Goal: Task Accomplishment & Management: Use online tool/utility

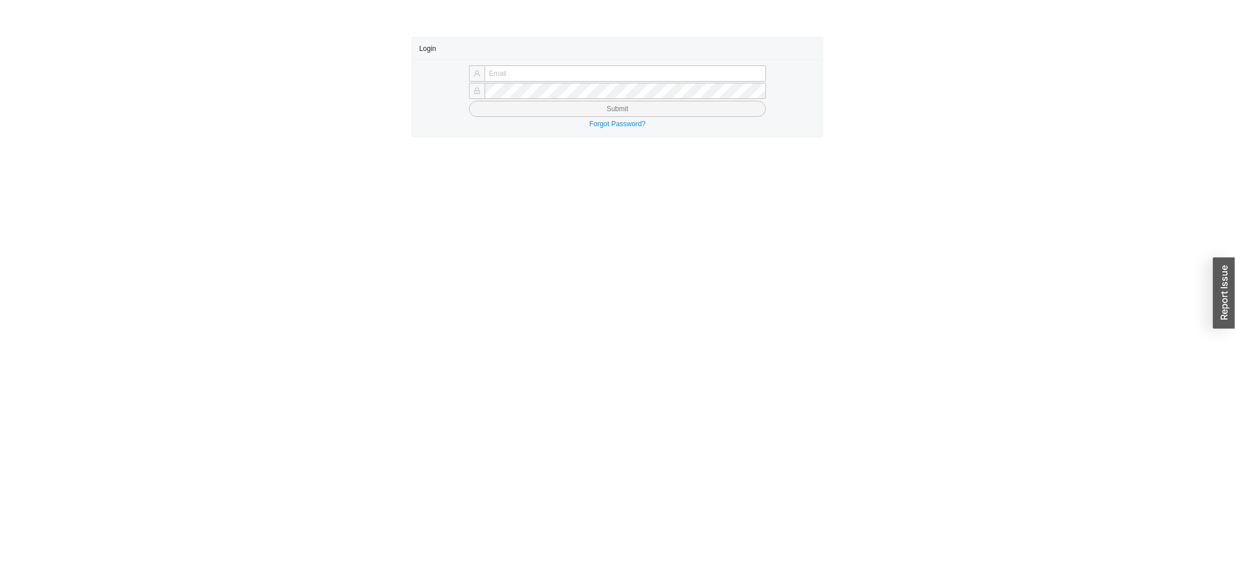
type input "yossi@asbathnj.com"
click at [501, 109] on button "Submit" at bounding box center [618, 109] width 298 height 16
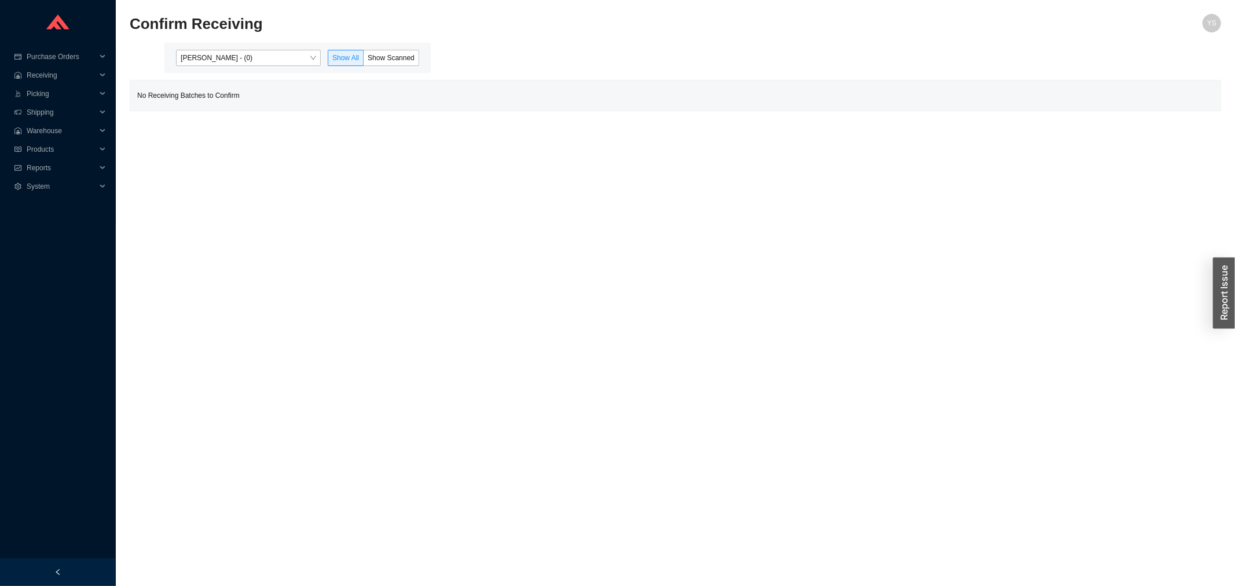
drag, startPoint x: 261, startPoint y: 47, endPoint x: 268, endPoint y: 59, distance: 13.5
click at [269, 59] on span "[PERSON_NAME] - (0)" at bounding box center [248, 57] width 135 height 15
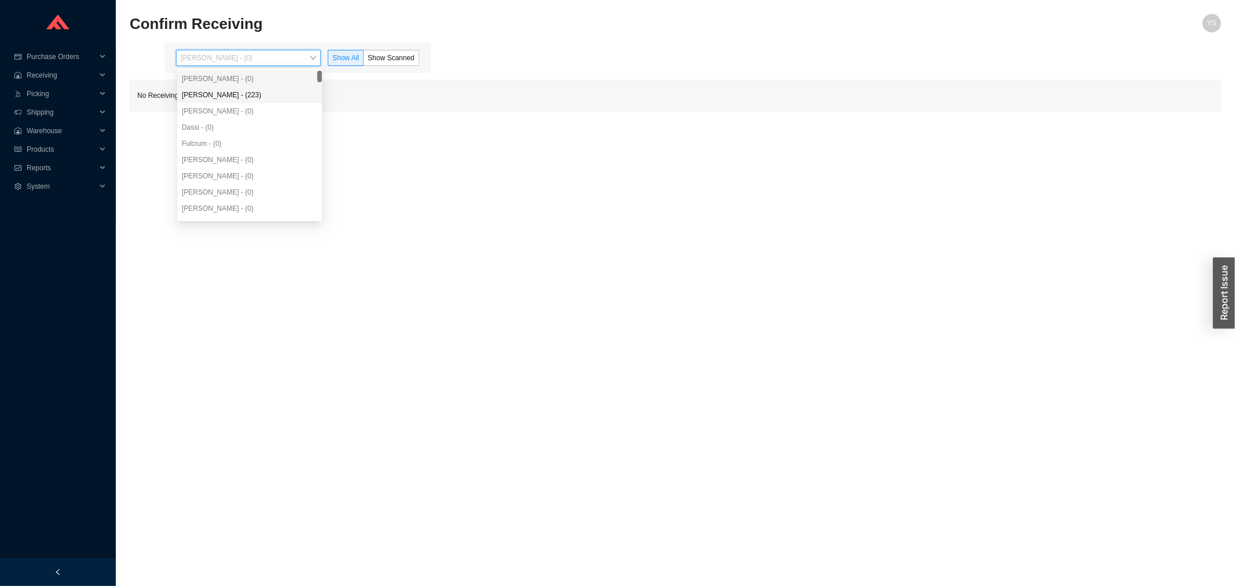
click at [246, 96] on div "Angel Negron - (223)" at bounding box center [249, 95] width 135 height 10
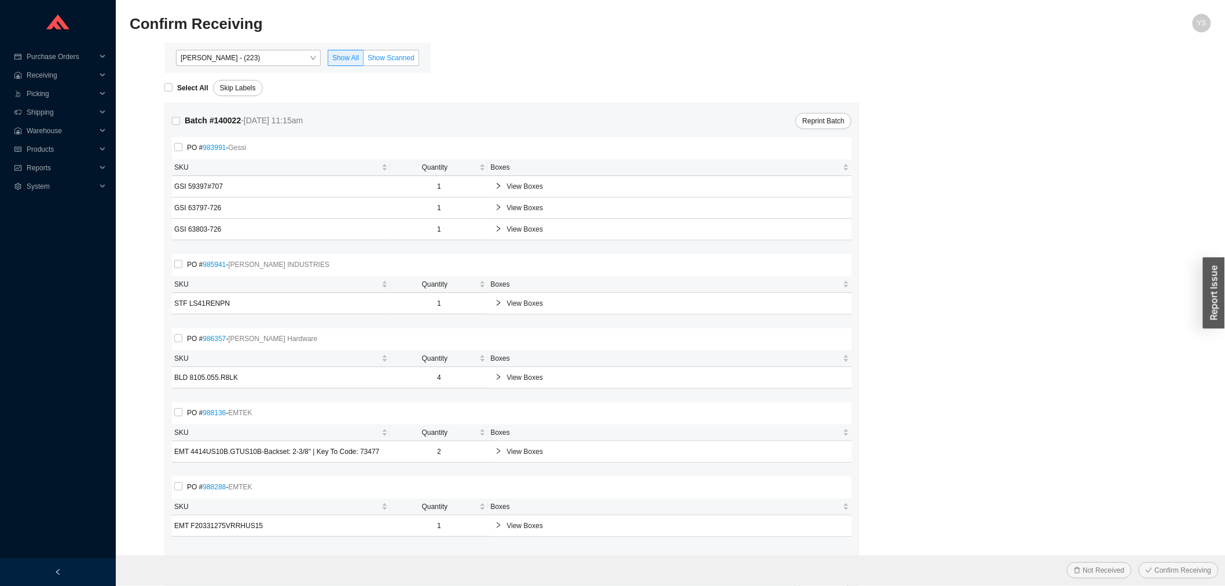
click at [378, 62] on label "Show Scanned" at bounding box center [392, 58] width 56 height 16
click at [364, 60] on input "Show Scanned" at bounding box center [364, 60] width 0 height 0
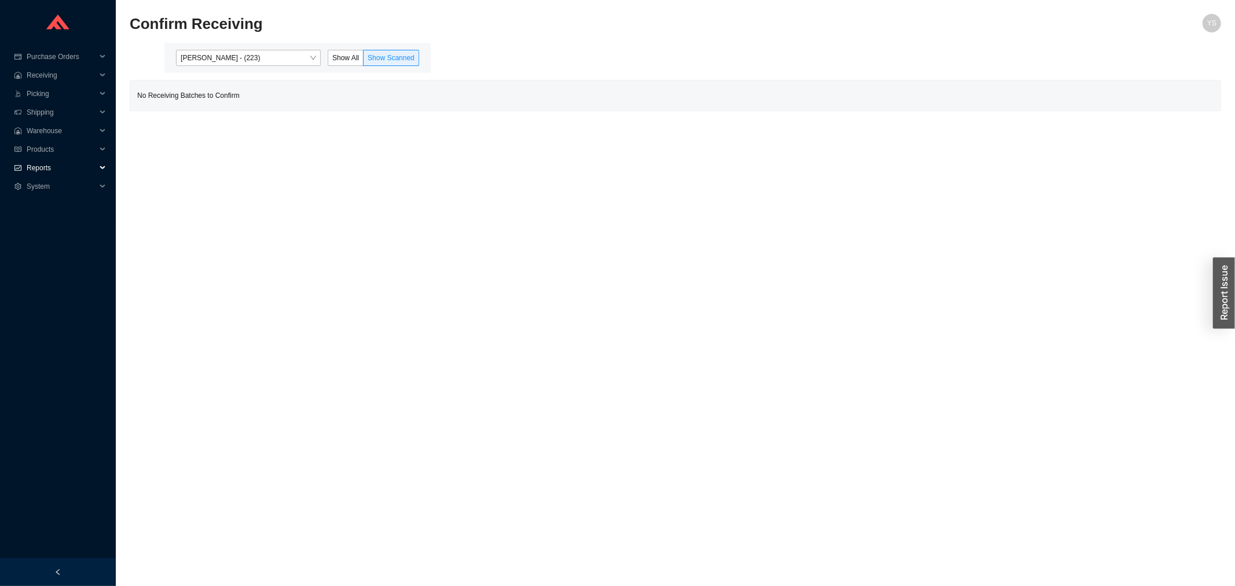
click at [50, 159] on span "Reports" at bounding box center [61, 168] width 69 height 19
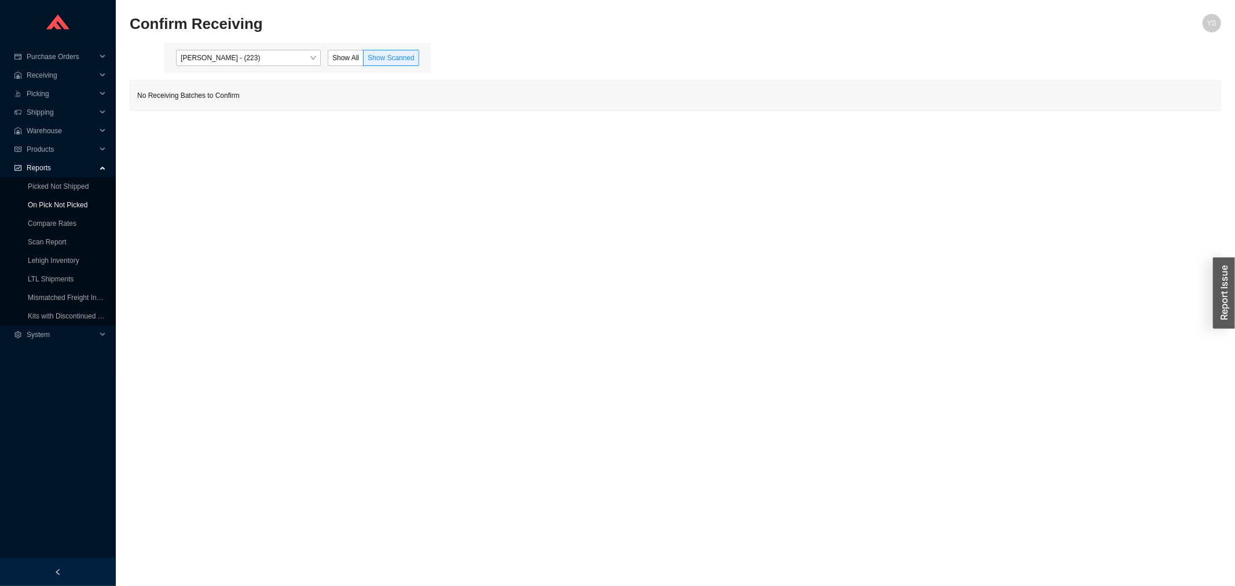
click at [48, 201] on link "On Pick Not Picked" at bounding box center [58, 205] width 60 height 8
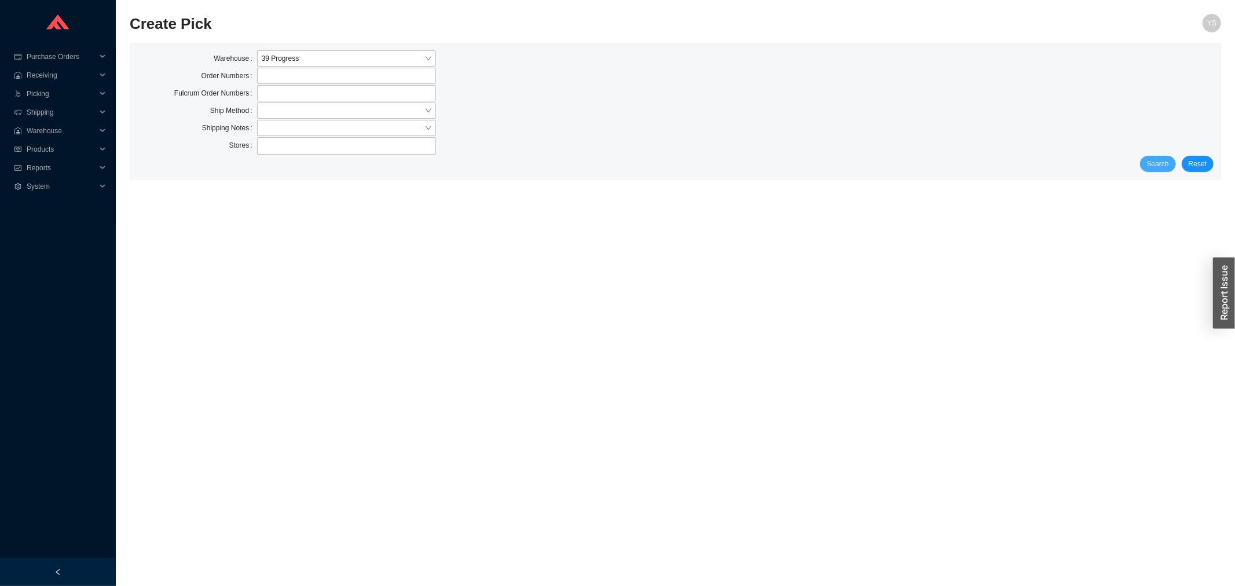
click at [1167, 169] on span "Search" at bounding box center [1158, 164] width 22 height 12
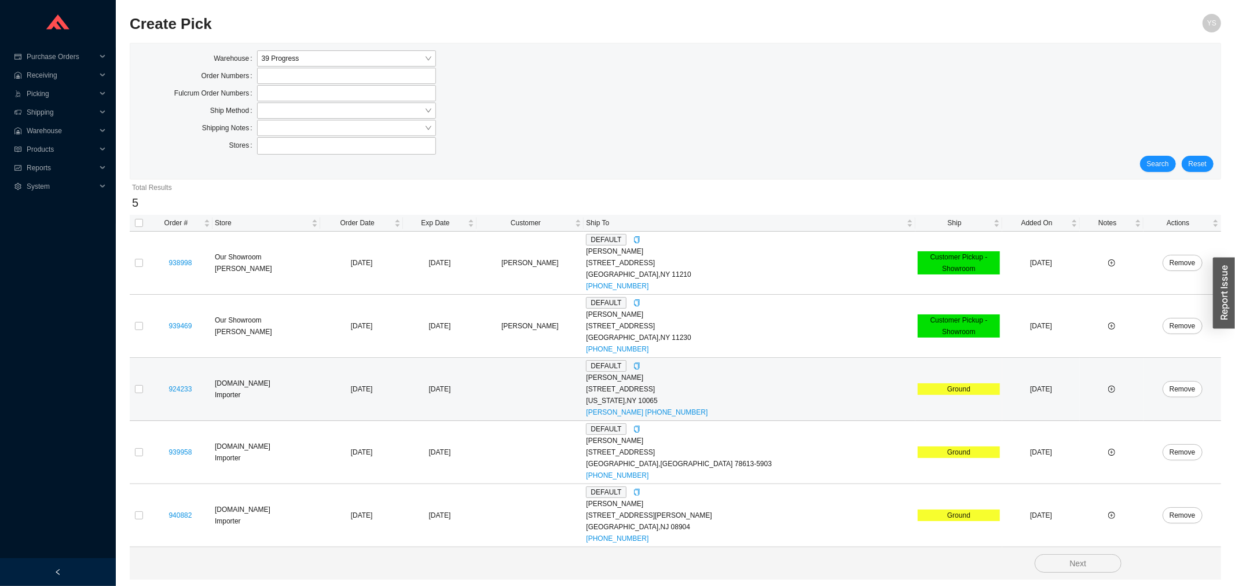
click at [145, 387] on td at bounding box center [139, 389] width 19 height 63
click at [139, 387] on input "checkbox" at bounding box center [139, 389] width 8 height 8
checkbox input "true"
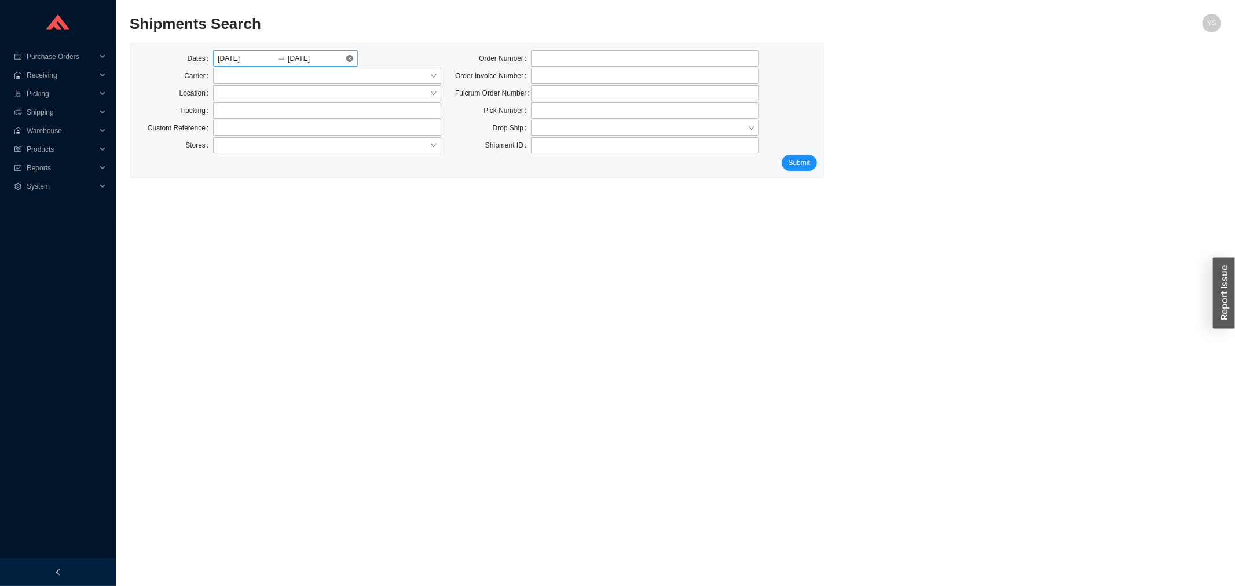
click at [347, 63] on div "[DATE] [DATE]" at bounding box center [285, 58] width 145 height 16
click at [303, 105] on input "text" at bounding box center [327, 110] width 228 height 16
paste input "519141014"
type input "519141014"
click button "Submit" at bounding box center [799, 163] width 35 height 16
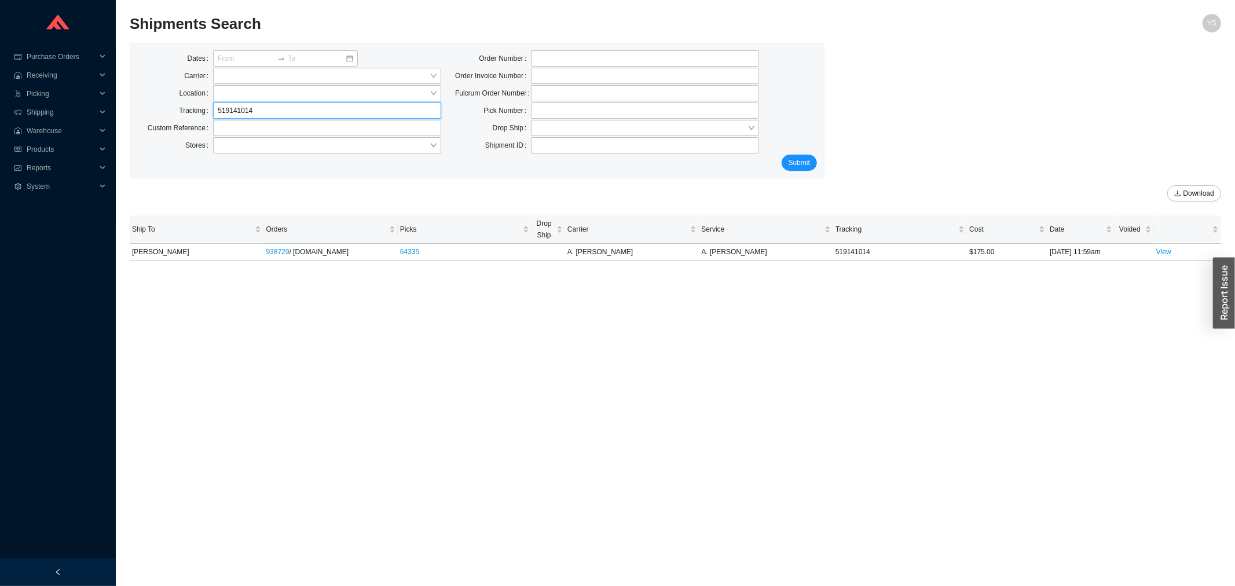
click at [233, 102] on input "519141014" at bounding box center [327, 110] width 228 height 16
paste input "22"
type input "519141022"
click button "Submit" at bounding box center [799, 163] width 35 height 16
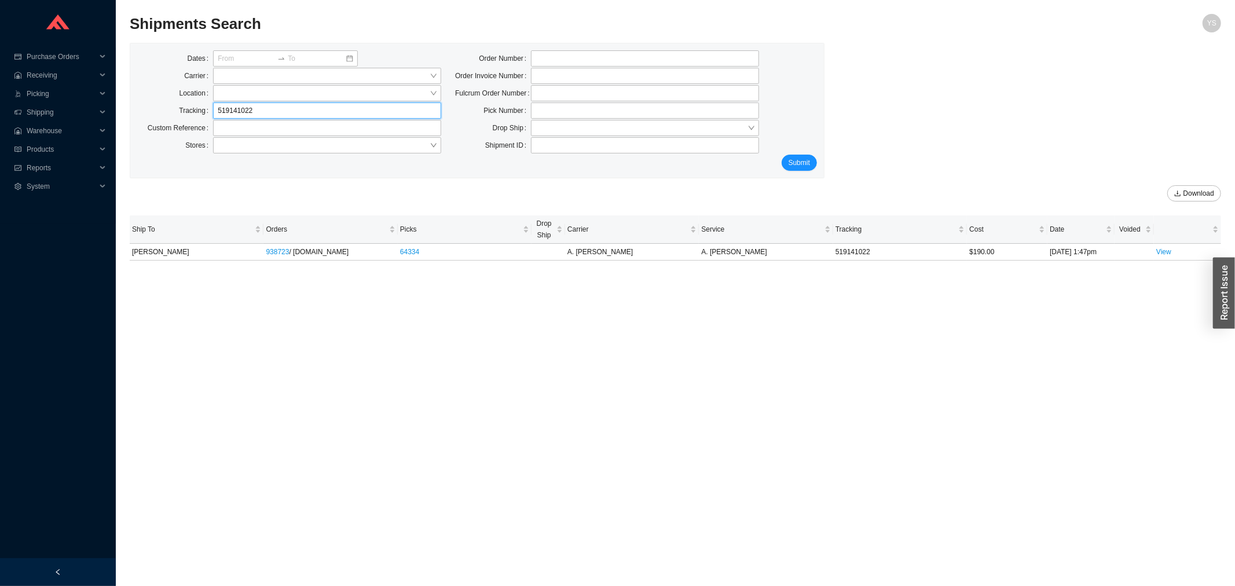
click at [269, 114] on input "519141022" at bounding box center [327, 110] width 228 height 16
click at [269, 115] on input "519141022" at bounding box center [327, 110] width 228 height 16
paste input "77112353710"
type input "77112353710"
click button "Submit" at bounding box center [799, 163] width 35 height 16
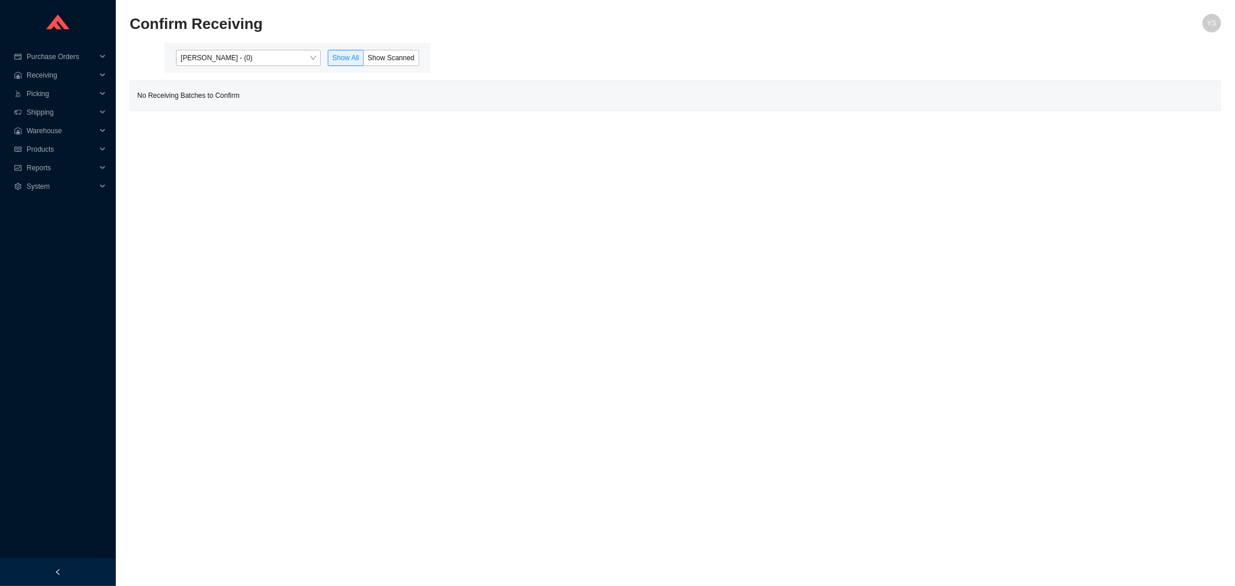
click at [217, 56] on span "[PERSON_NAME] - (0)" at bounding box center [248, 57] width 135 height 15
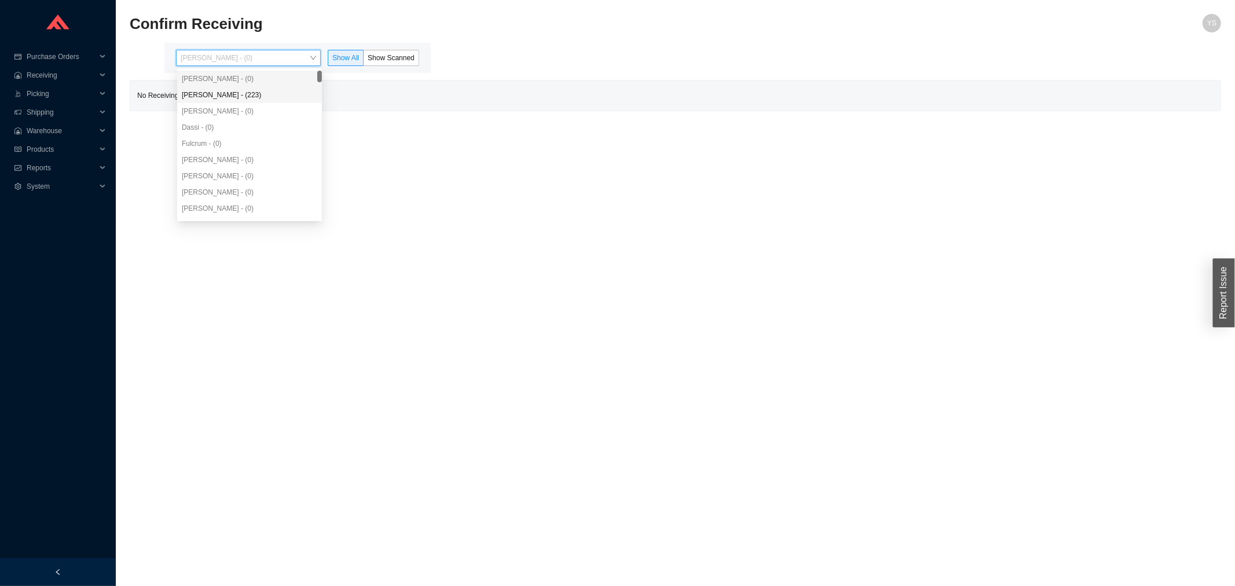
click at [219, 90] on div "[PERSON_NAME] - (223)" at bounding box center [249, 95] width 135 height 10
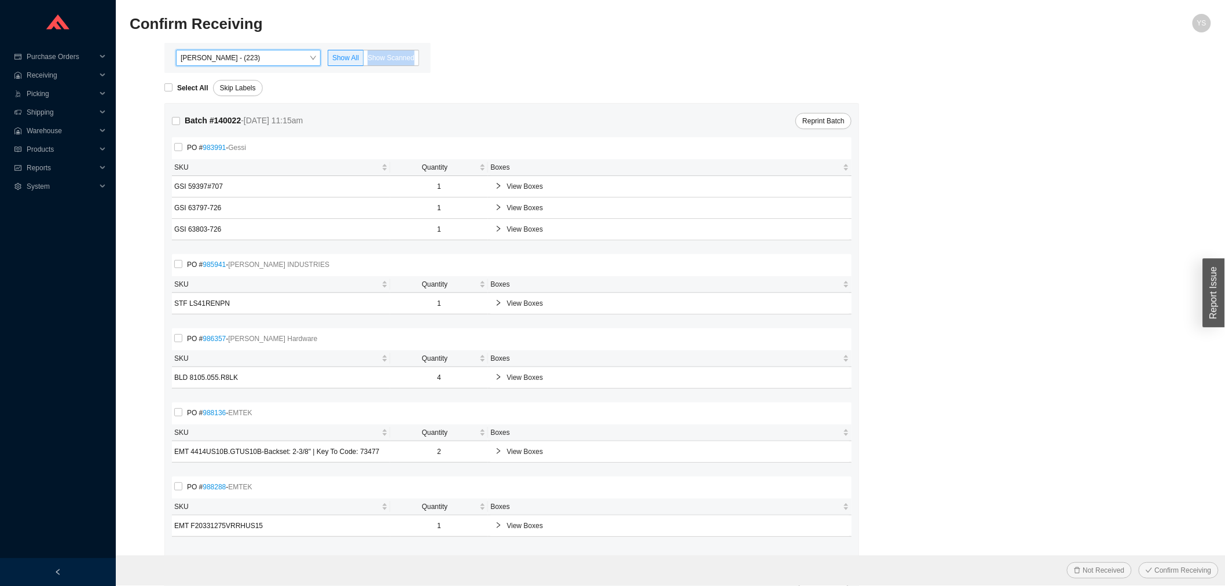
click at [412, 50] on label "Show Scanned" at bounding box center [392, 58] width 56 height 16
click at [404, 50] on label "Show Scanned" at bounding box center [392, 58] width 56 height 16
click at [364, 60] on input "Show Scanned" at bounding box center [364, 60] width 0 height 0
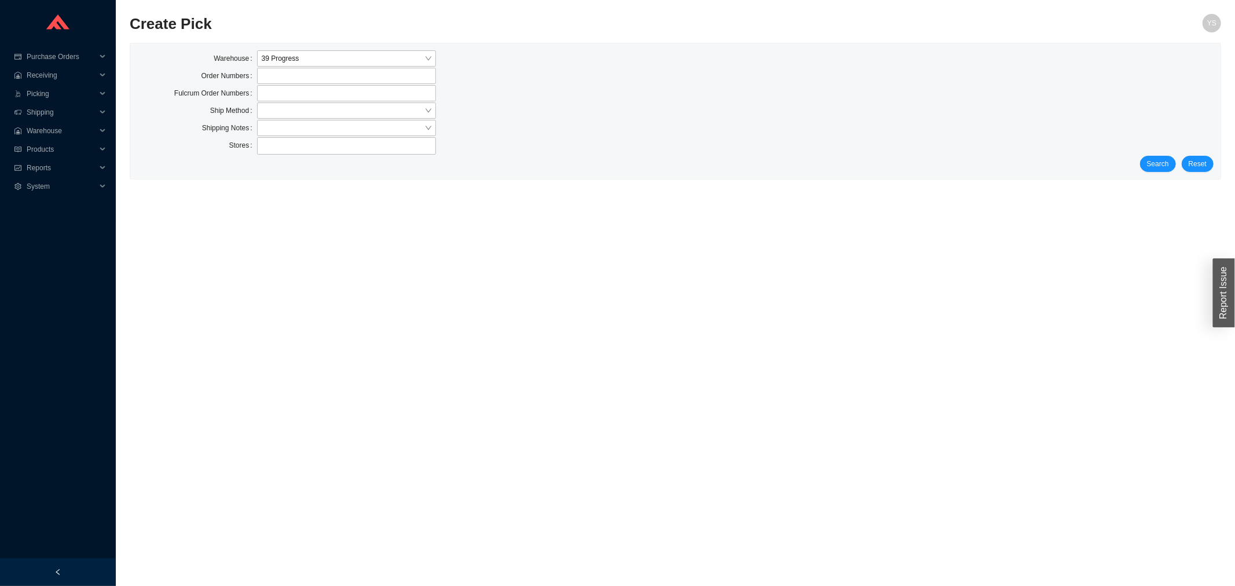
click at [1143, 158] on div "Search Reset" at bounding box center [675, 164] width 1076 height 16
click at [1148, 160] on button "Search" at bounding box center [1158, 164] width 36 height 16
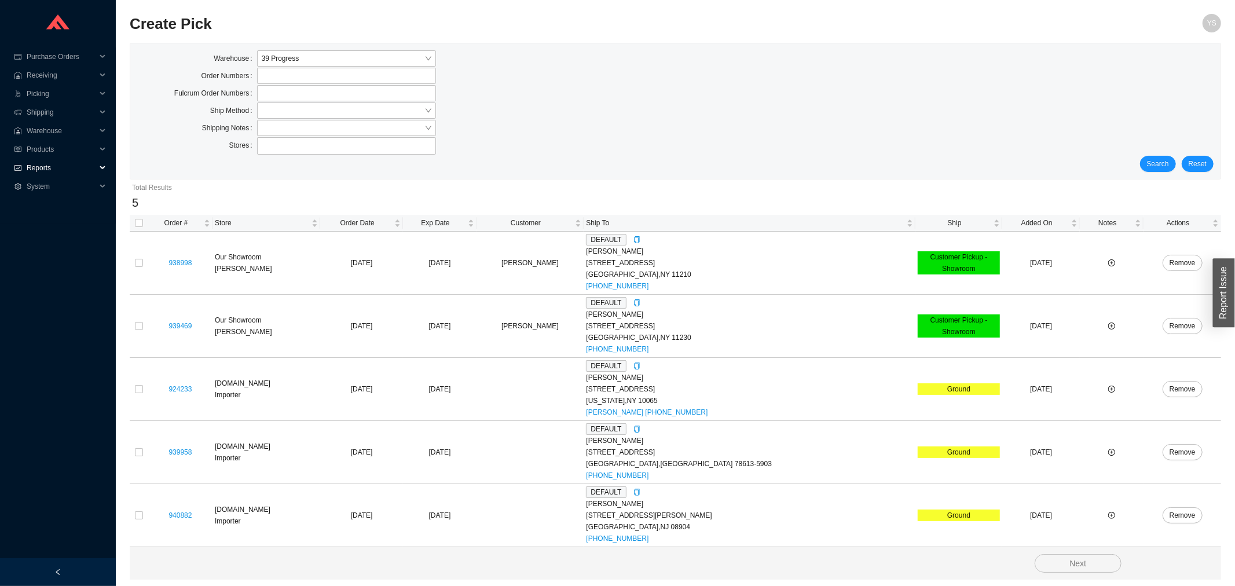
click at [67, 164] on span "Reports" at bounding box center [61, 168] width 69 height 19
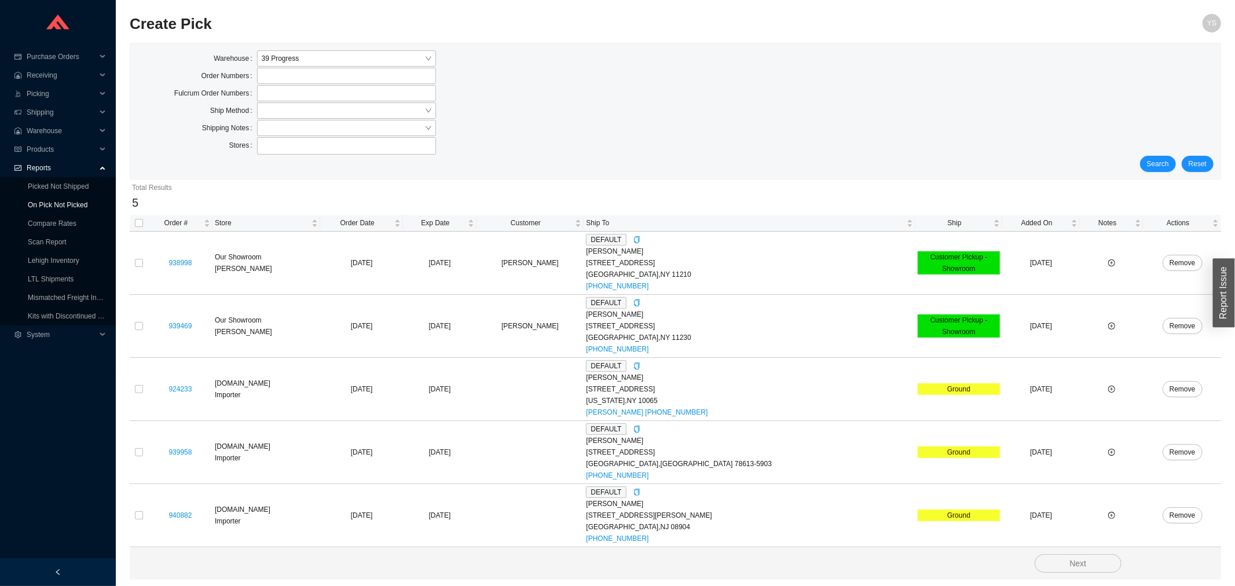
click at [78, 201] on link "On Pick Not Picked" at bounding box center [58, 205] width 60 height 8
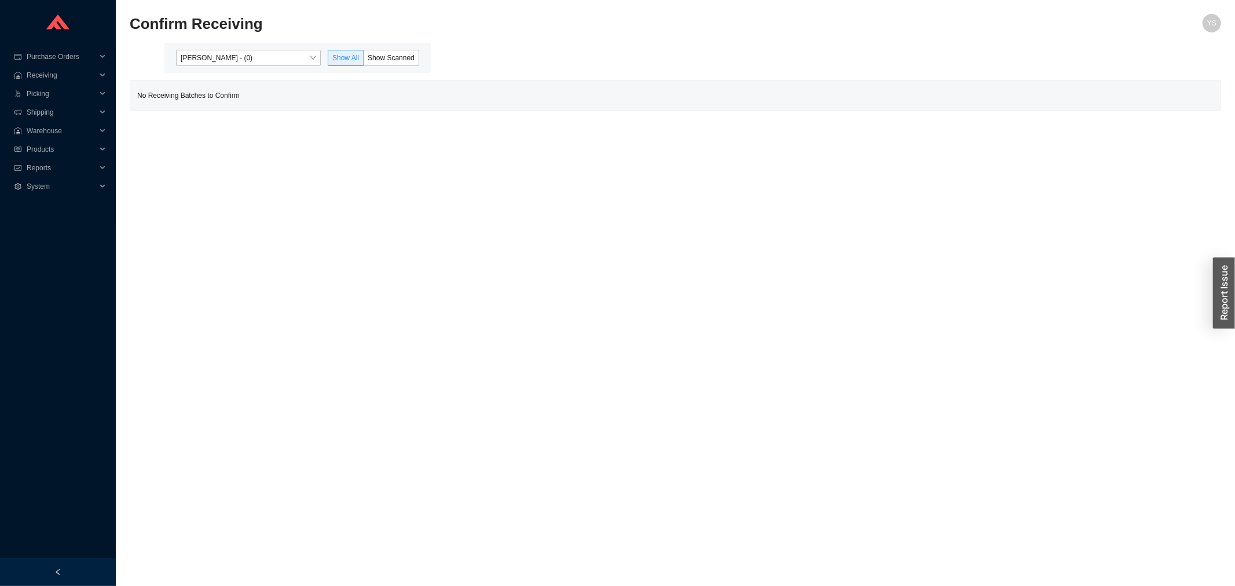
click at [247, 47] on div "[PERSON_NAME] - (0) Show All Show Scanned" at bounding box center [297, 58] width 266 height 30
click at [247, 56] on span "[PERSON_NAME] - (0)" at bounding box center [248, 57] width 135 height 15
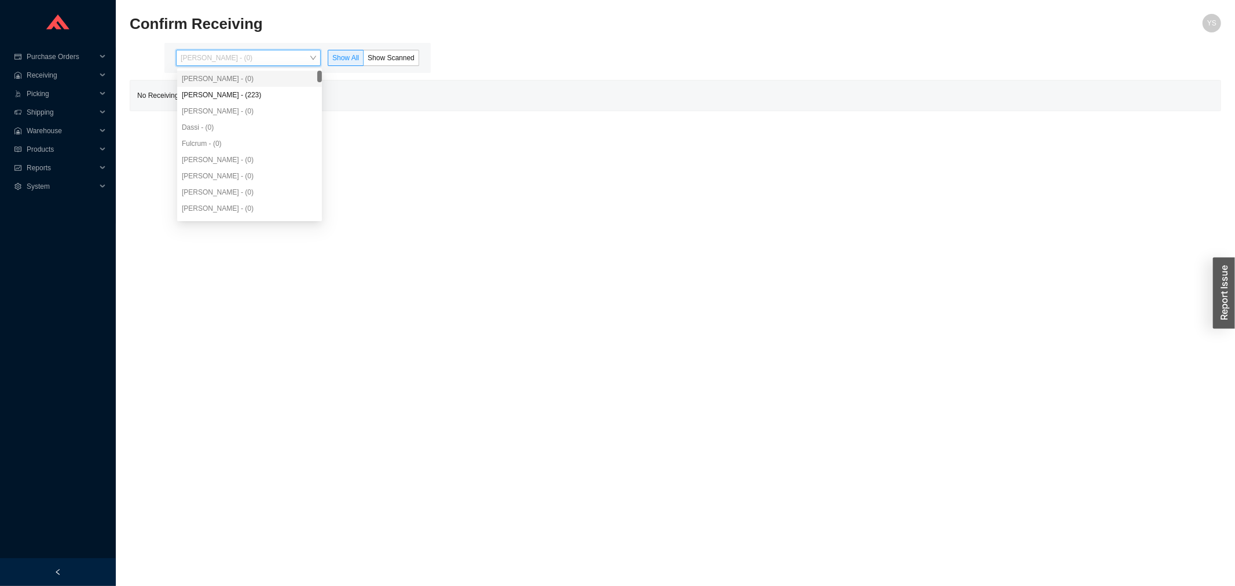
click at [252, 91] on div "Angel Negron - (223)" at bounding box center [249, 95] width 145 height 16
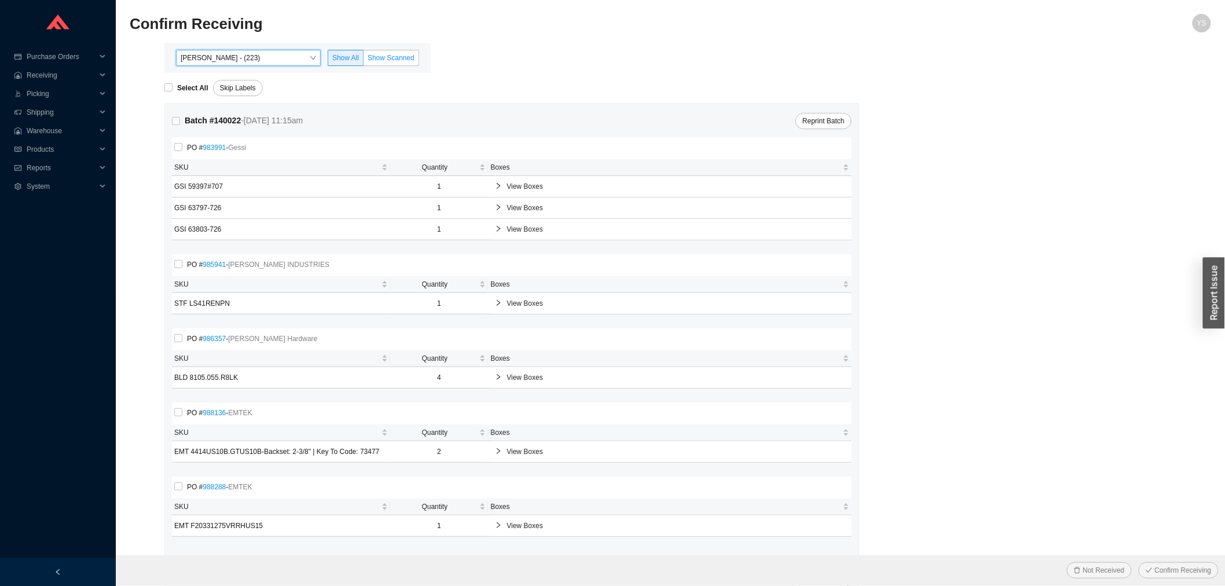
click at [394, 52] on label "Show Scanned" at bounding box center [392, 58] width 56 height 16
click at [364, 60] on input "Show Scanned" at bounding box center [364, 60] width 0 height 0
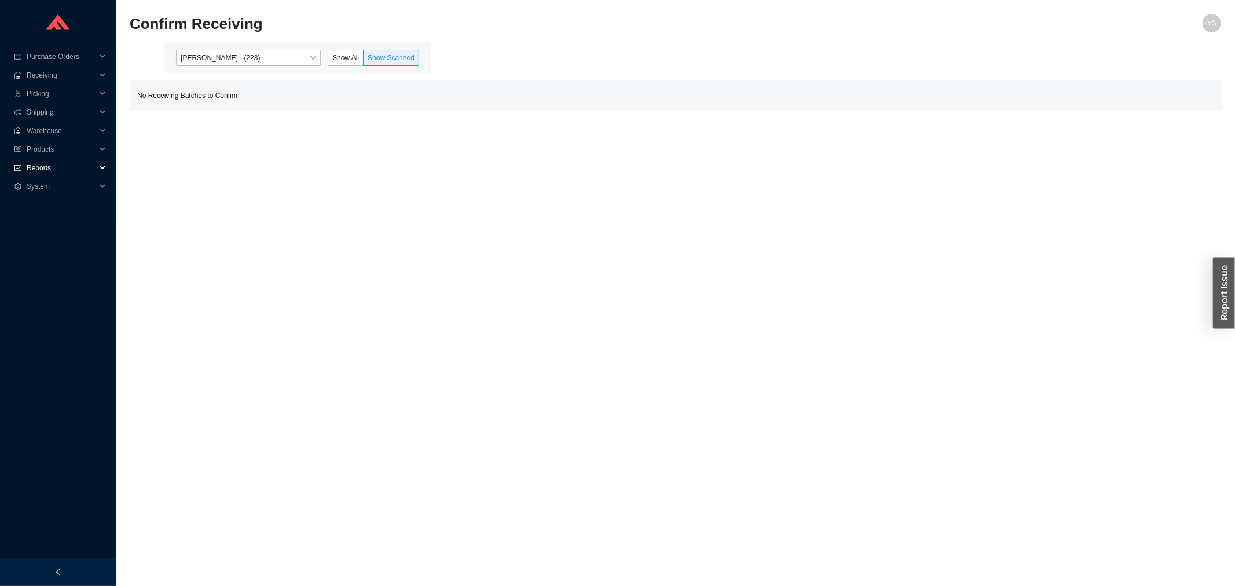
click at [89, 167] on span "Reports" at bounding box center [61, 168] width 69 height 19
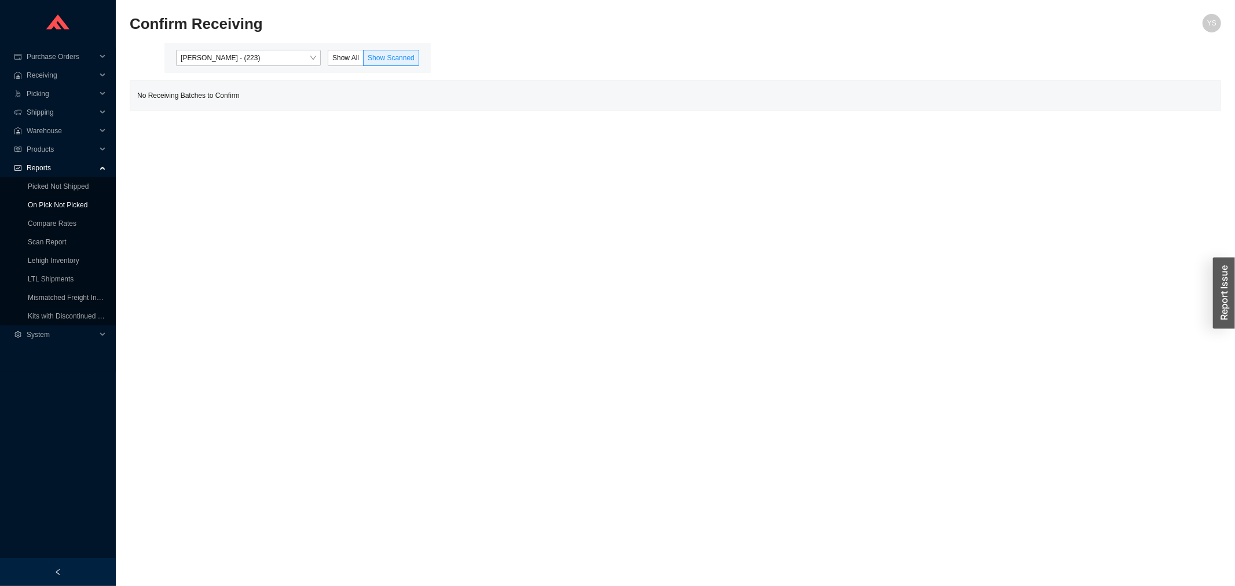
click at [68, 201] on link "On Pick Not Picked" at bounding box center [58, 205] width 60 height 8
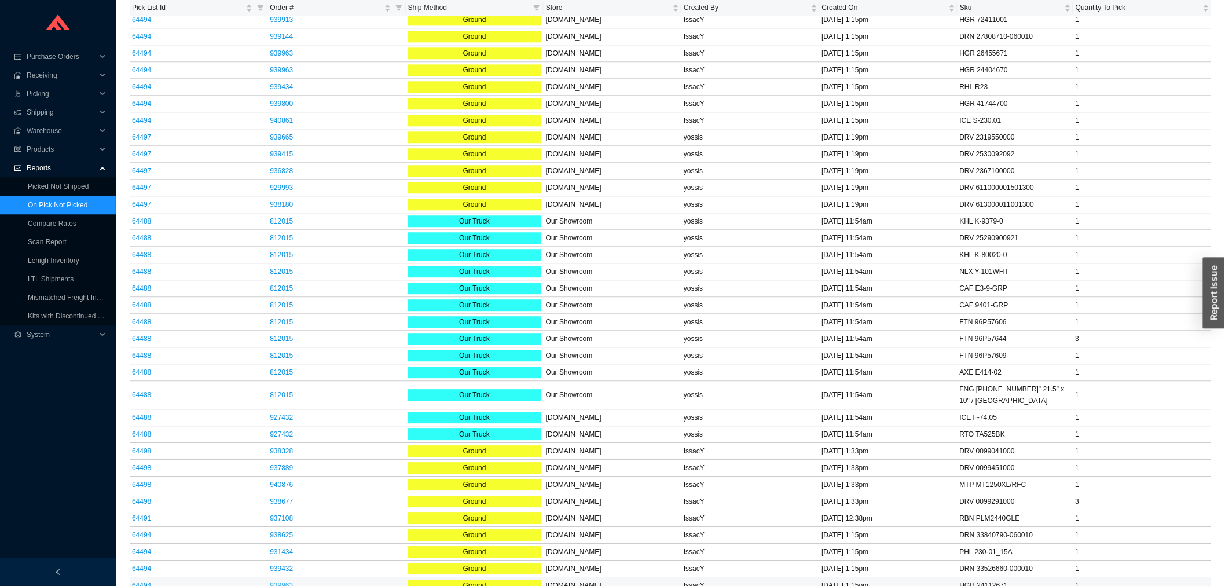
scroll to position [655, 0]
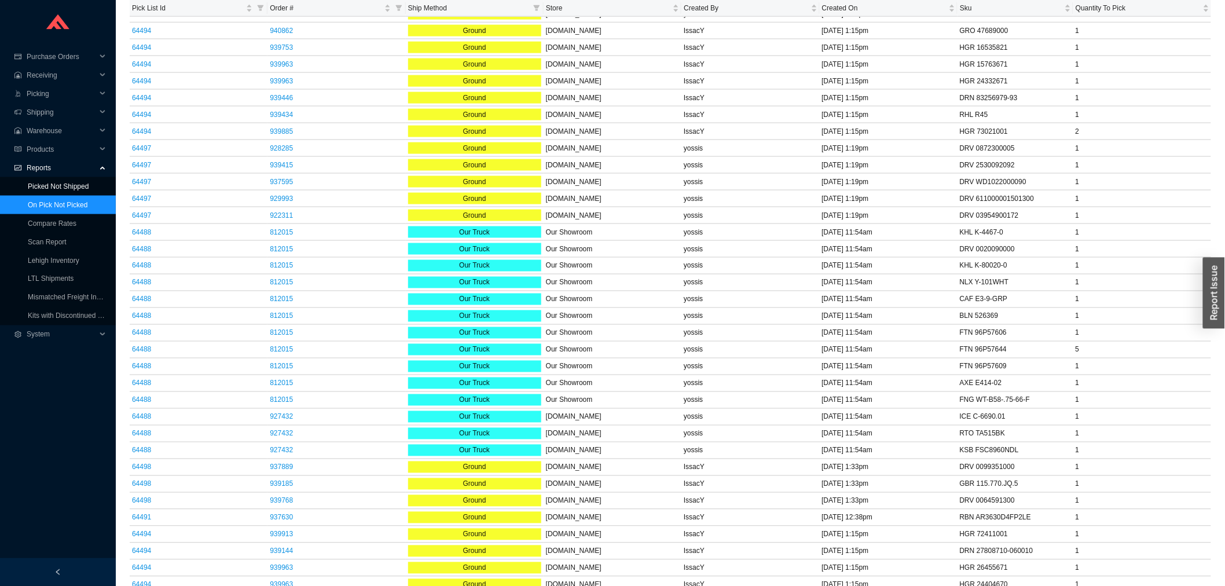
click at [54, 182] on link "Picked Not Shipped" at bounding box center [58, 186] width 61 height 8
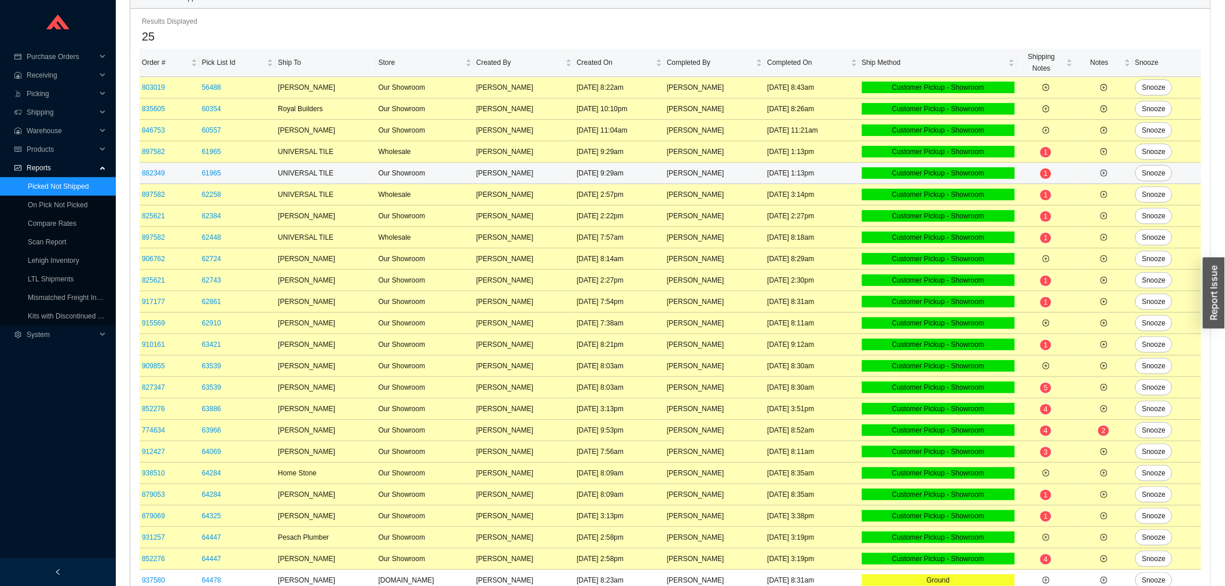
scroll to position [152, 0]
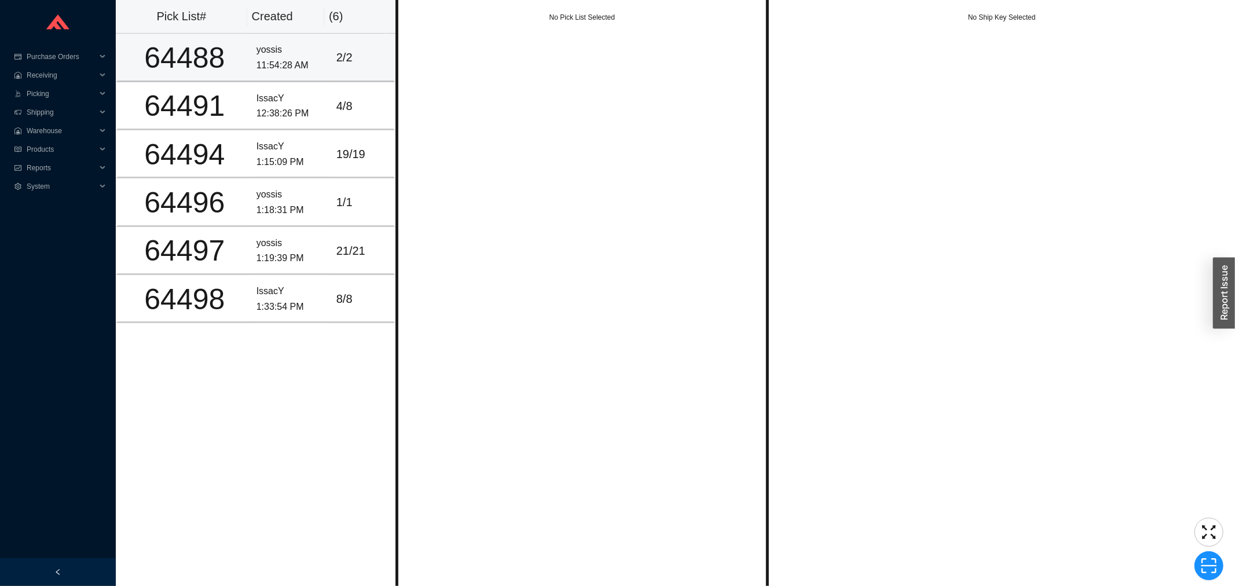
click at [294, 55] on div "yossis" at bounding box center [292, 50] width 71 height 16
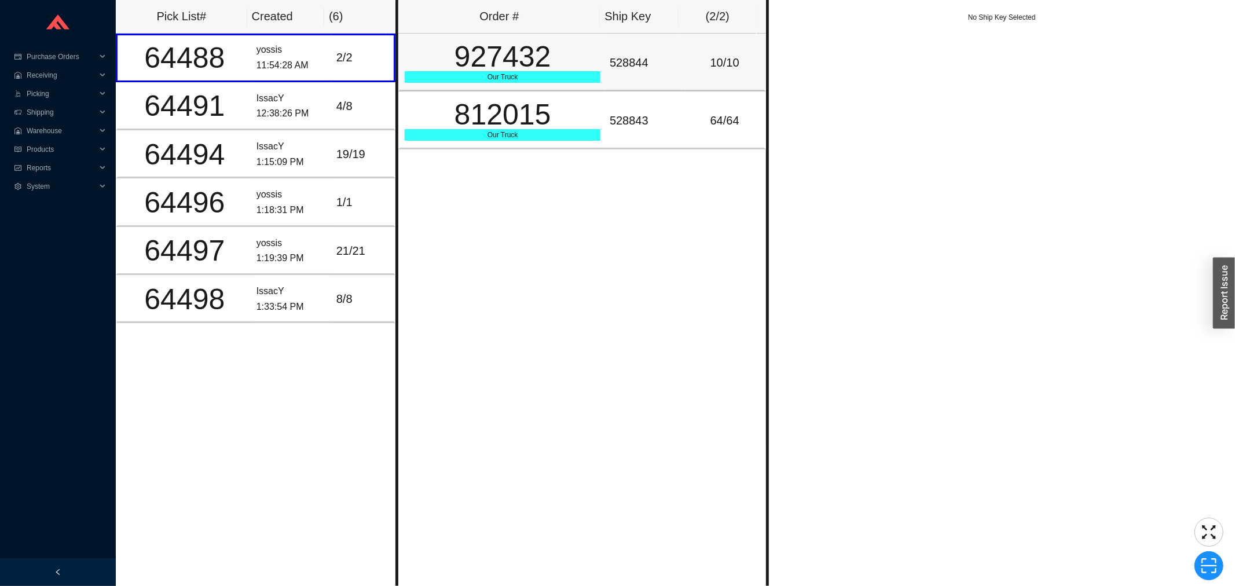
click at [455, 61] on div "927432" at bounding box center [503, 56] width 196 height 29
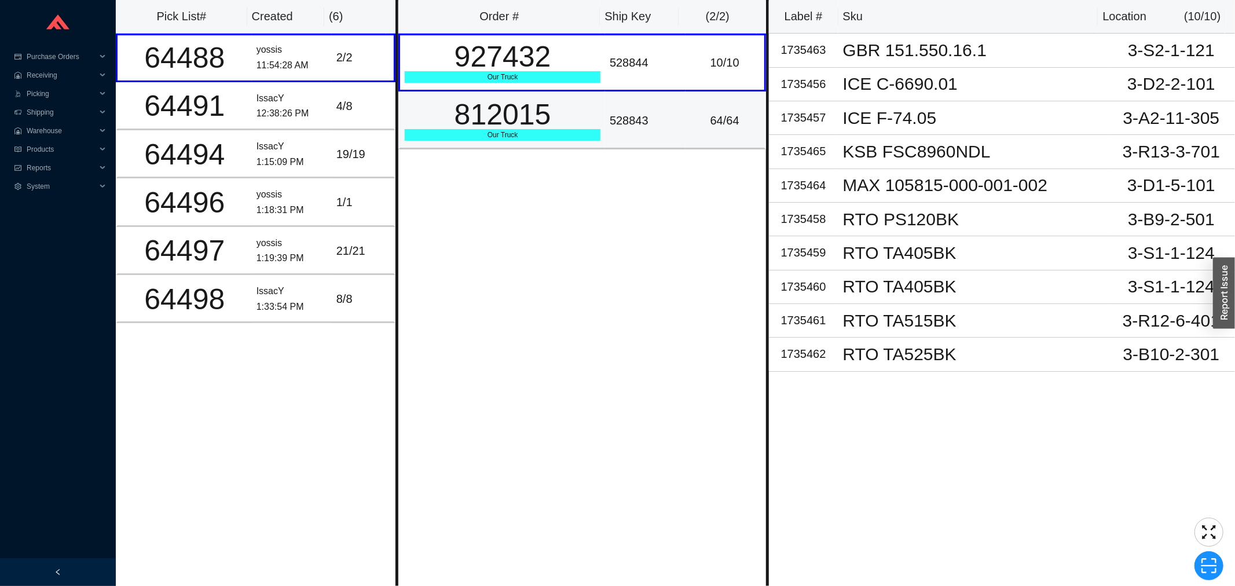
click at [470, 100] on div "812015" at bounding box center [503, 114] width 196 height 29
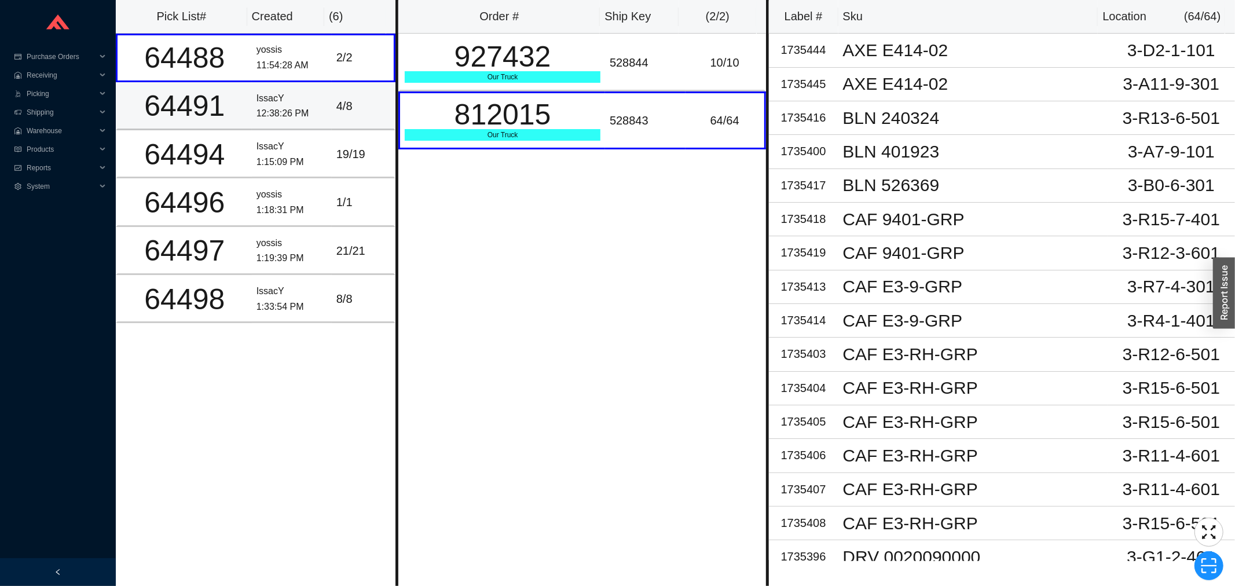
click at [298, 101] on div "IssacY" at bounding box center [292, 99] width 71 height 16
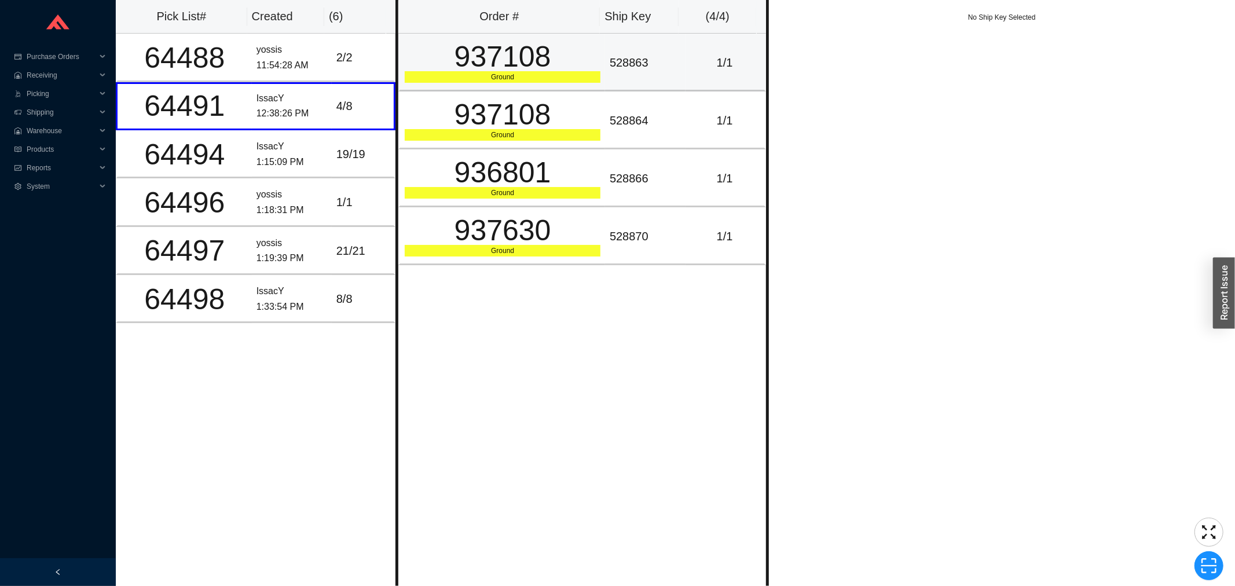
click at [510, 64] on div "937108" at bounding box center [503, 56] width 196 height 29
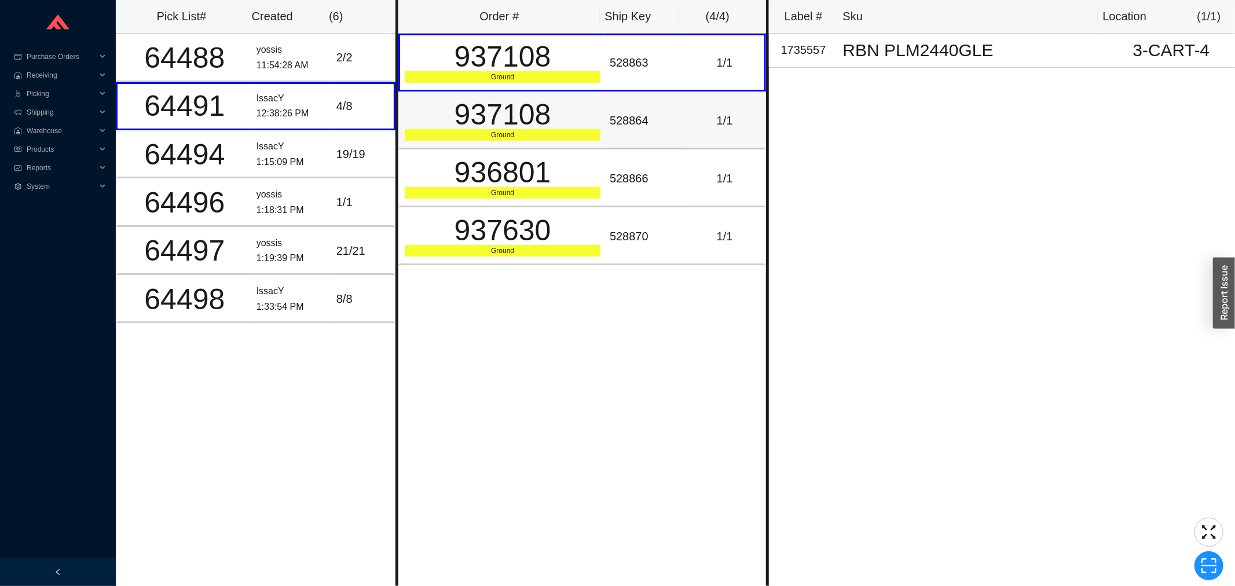
click at [527, 108] on div "937108" at bounding box center [503, 114] width 196 height 29
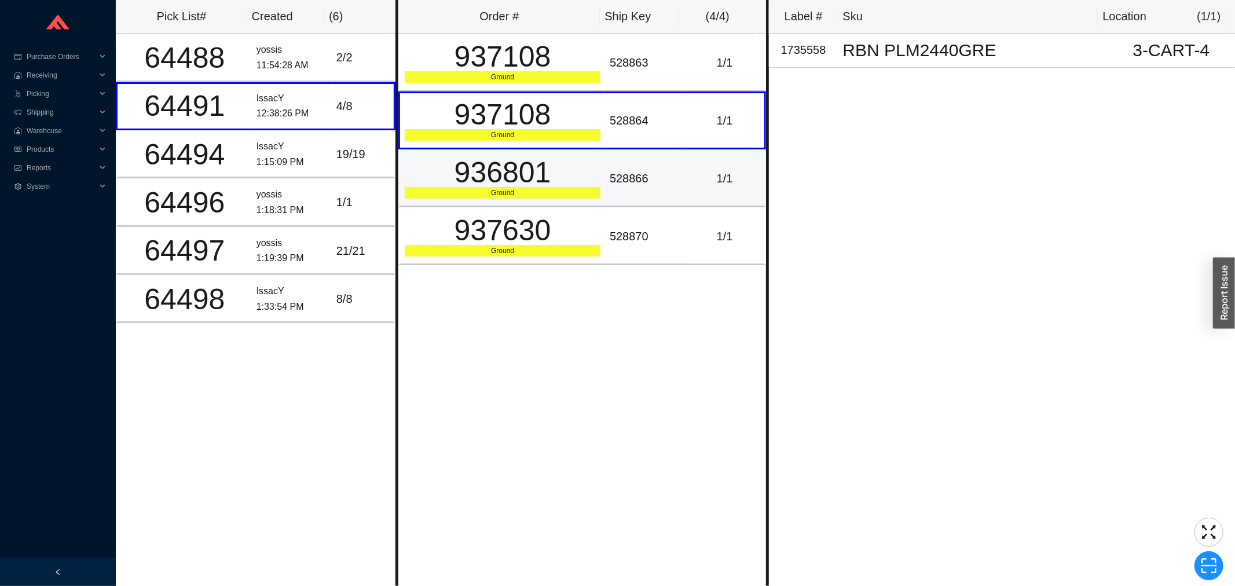
click at [549, 156] on td "936801 Ground" at bounding box center [501, 178] width 207 height 58
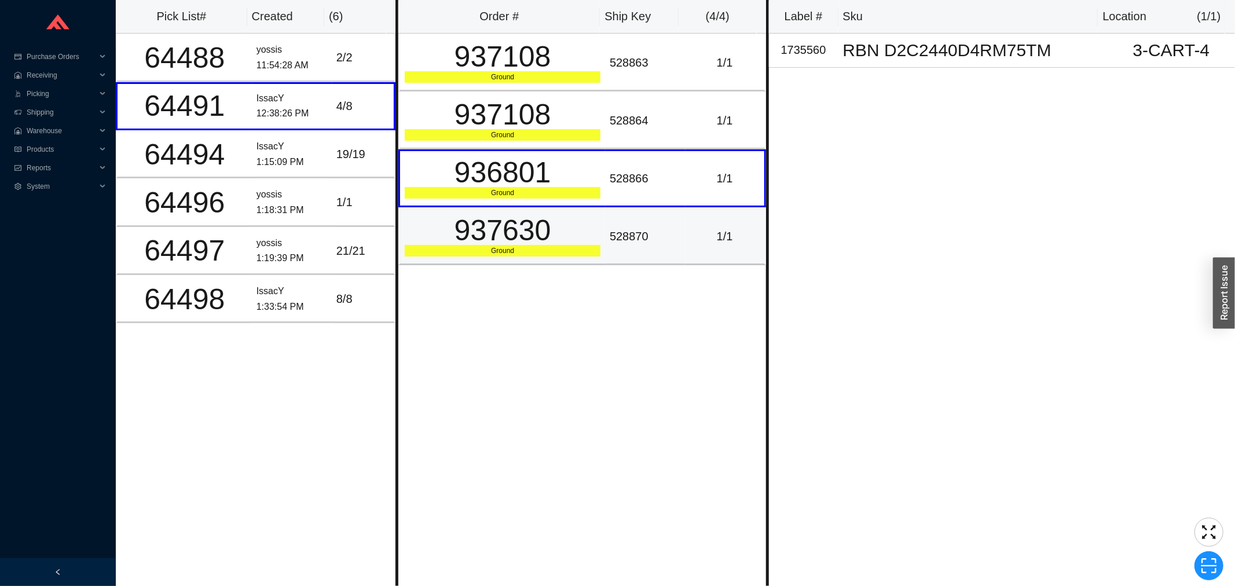
click at [591, 217] on div "937630" at bounding box center [503, 230] width 196 height 29
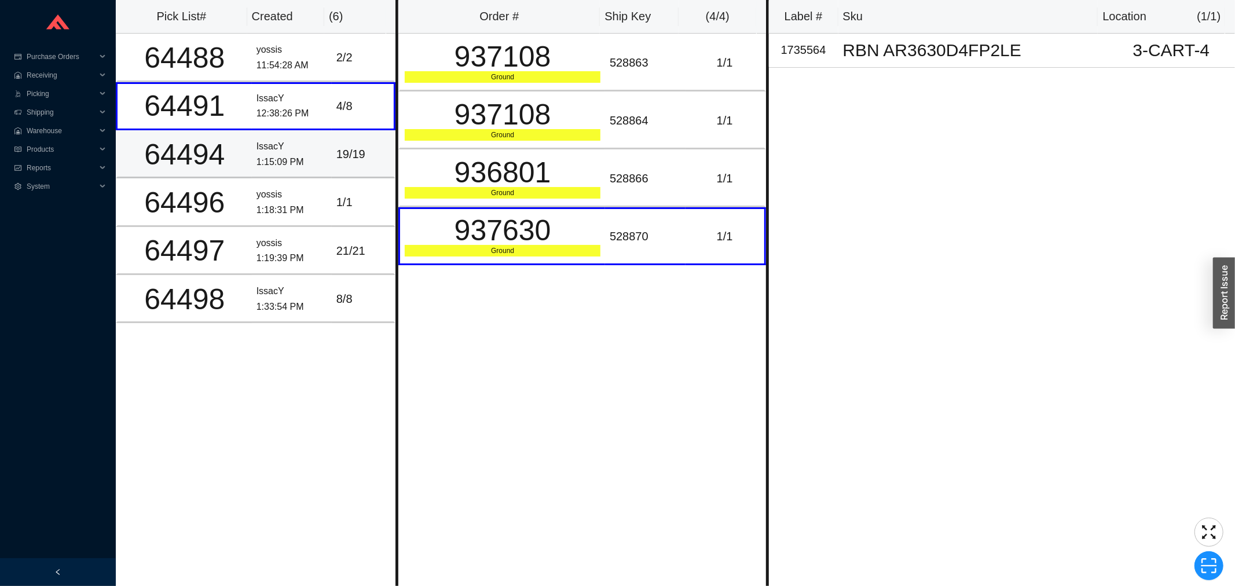
click at [259, 145] on div "IssacY" at bounding box center [292, 147] width 71 height 16
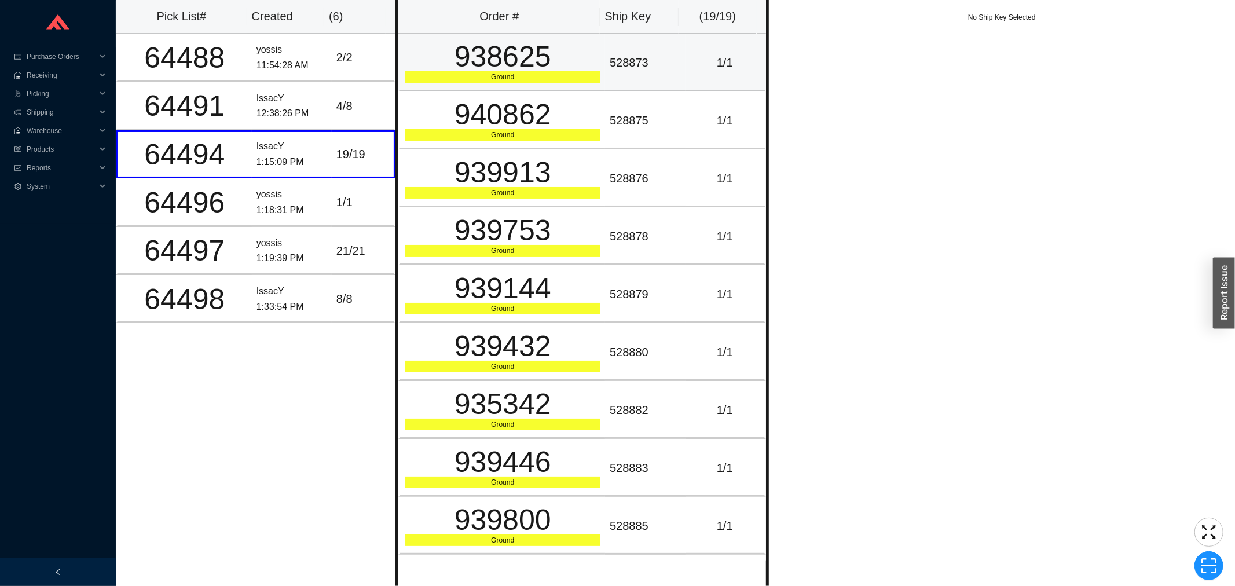
click at [493, 71] on div "Ground" at bounding box center [503, 77] width 196 height 12
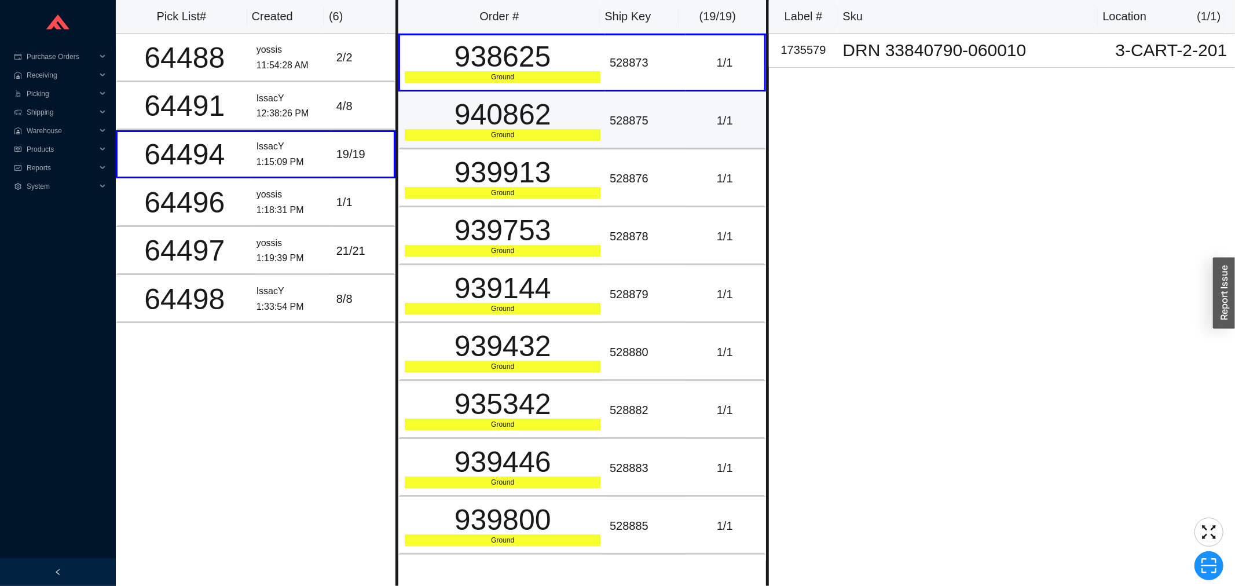
click at [507, 111] on div "940862" at bounding box center [503, 114] width 196 height 29
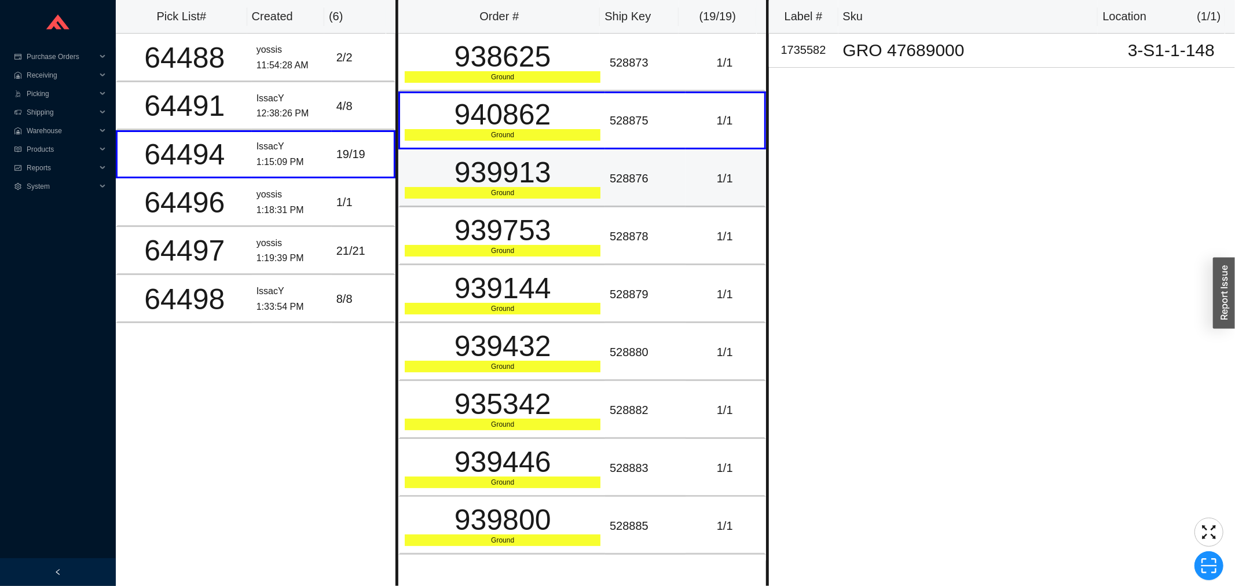
drag, startPoint x: 518, startPoint y: 164, endPoint x: 523, endPoint y: 180, distance: 15.9
click at [523, 178] on div "939913" at bounding box center [503, 172] width 196 height 29
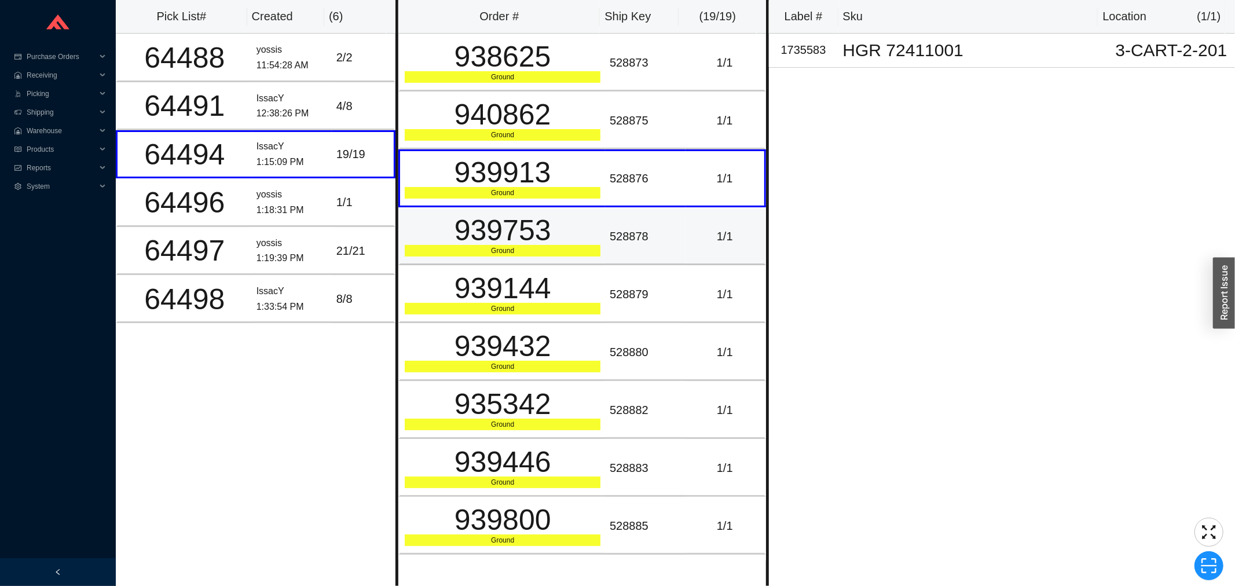
drag, startPoint x: 531, startPoint y: 212, endPoint x: 534, endPoint y: 244, distance: 32.0
click at [533, 224] on td "939753 Ground" at bounding box center [501, 236] width 207 height 58
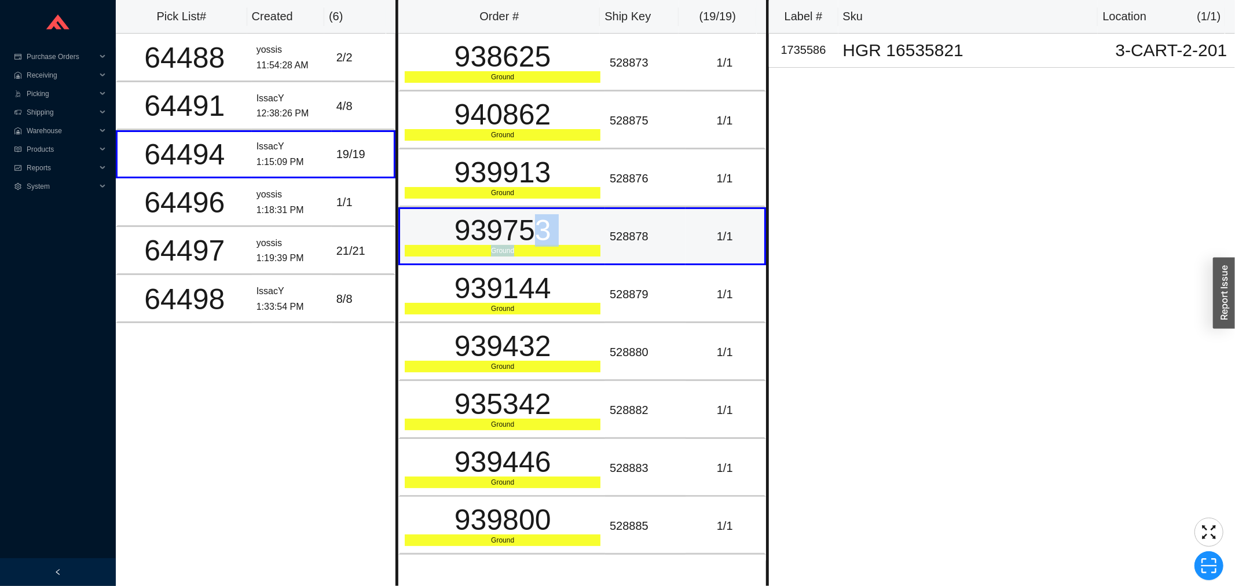
drag, startPoint x: 534, startPoint y: 244, endPoint x: 536, endPoint y: 252, distance: 8.8
click at [536, 250] on div "939753 Ground" at bounding box center [503, 236] width 196 height 41
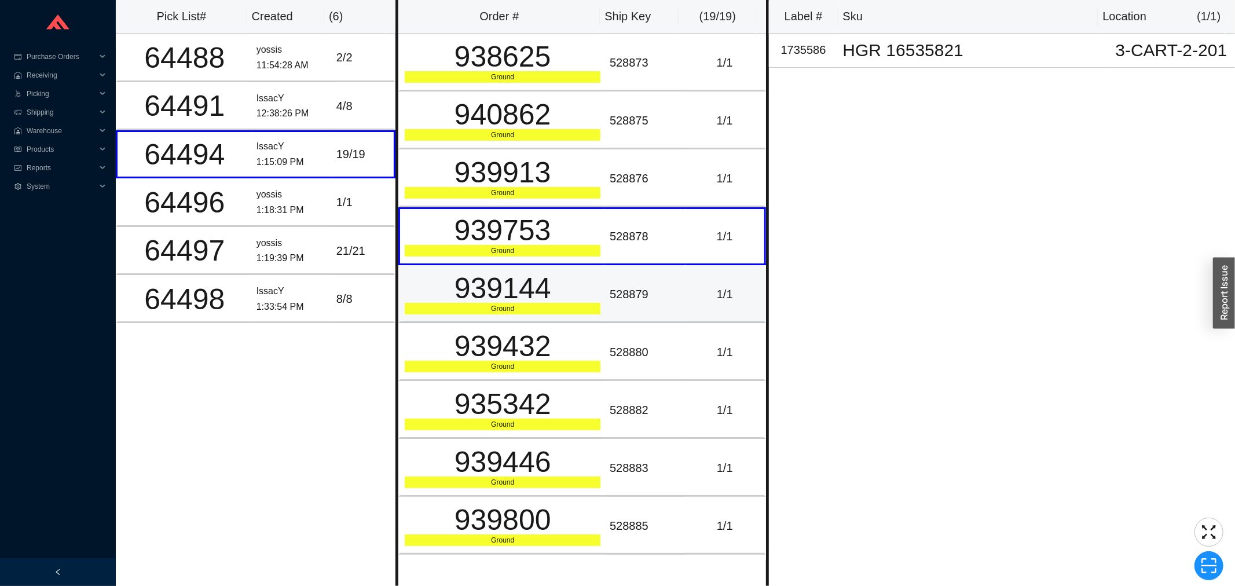
drag, startPoint x: 536, startPoint y: 285, endPoint x: 512, endPoint y: 302, distance: 29.9
click at [534, 291] on div "939144" at bounding box center [503, 288] width 196 height 29
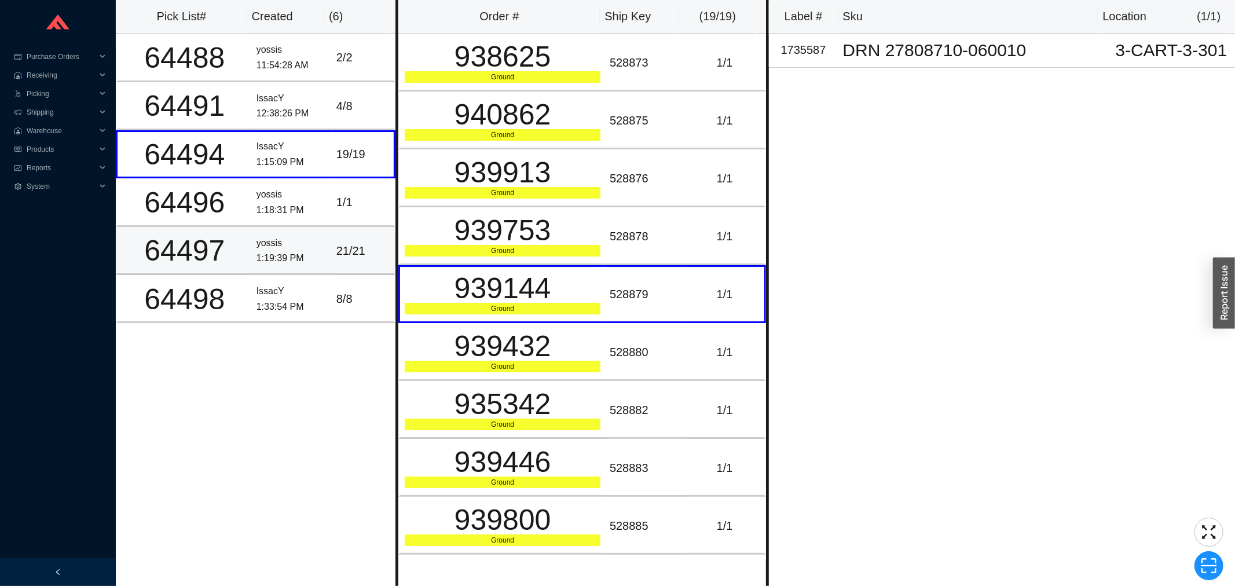
click at [304, 243] on div "yossis" at bounding box center [292, 244] width 71 height 16
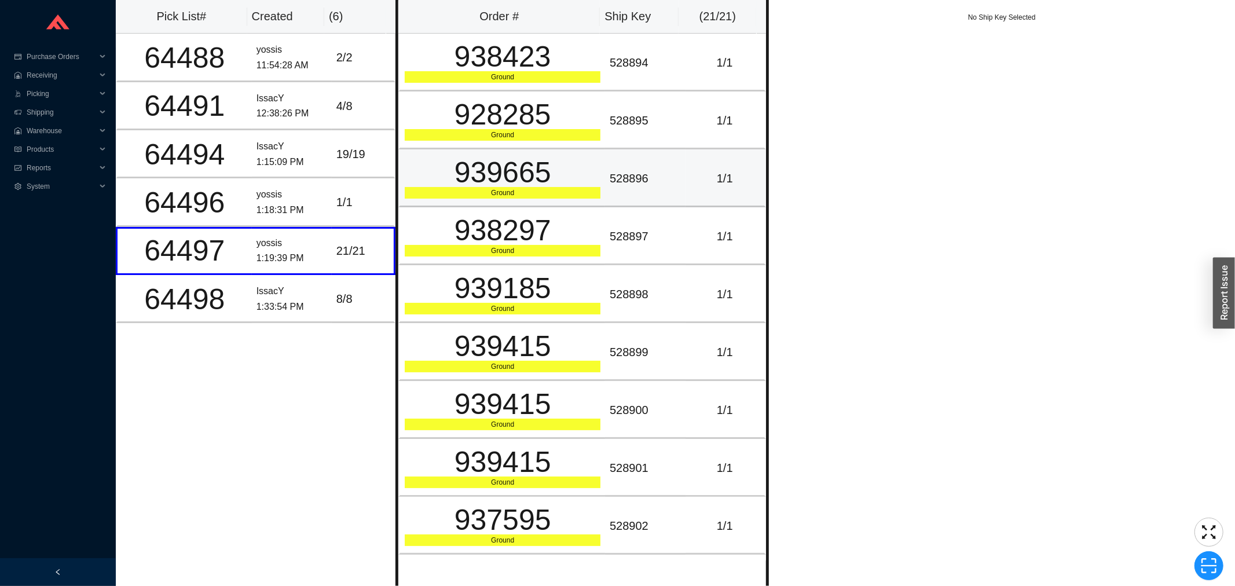
click at [540, 158] on div "939665" at bounding box center [503, 172] width 196 height 29
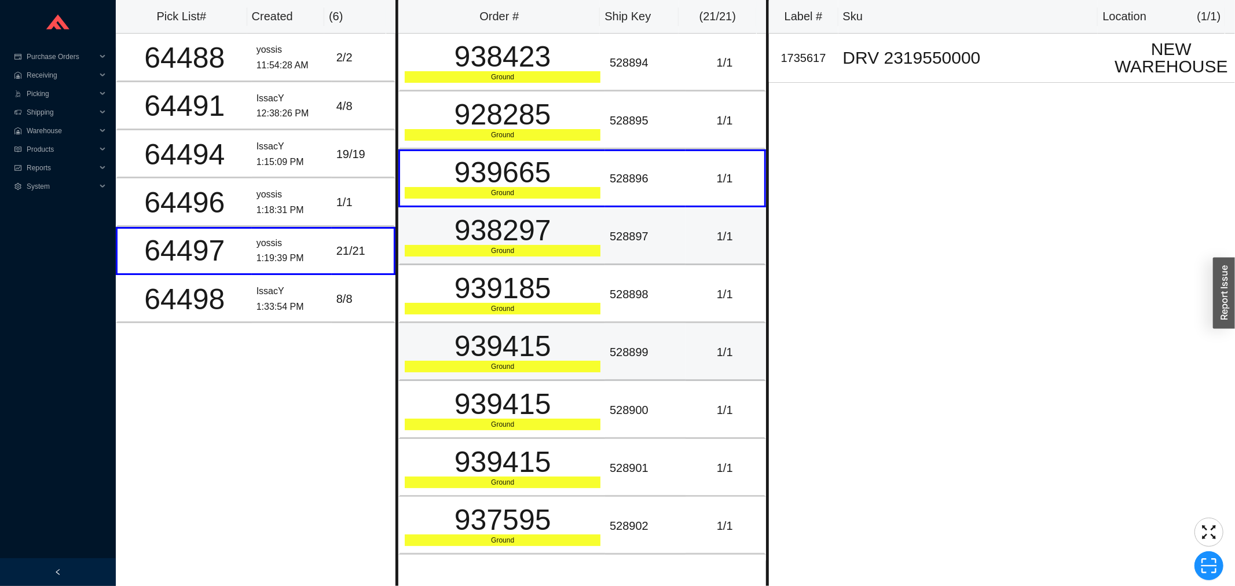
drag, startPoint x: 583, startPoint y: 269, endPoint x: 585, endPoint y: 325, distance: 55.6
click at [586, 287] on td "939185 Ground" at bounding box center [501, 294] width 207 height 58
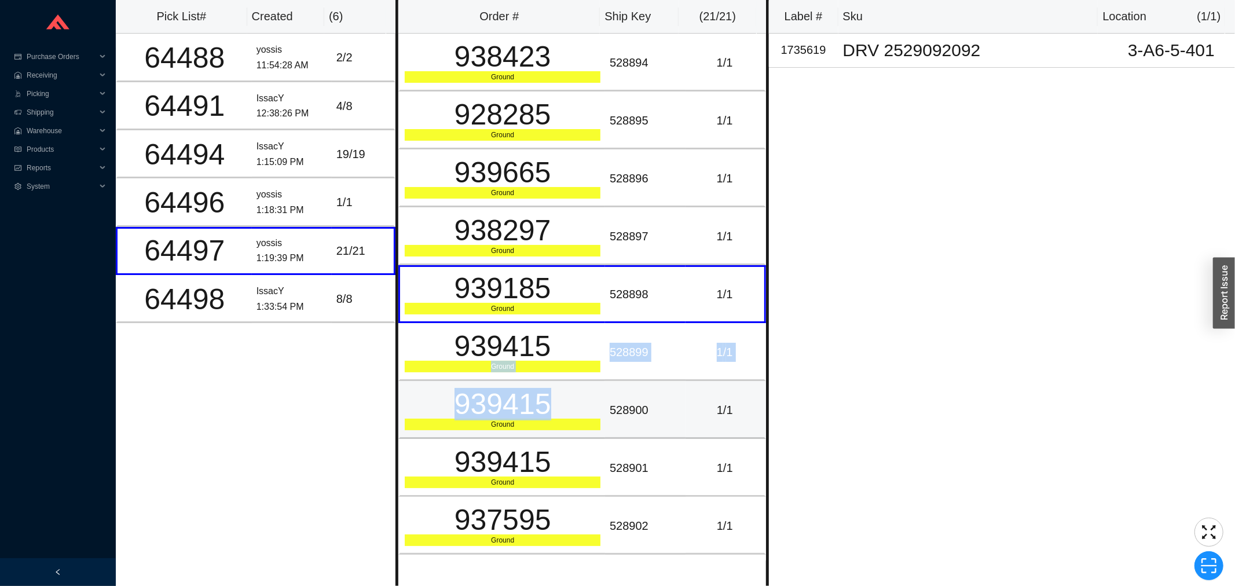
drag, startPoint x: 586, startPoint y: 362, endPoint x: 591, endPoint y: 389, distance: 27.1
click at [591, 390] on div "939415" at bounding box center [503, 404] width 196 height 29
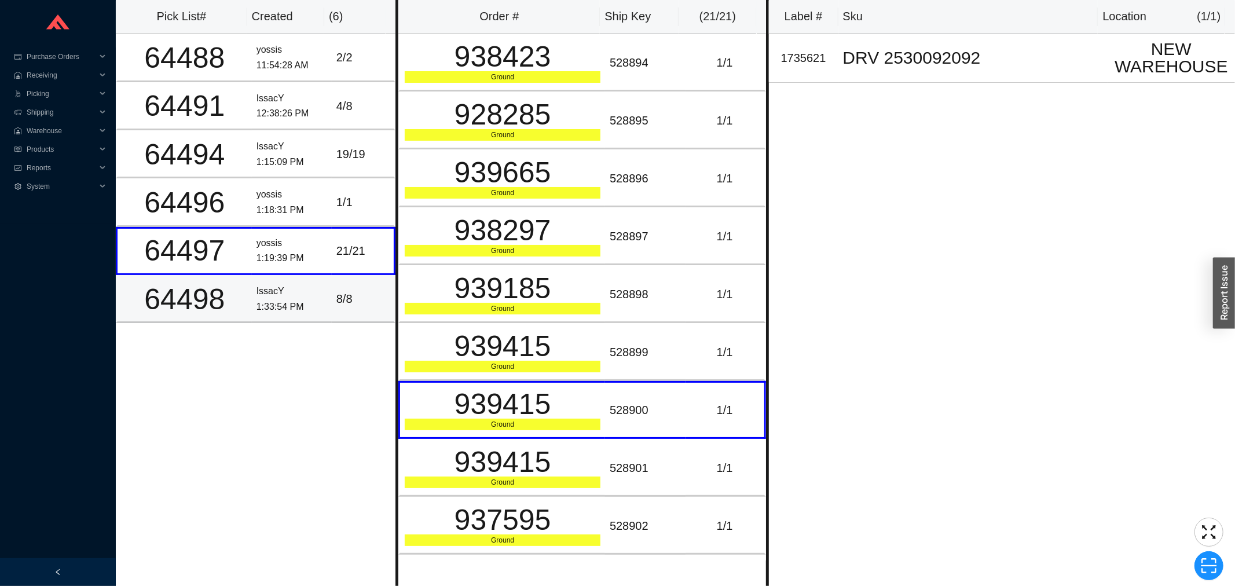
click at [312, 299] on div "1:33:54 PM" at bounding box center [292, 307] width 71 height 16
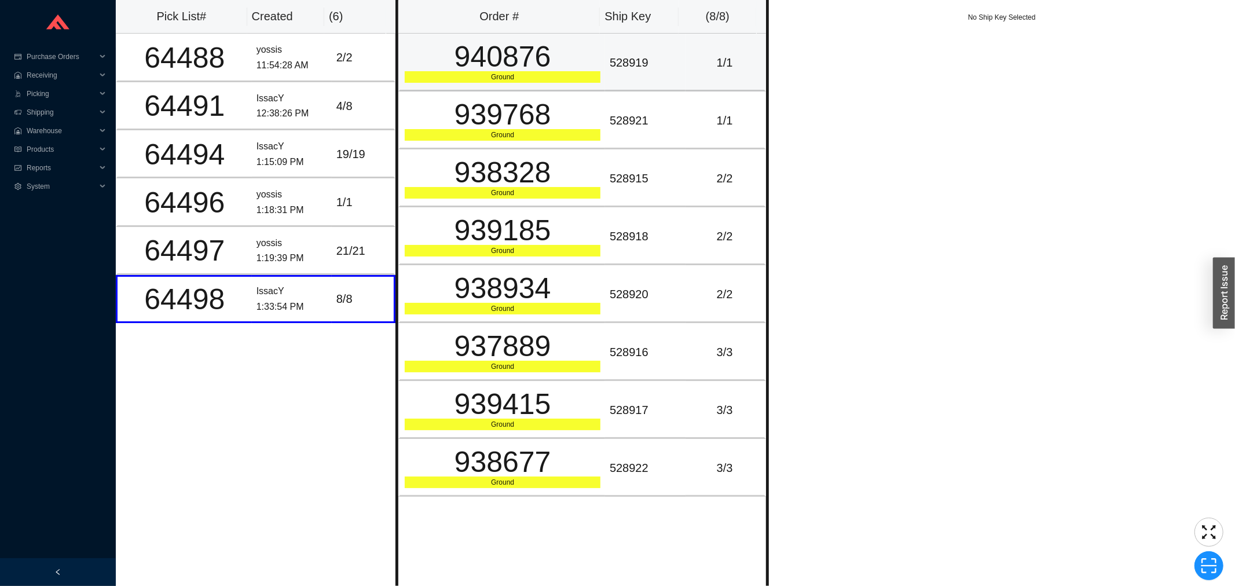
click at [542, 81] on div "Ground" at bounding box center [503, 77] width 196 height 12
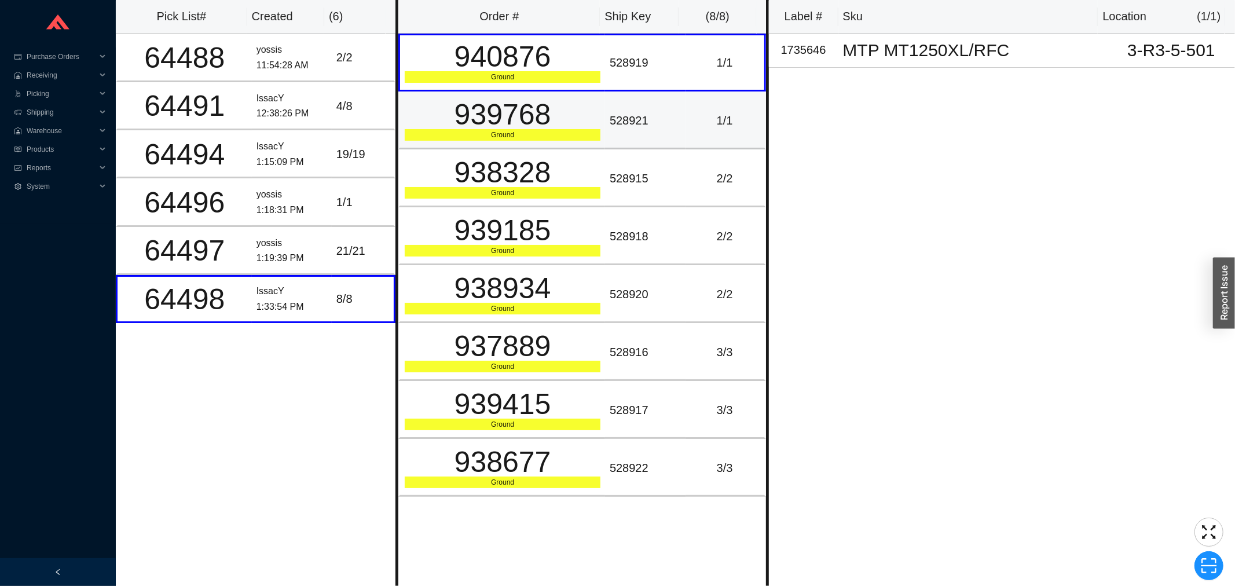
drag, startPoint x: 544, startPoint y: 130, endPoint x: 549, endPoint y: 139, distance: 10.4
click at [547, 134] on div "939768 Ground" at bounding box center [503, 120] width 196 height 41
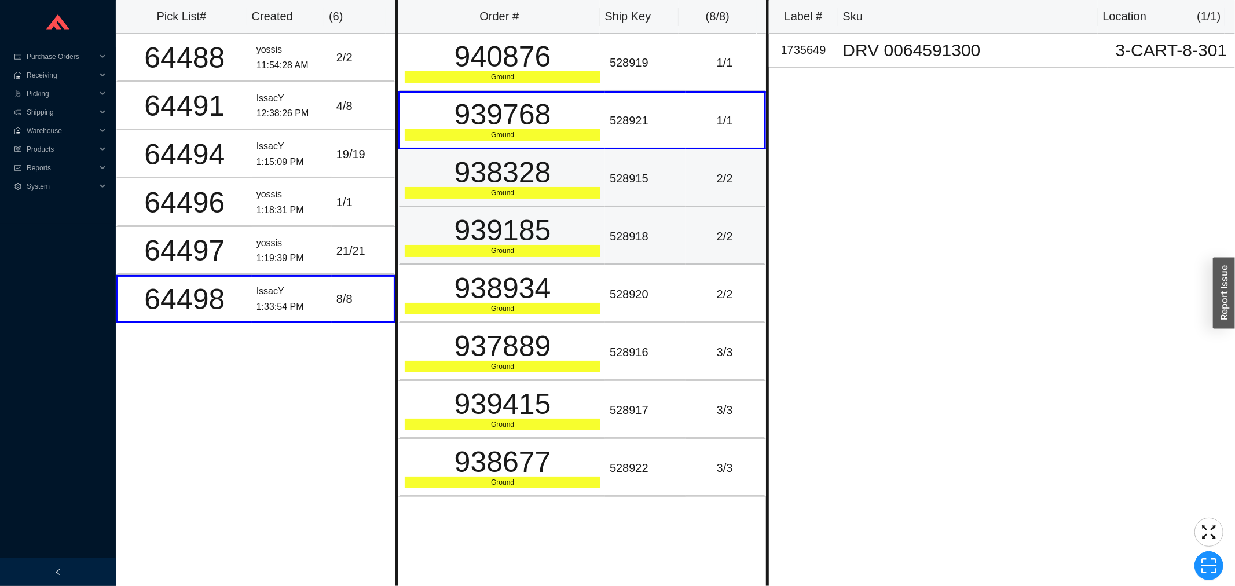
click at [569, 217] on td "939185 Ground" at bounding box center [501, 236] width 207 height 58
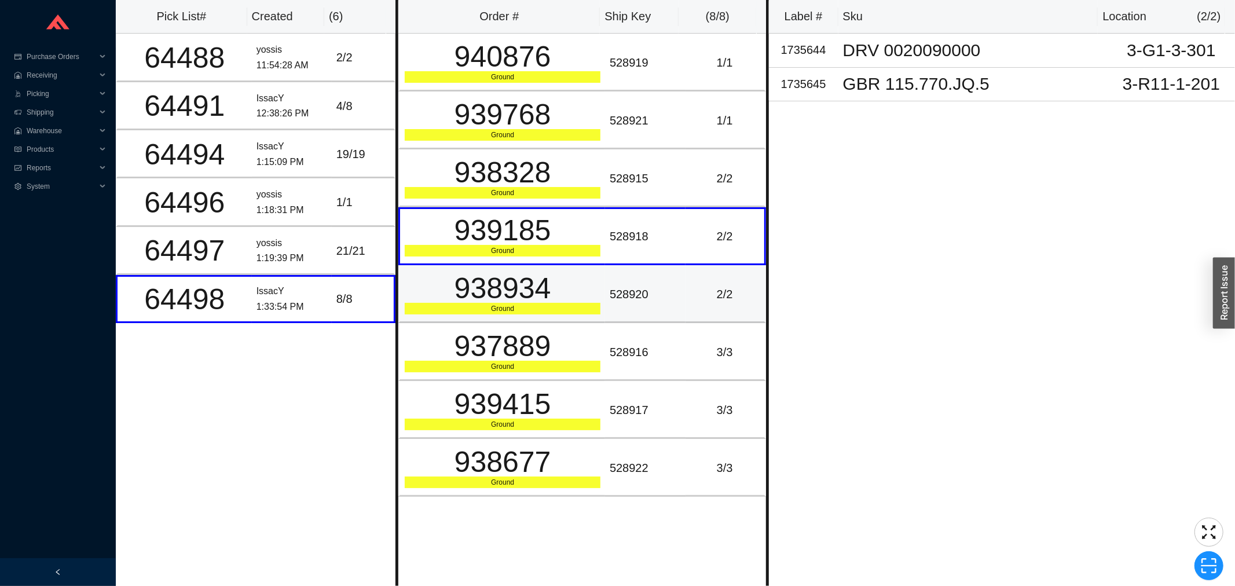
drag, startPoint x: 574, startPoint y: 292, endPoint x: 568, endPoint y: 295, distance: 6.5
click at [574, 294] on div "938934" at bounding box center [503, 288] width 196 height 29
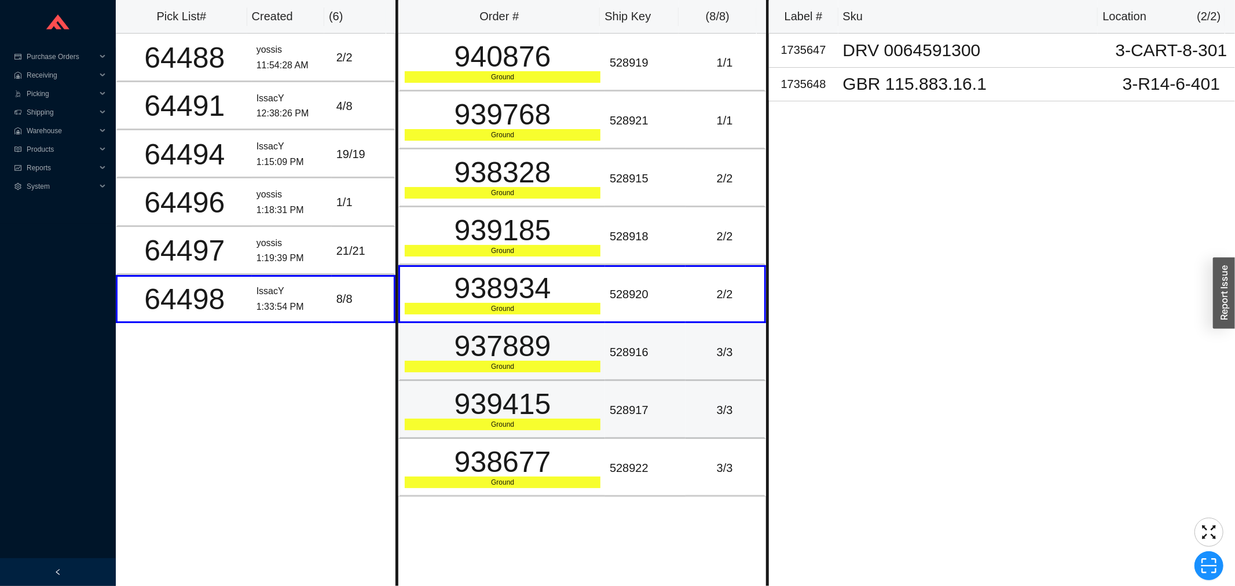
click at [593, 361] on div "Ground" at bounding box center [503, 367] width 196 height 12
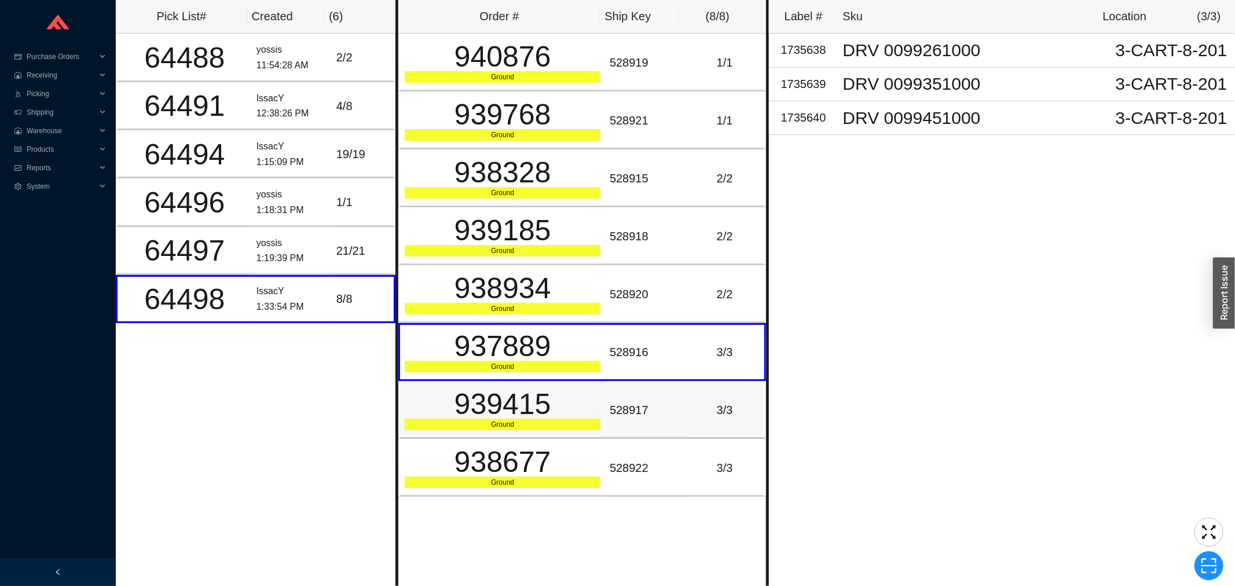
drag, startPoint x: 599, startPoint y: 400, endPoint x: 600, endPoint y: 410, distance: 10.6
click at [599, 400] on td "939415 Ground" at bounding box center [501, 410] width 207 height 58
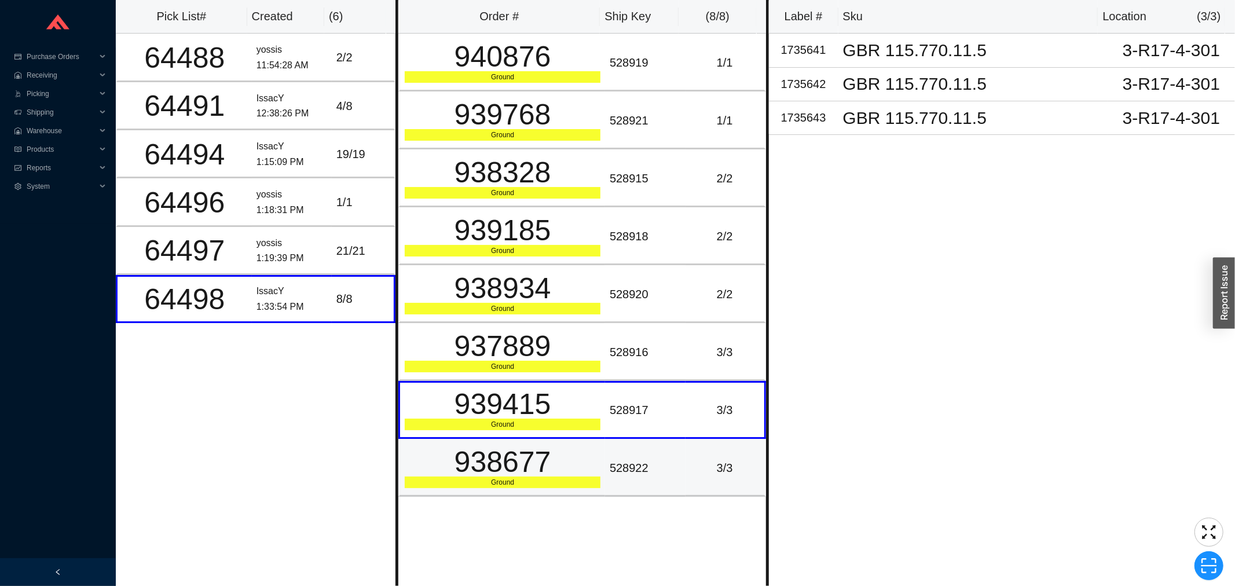
click at [610, 459] on div "528922" at bounding box center [645, 468] width 71 height 19
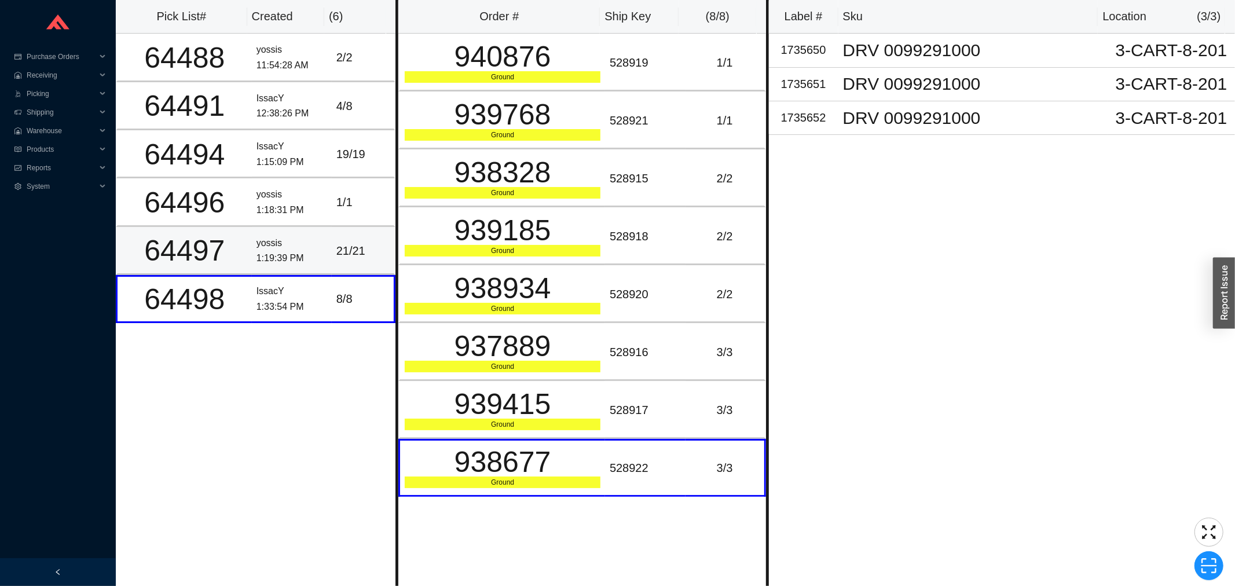
click at [246, 252] on td "64497" at bounding box center [184, 251] width 136 height 48
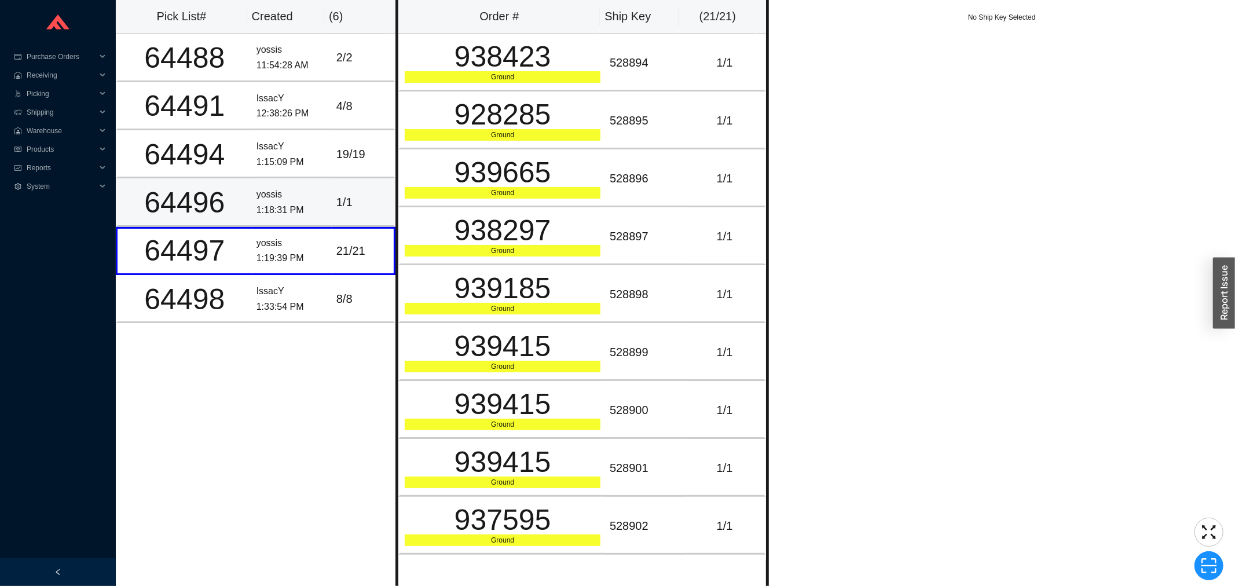
click at [338, 193] on div "1 / 1" at bounding box center [362, 202] width 53 height 19
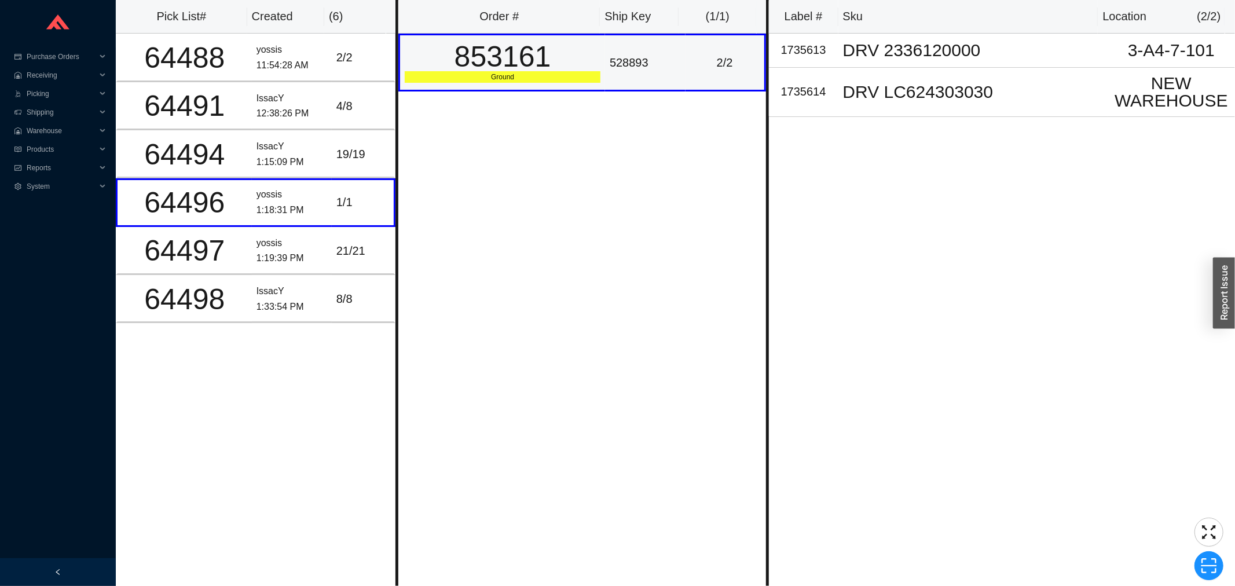
click at [552, 75] on div "Ground" at bounding box center [503, 77] width 196 height 12
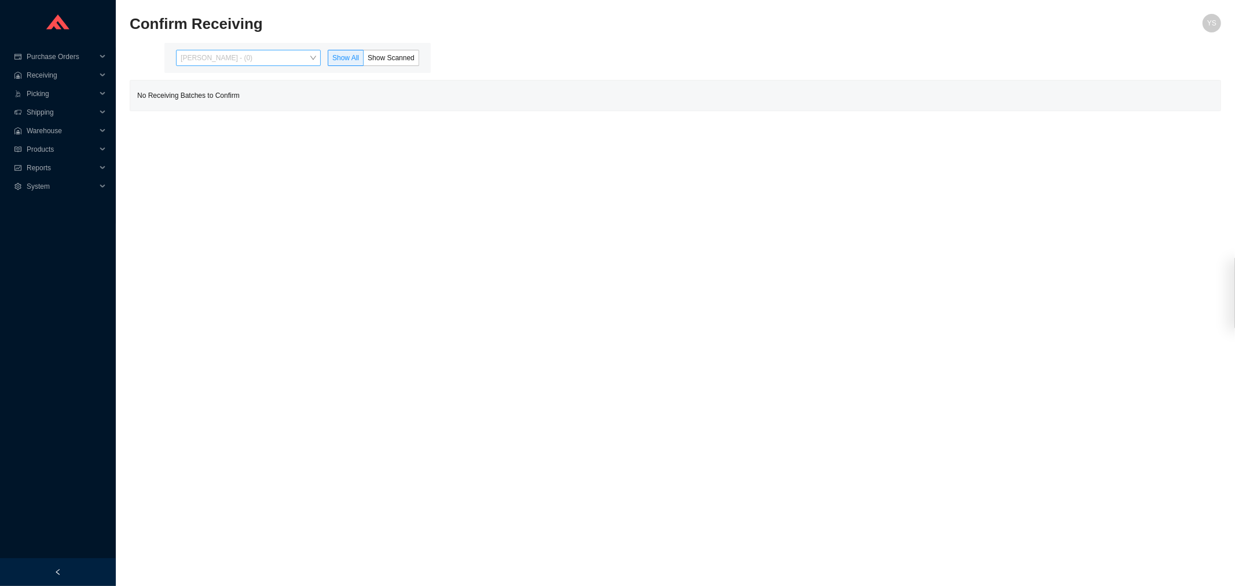
click at [273, 50] on div "[PERSON_NAME] - (0)" at bounding box center [248, 58] width 145 height 16
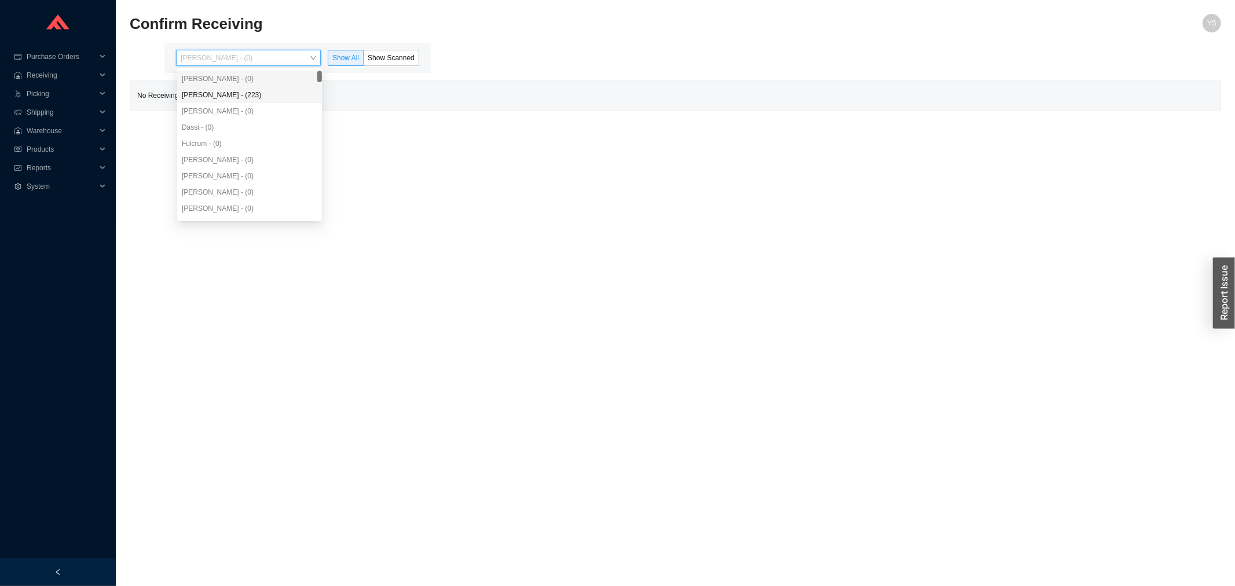
click at [241, 93] on div "[PERSON_NAME] - (223)" at bounding box center [249, 95] width 135 height 10
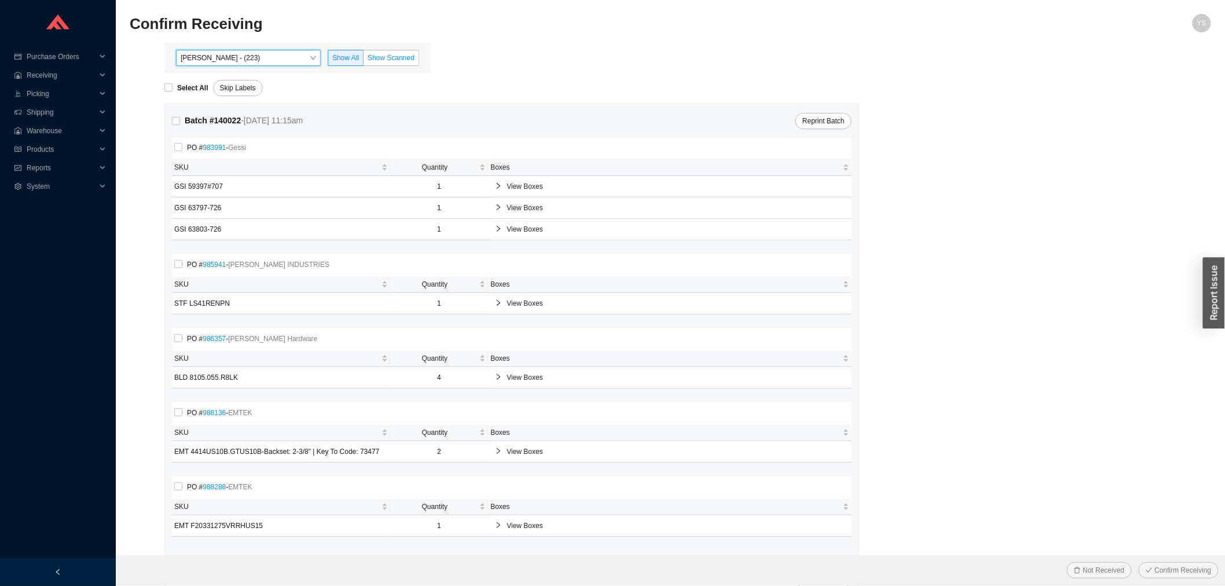
click at [380, 65] on label "Show Scanned" at bounding box center [392, 58] width 56 height 16
click at [364, 60] on input "Show Scanned" at bounding box center [364, 60] width 0 height 0
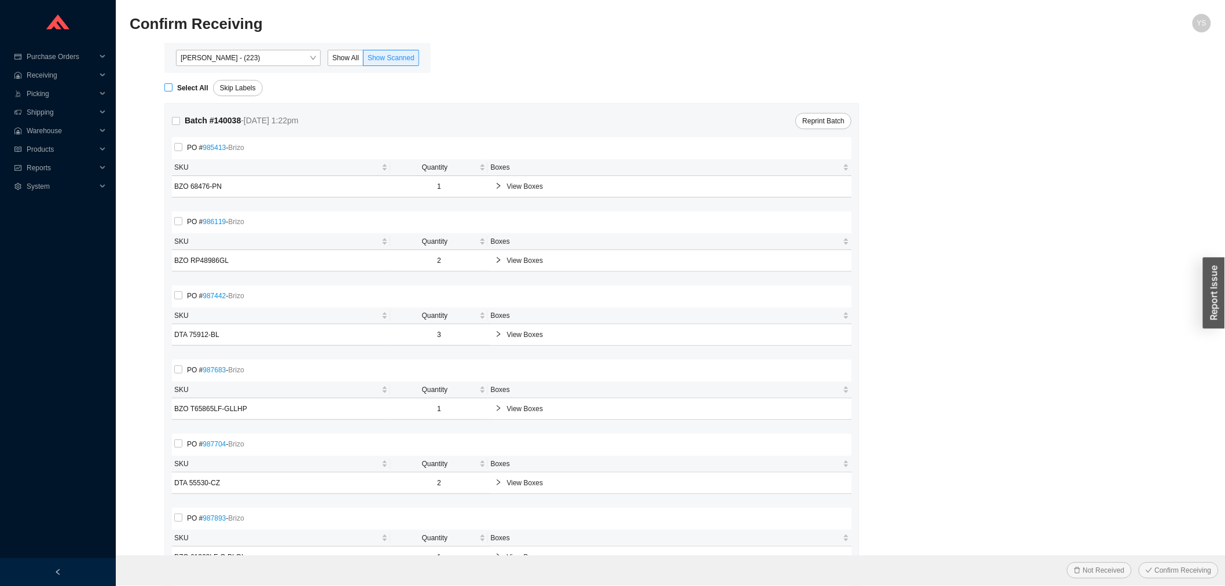
click at [181, 86] on strong "Select All" at bounding box center [192, 88] width 31 height 8
click at [173, 86] on input "Select All" at bounding box center [168, 87] width 8 height 8
checkbox input "true"
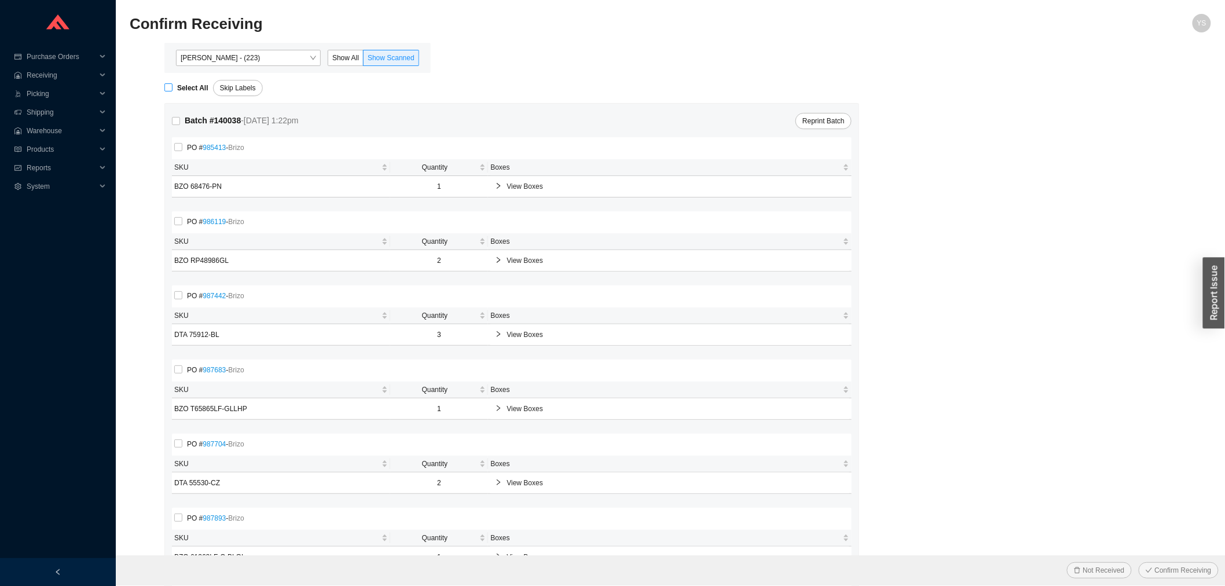
checkbox input "true"
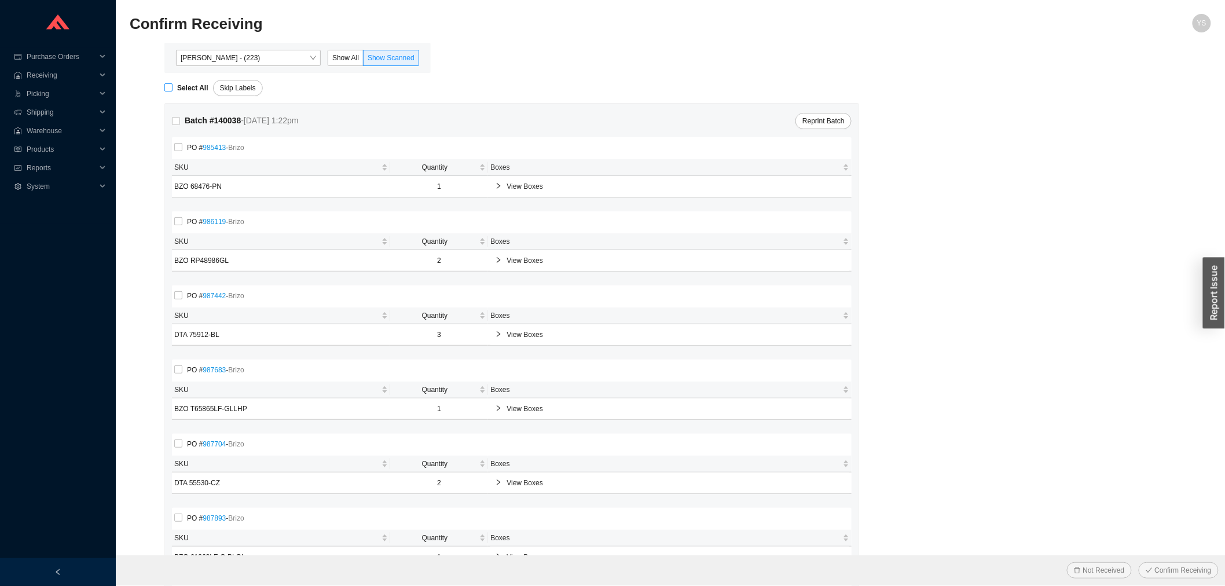
checkbox input "true"
click at [1181, 569] on span "Confirm Receiving" at bounding box center [1183, 571] width 57 height 12
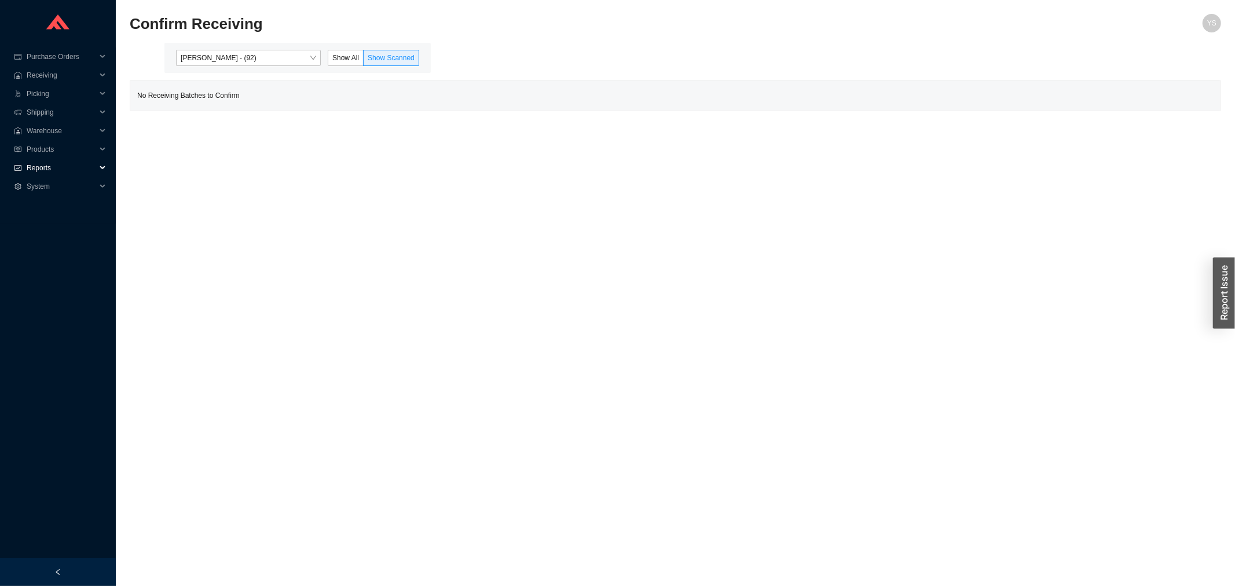
click at [63, 159] on span "Reports" at bounding box center [61, 168] width 69 height 19
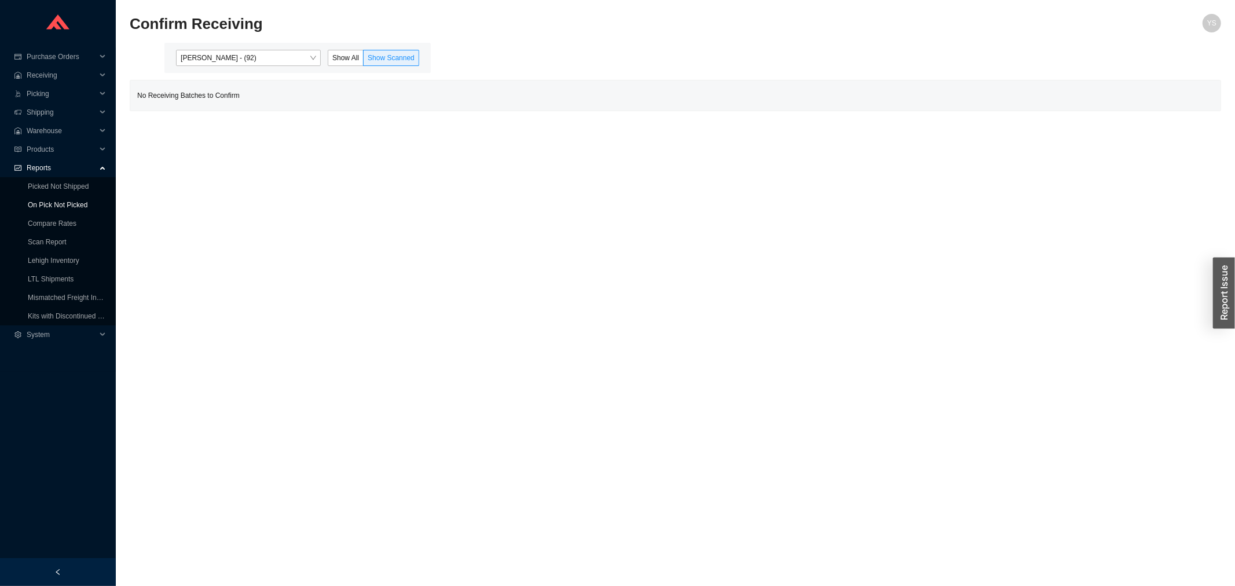
click at [53, 204] on link "On Pick Not Picked" at bounding box center [58, 205] width 60 height 8
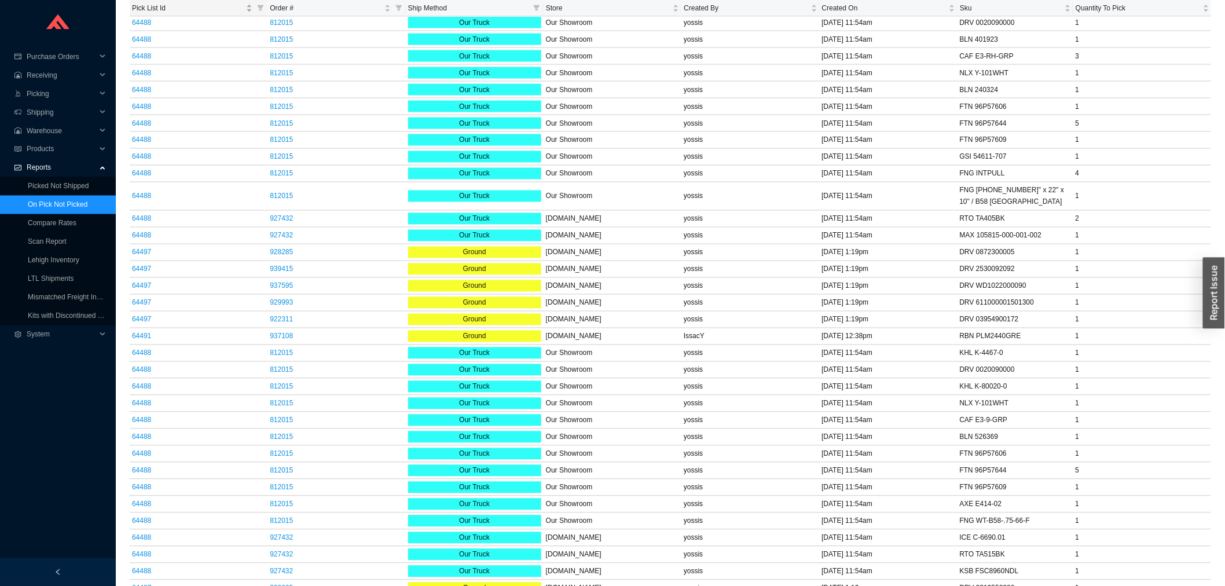
scroll to position [734, 0]
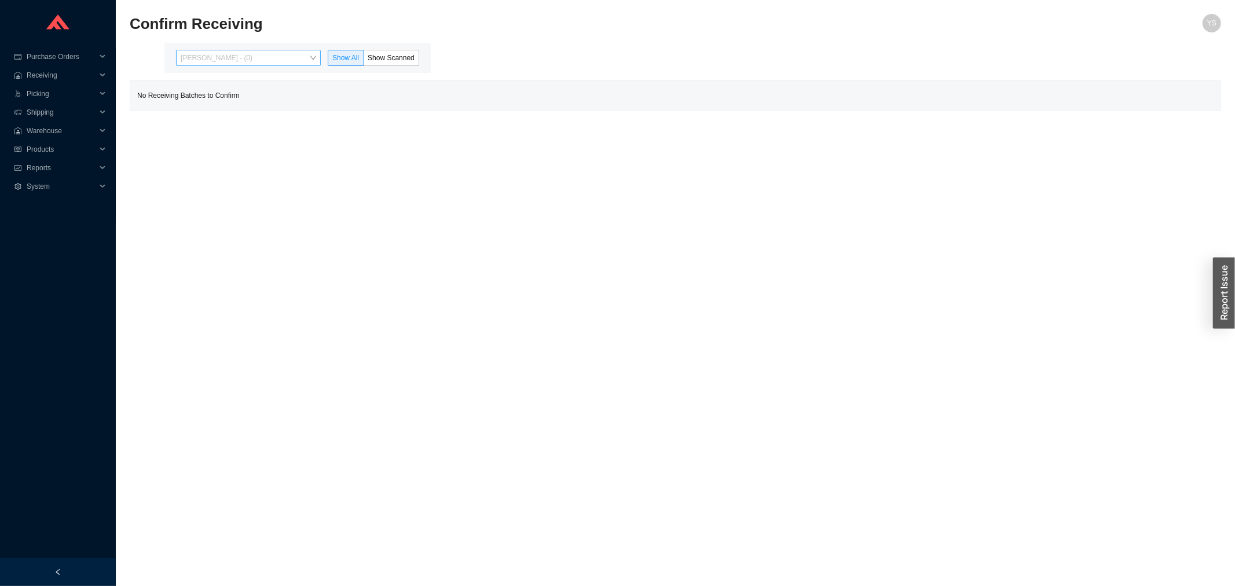
click at [244, 62] on span "[PERSON_NAME] - (0)" at bounding box center [248, 57] width 135 height 15
click at [224, 91] on div "Angel Negron - (92)" at bounding box center [249, 95] width 135 height 10
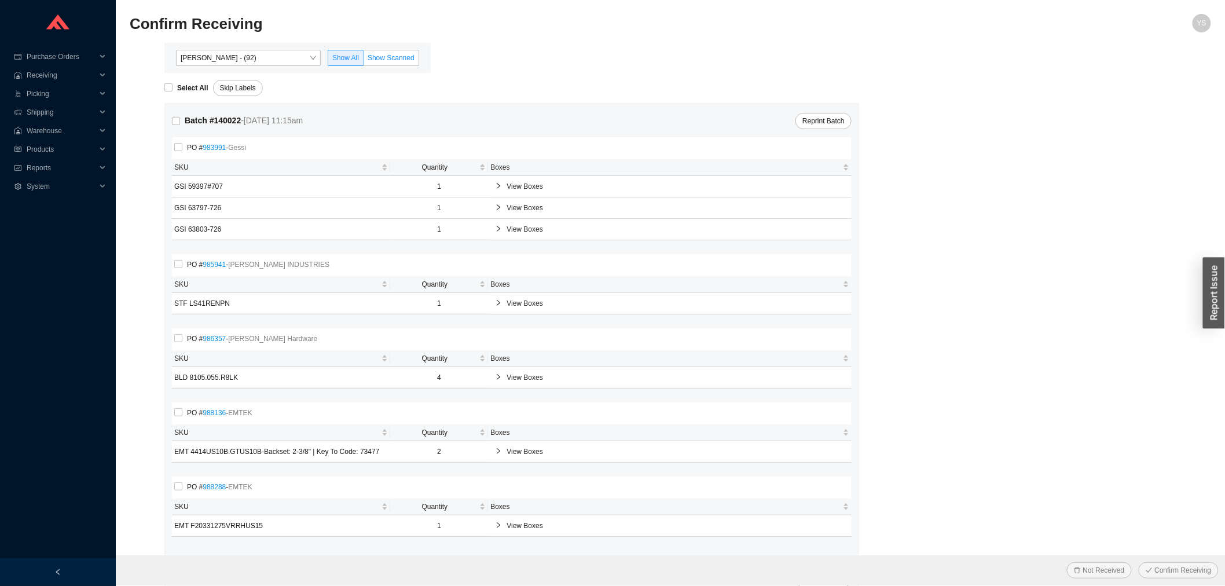
click at [384, 61] on span "Show Scanned" at bounding box center [391, 58] width 47 height 8
click at [364, 60] on input "Show Scanned" at bounding box center [364, 60] width 0 height 0
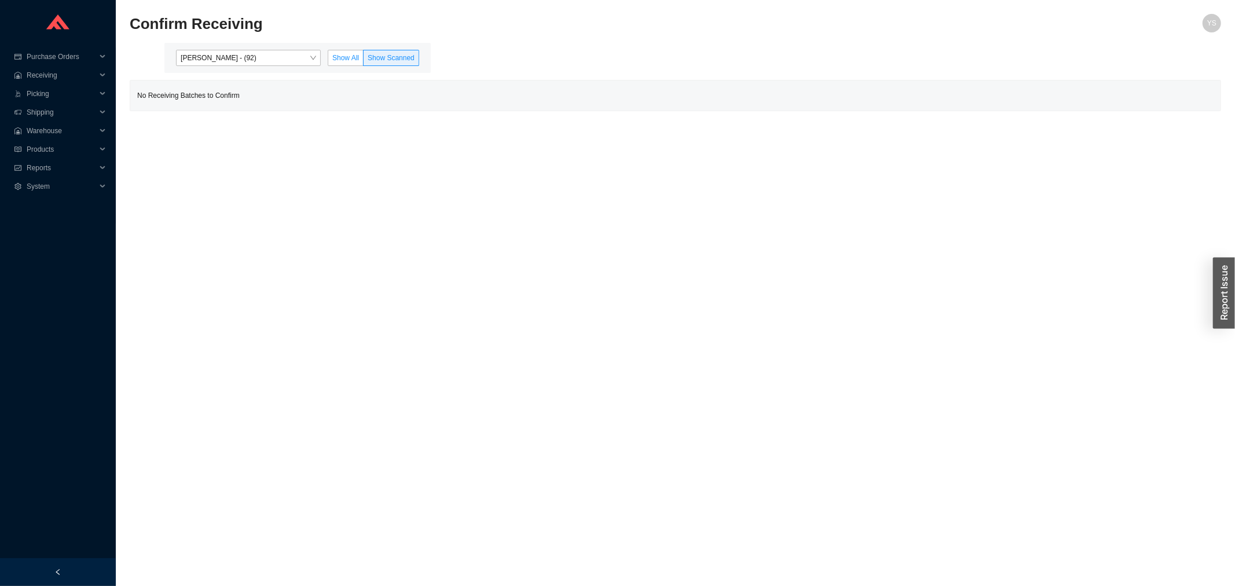
click at [349, 56] on span "Show All" at bounding box center [345, 58] width 27 height 8
click at [328, 60] on input "Show All" at bounding box center [328, 60] width 0 height 0
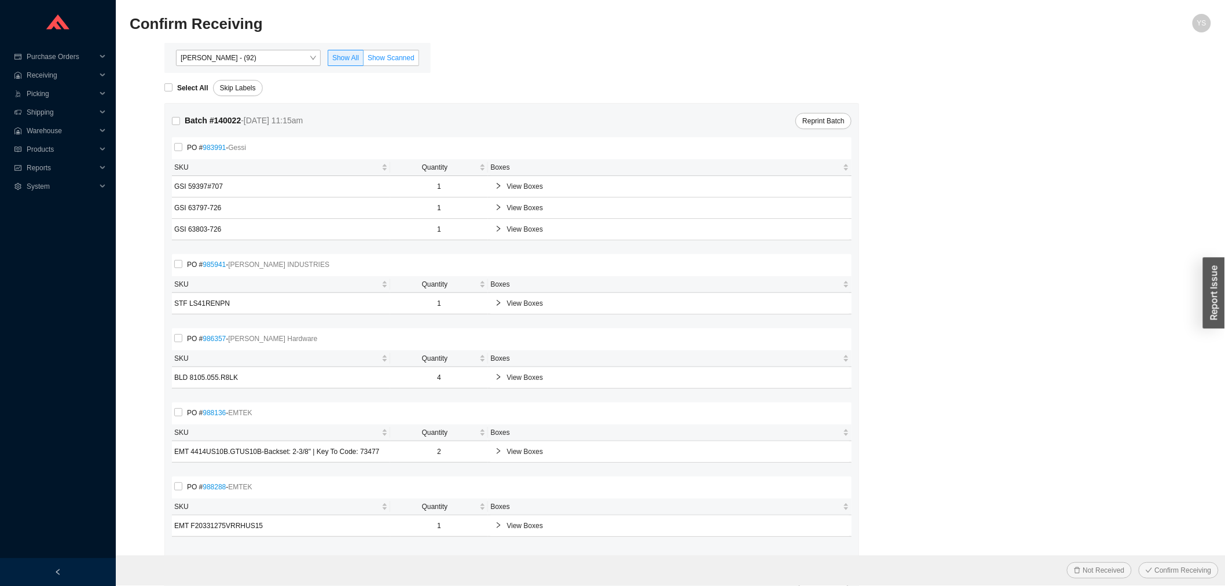
click at [379, 60] on span "Show Scanned" at bounding box center [391, 58] width 47 height 8
click at [364, 60] on input "Show Scanned" at bounding box center [364, 60] width 0 height 0
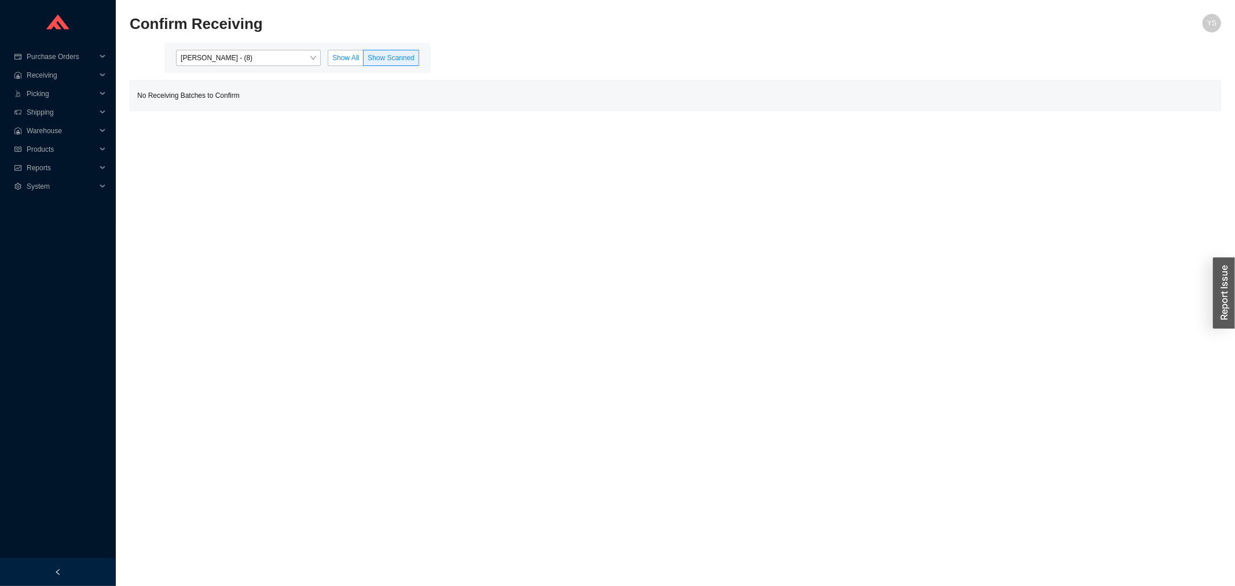
click at [340, 50] on label "Show All" at bounding box center [346, 58] width 36 height 16
click at [328, 60] on input "Show All" at bounding box center [328, 60] width 0 height 0
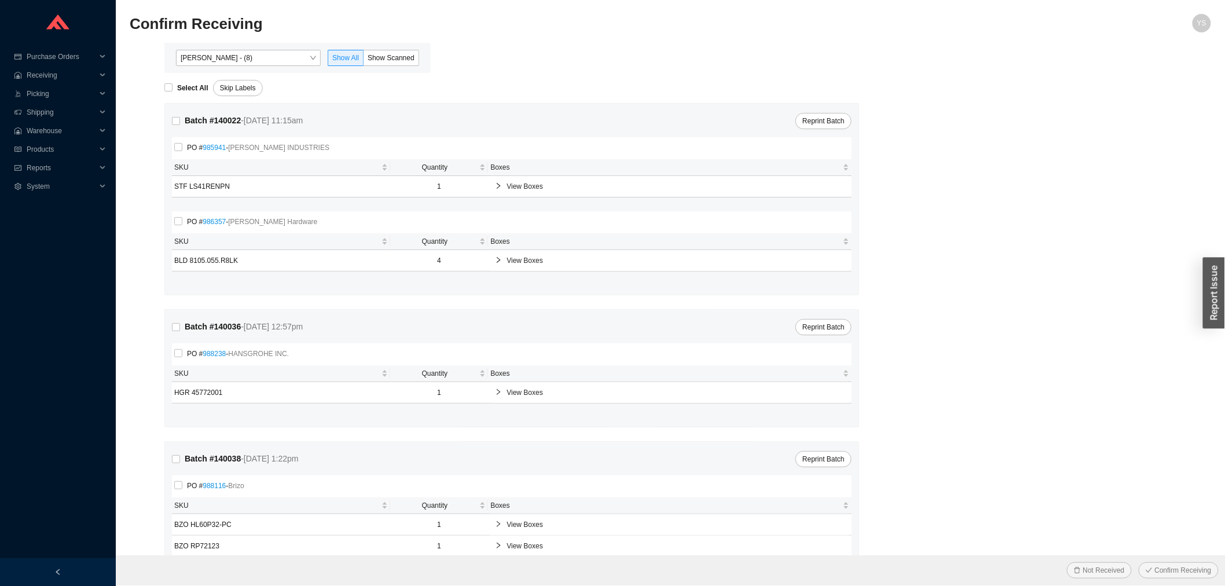
scroll to position [39, 0]
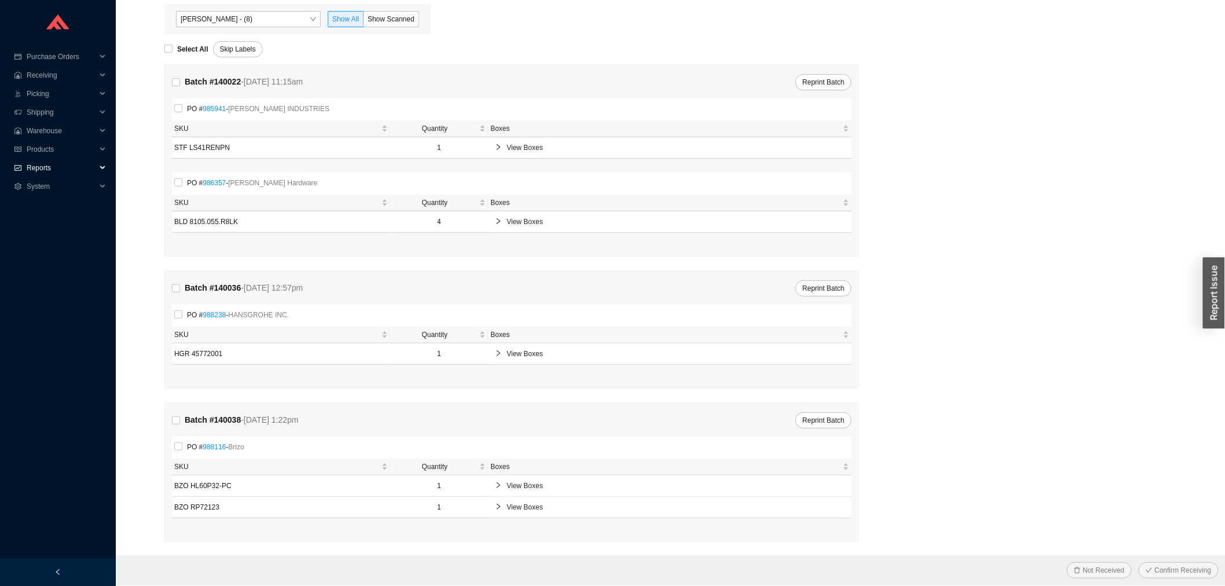
click at [87, 165] on span "Reports" at bounding box center [61, 168] width 69 height 19
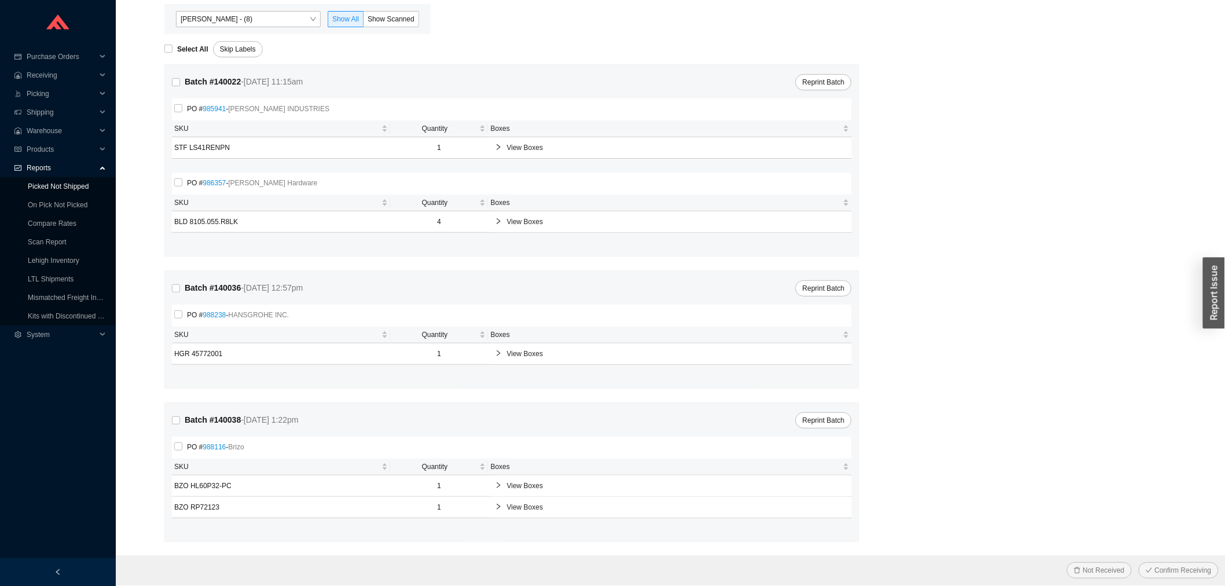
click at [69, 191] on link "Picked Not Shipped" at bounding box center [58, 186] width 61 height 8
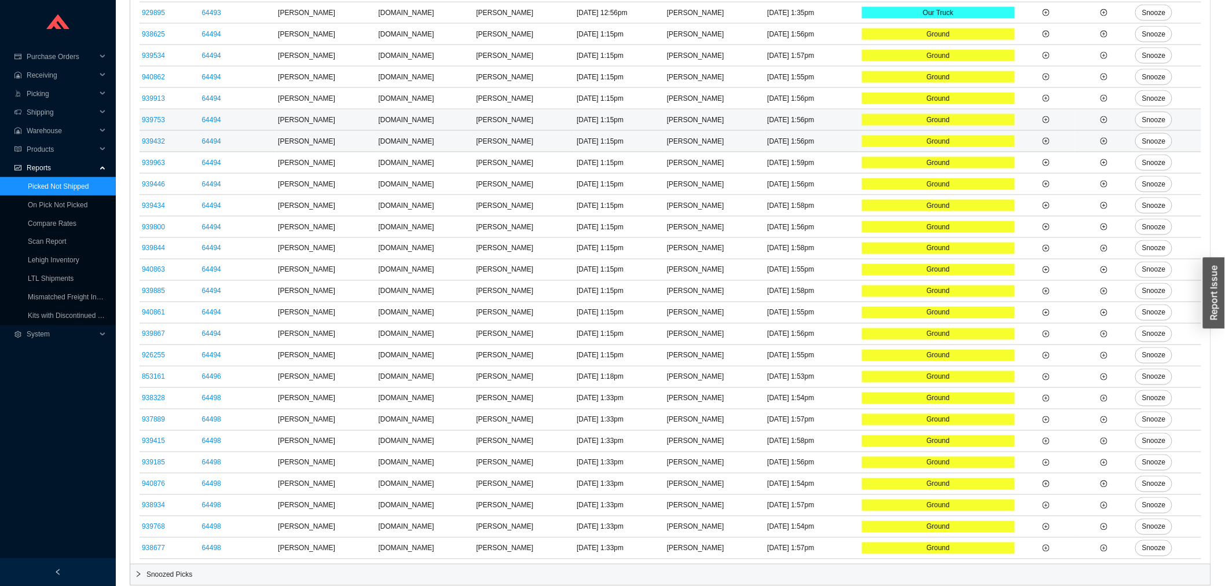
scroll to position [688, 0]
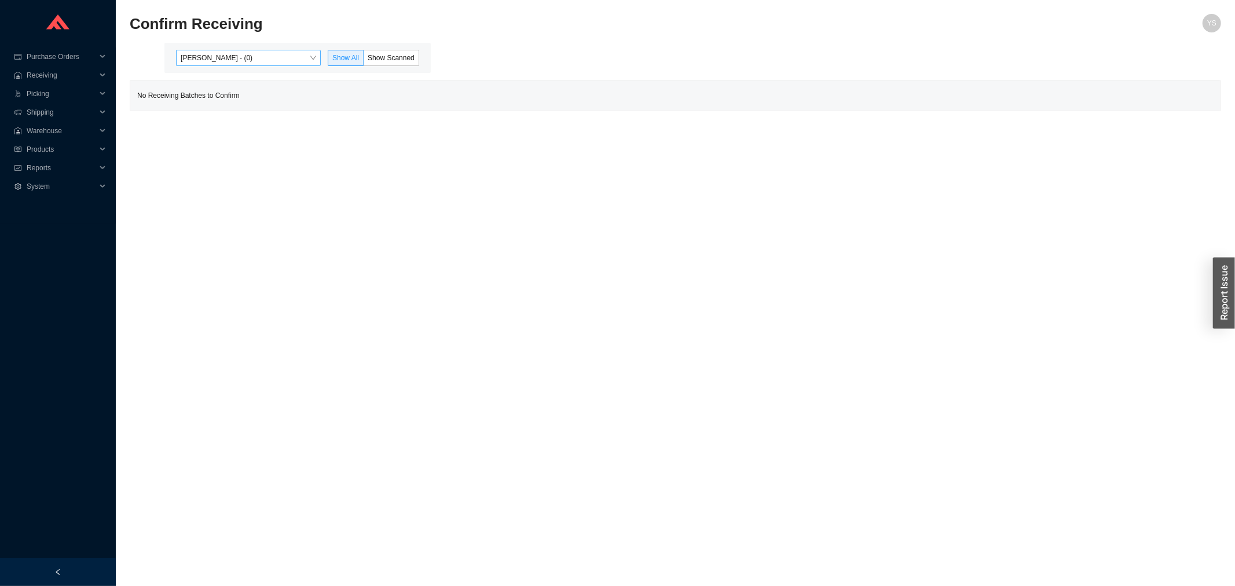
click at [220, 50] on div "[PERSON_NAME] - (0) Show All Show Scanned" at bounding box center [297, 58] width 266 height 30
drag, startPoint x: 215, startPoint y: 63, endPoint x: 241, endPoint y: 58, distance: 26.4
click at [215, 63] on span "[PERSON_NAME] - (0)" at bounding box center [248, 57] width 135 height 15
click at [402, 59] on span "Show Scanned" at bounding box center [391, 58] width 47 height 8
click at [364, 60] on input "Show Scanned" at bounding box center [364, 60] width 0 height 0
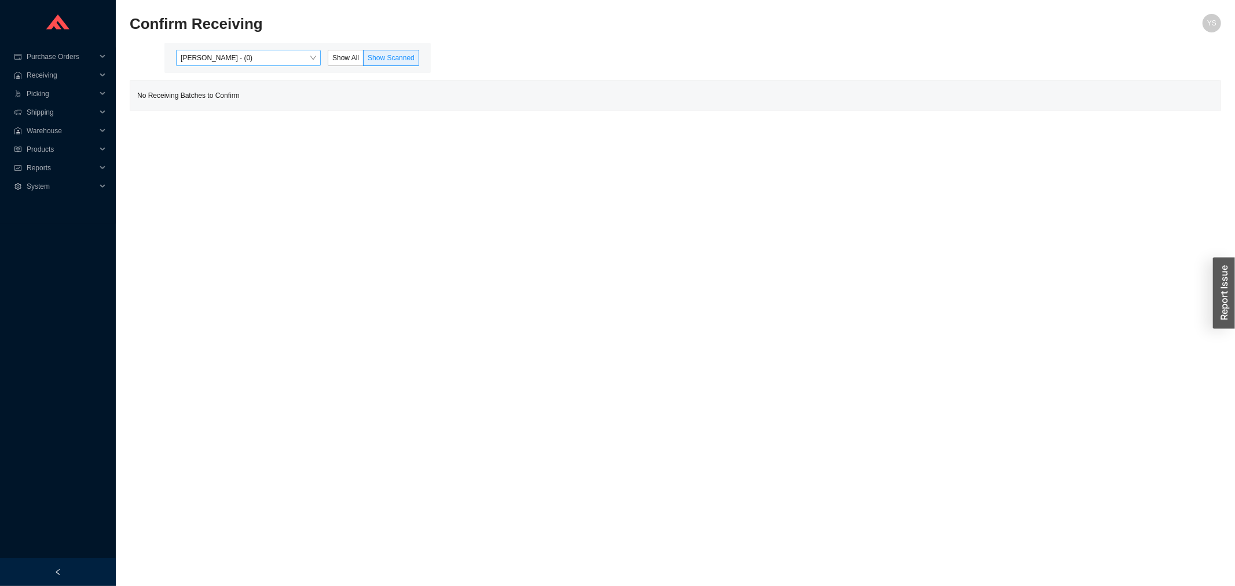
click at [269, 54] on span "[PERSON_NAME] - (0)" at bounding box center [248, 57] width 135 height 15
click at [77, 166] on span "Reports" at bounding box center [61, 168] width 69 height 19
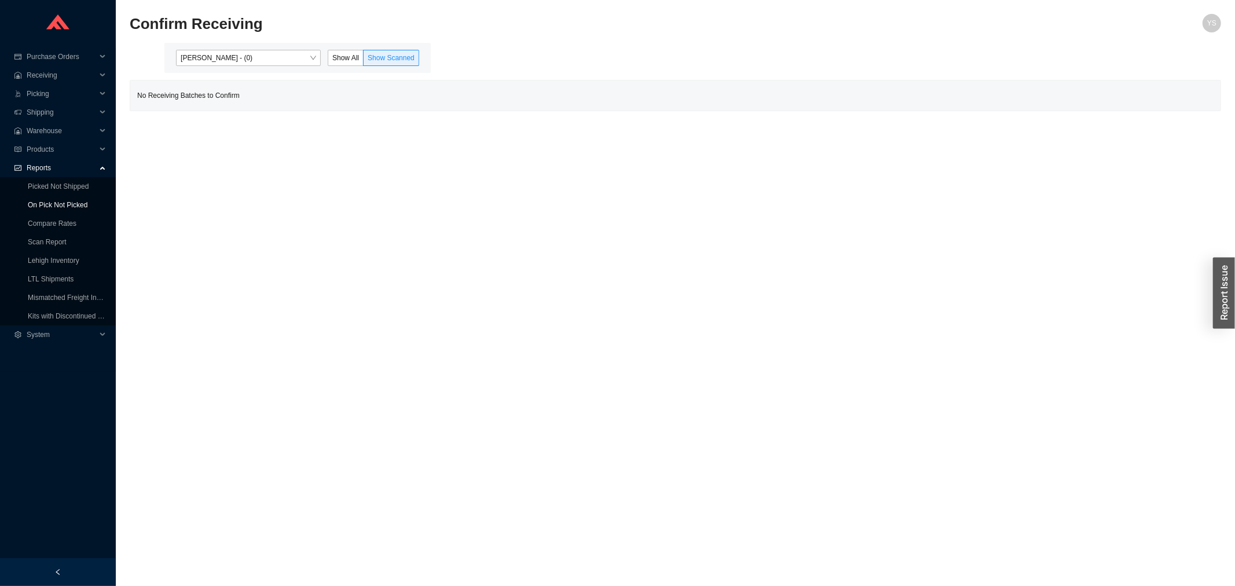
click at [64, 209] on link "On Pick Not Picked" at bounding box center [58, 205] width 60 height 8
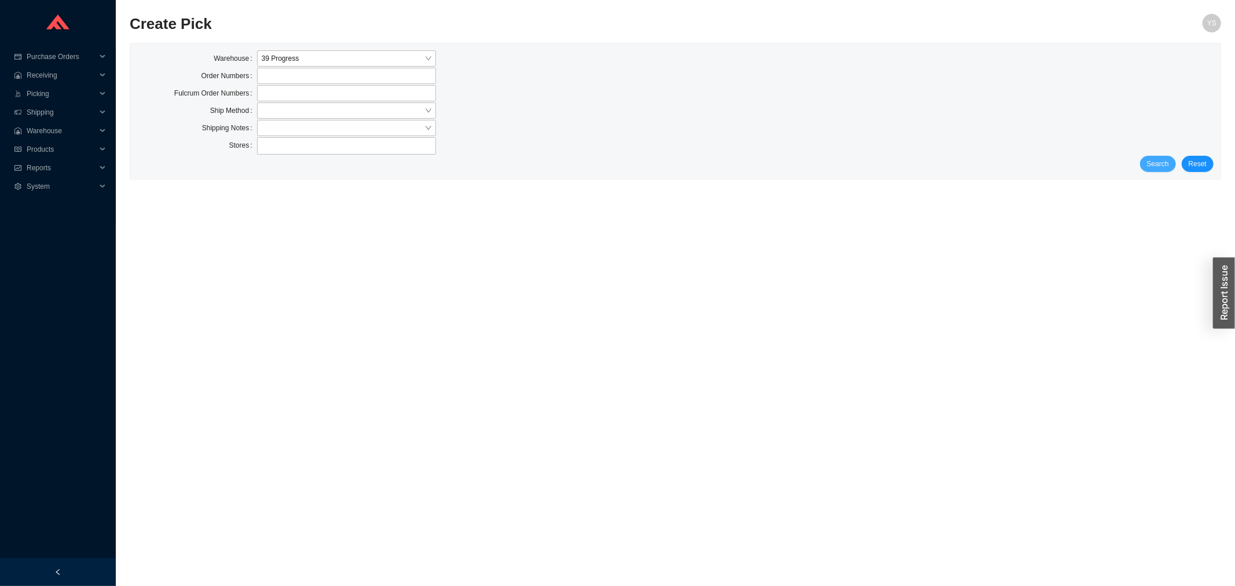
click at [1161, 158] on button "Search" at bounding box center [1158, 164] width 36 height 16
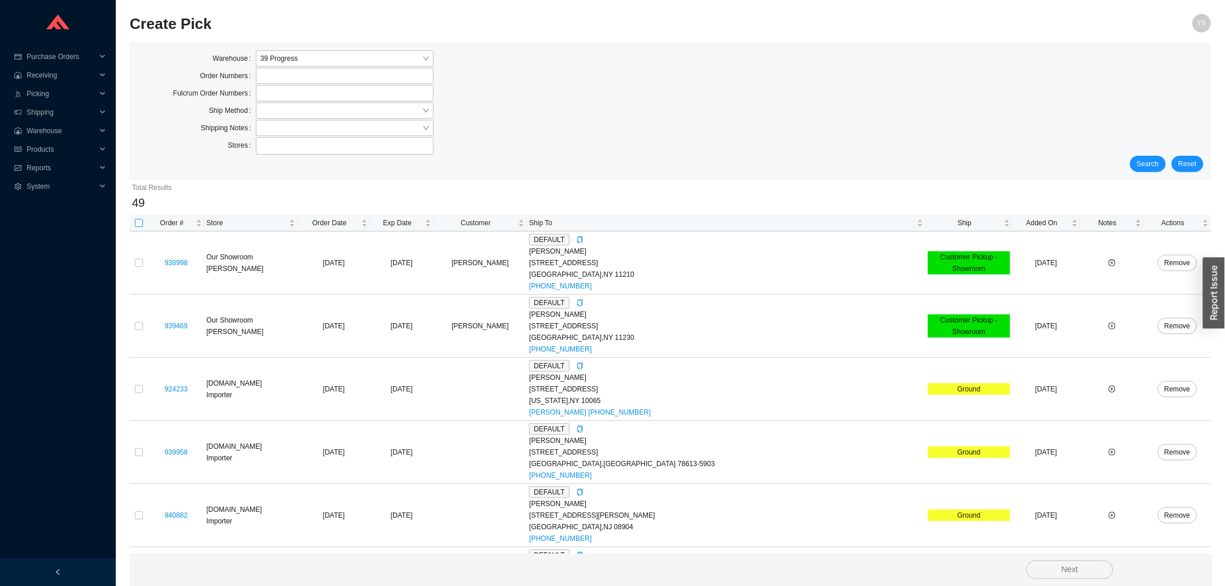
click at [144, 221] on th at bounding box center [139, 223] width 19 height 17
click at [141, 221] on input "checkbox" at bounding box center [139, 223] width 8 height 8
checkbox input "true"
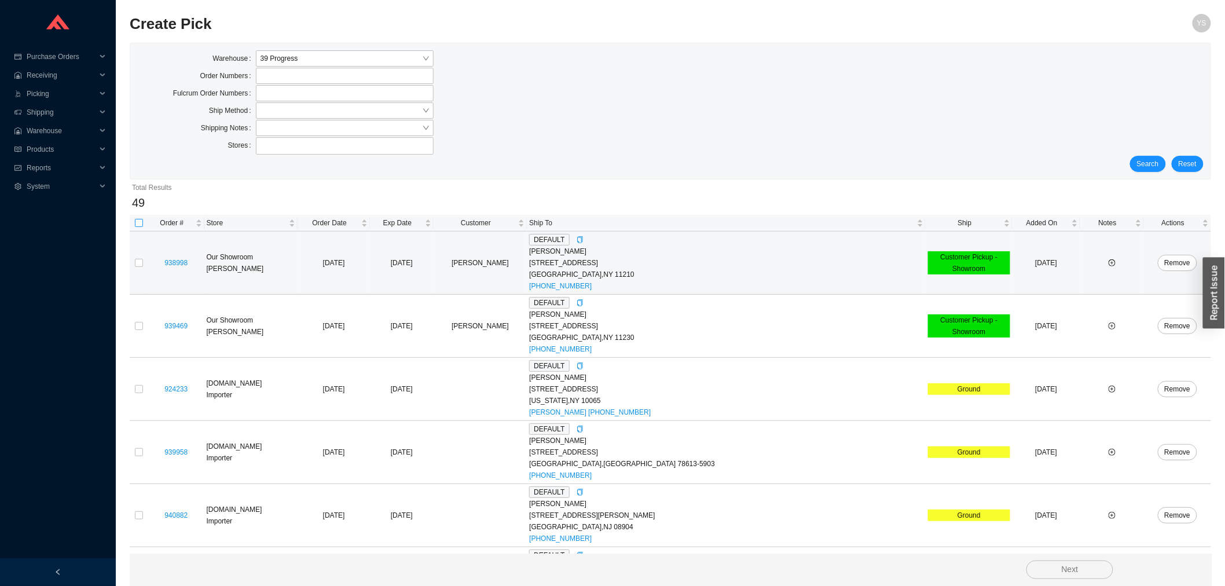
checkbox input "true"
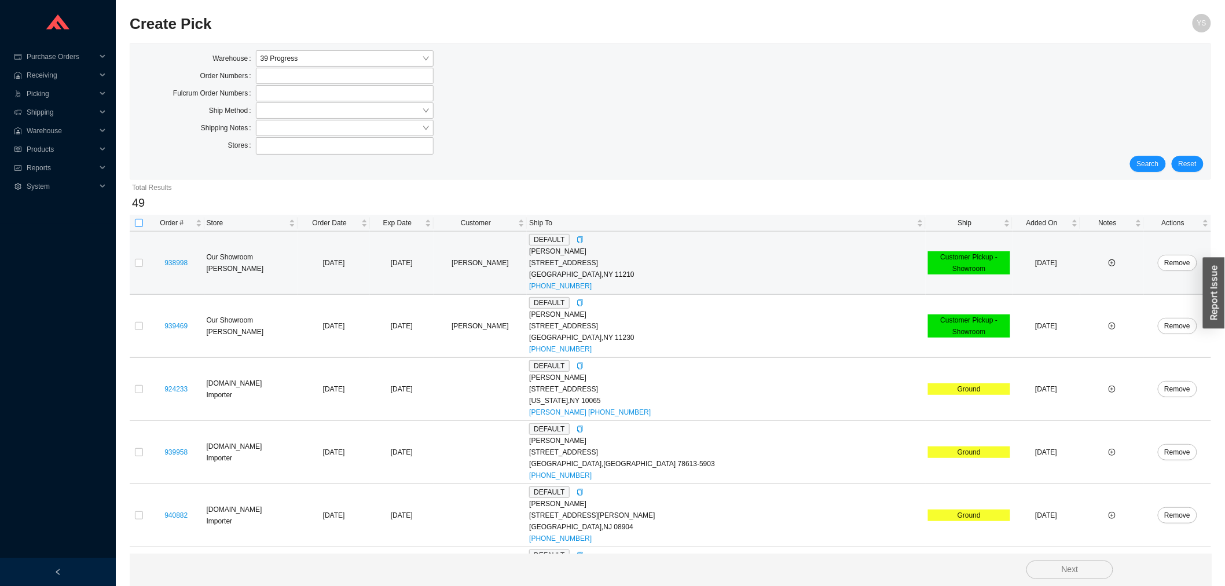
checkbox input "true"
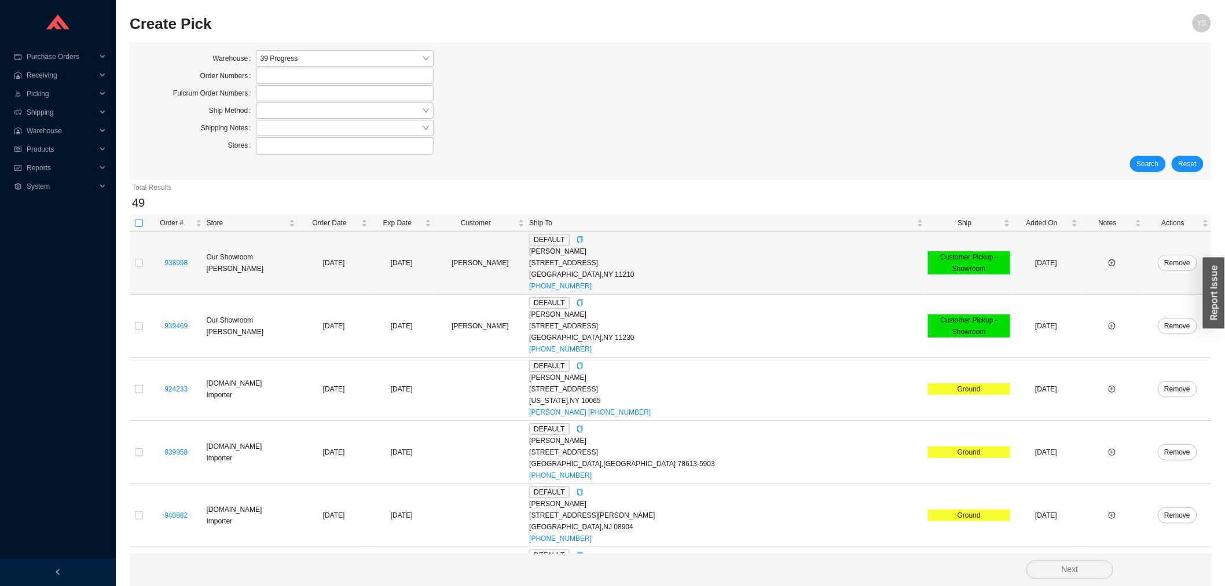
checkbox input "true"
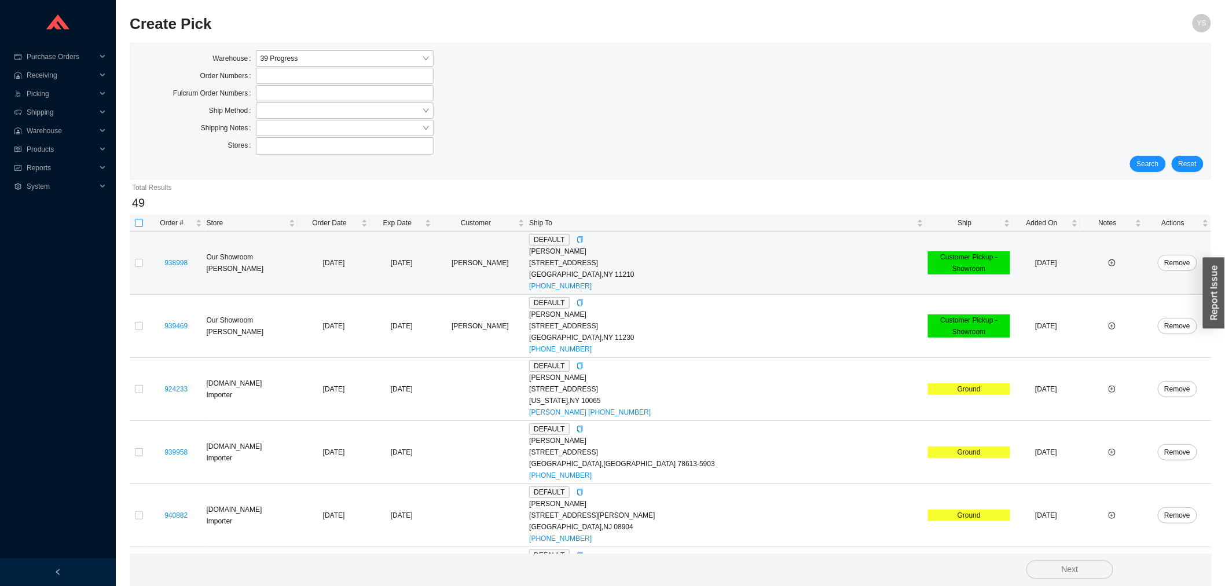
checkbox input "true"
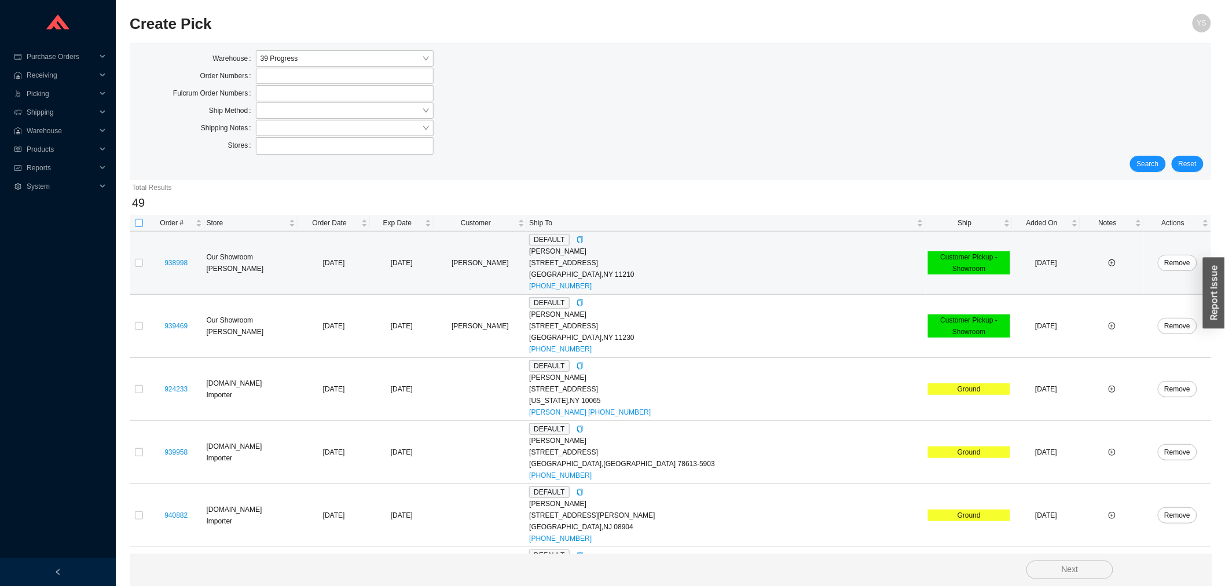
checkbox input "true"
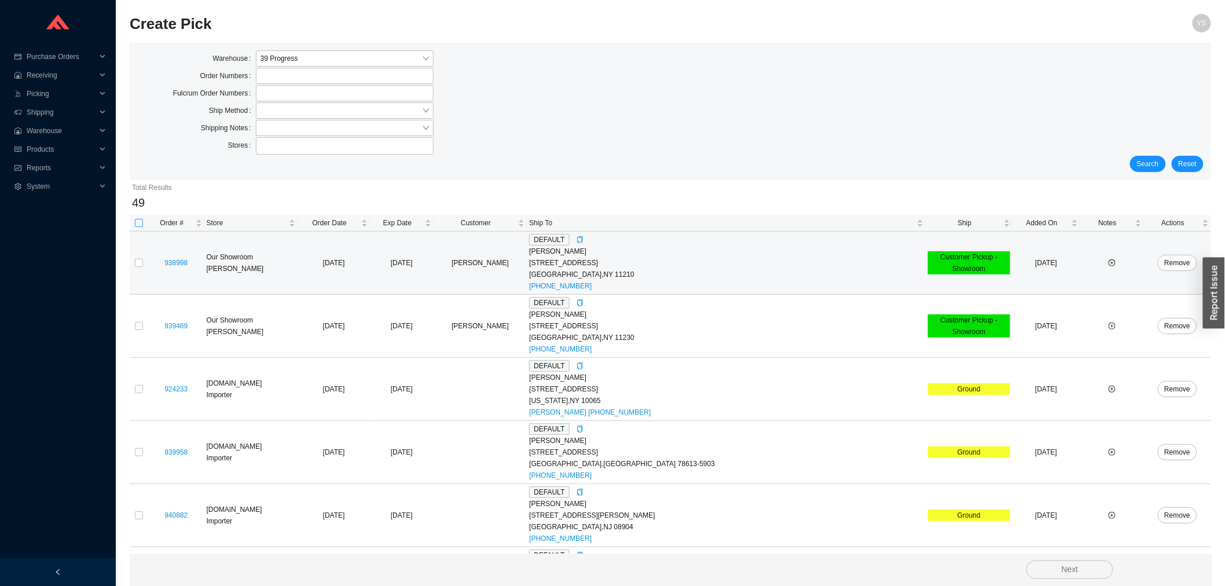
checkbox input "true"
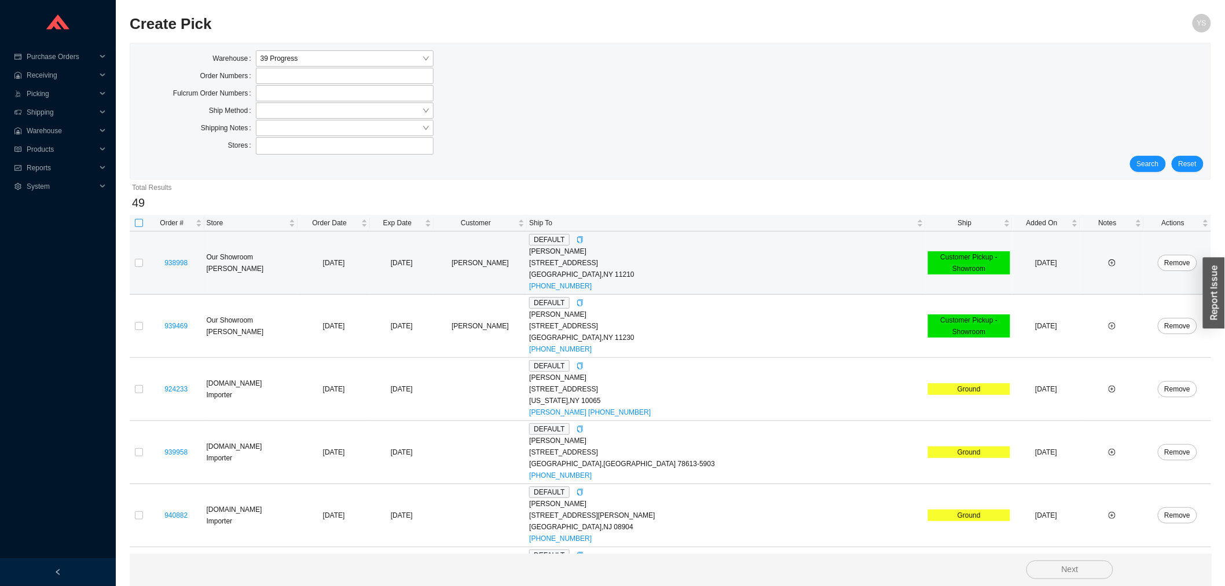
checkbox input "true"
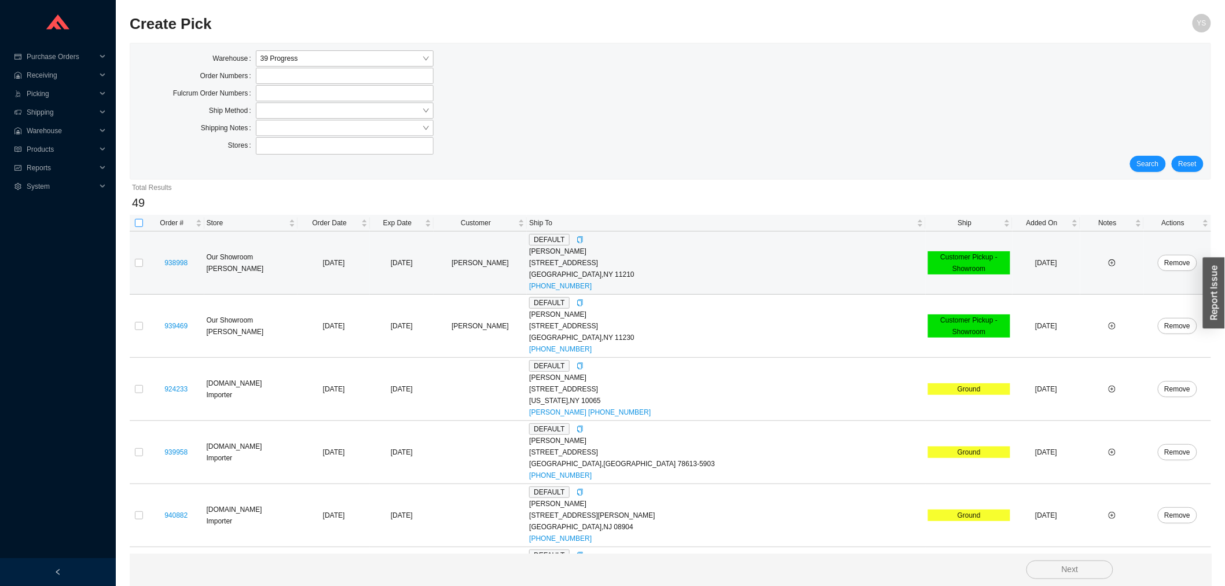
checkbox input "true"
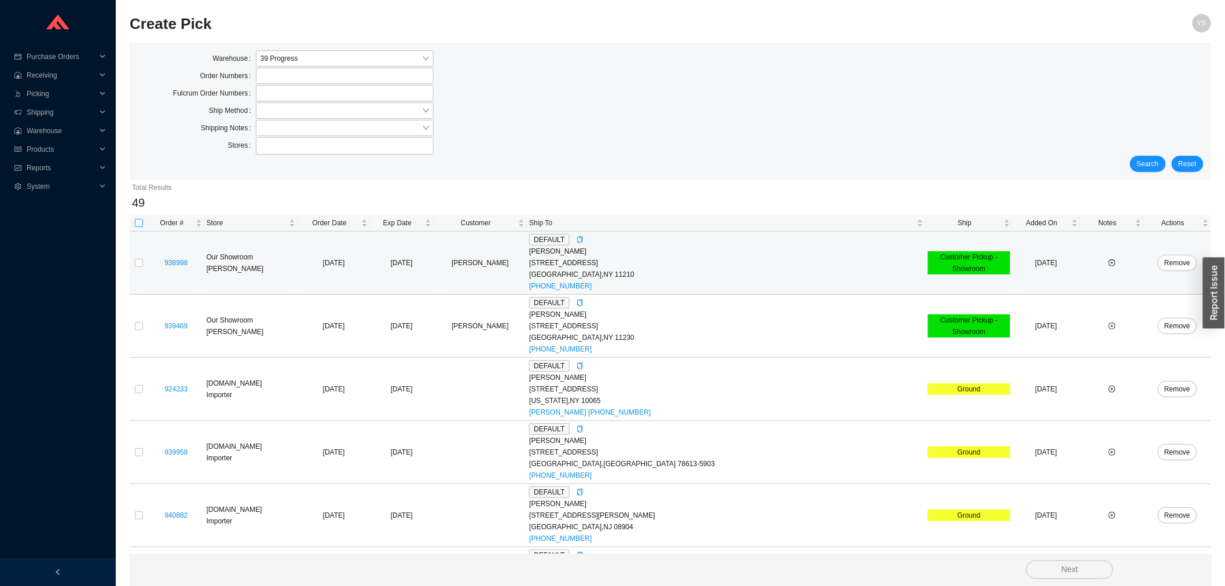
checkbox input "true"
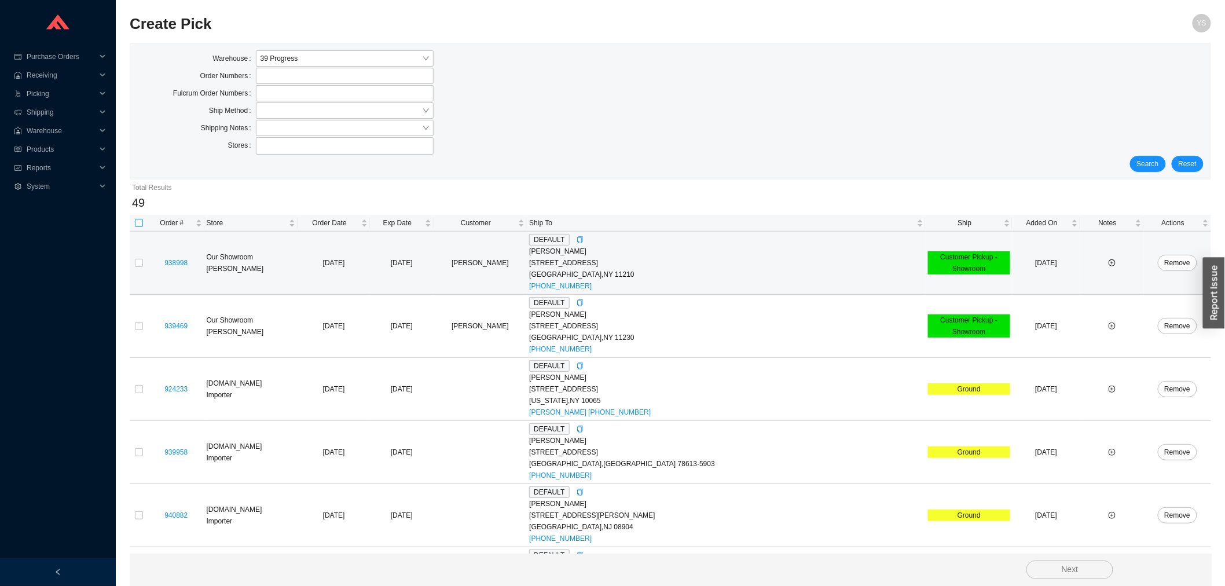
checkbox input "true"
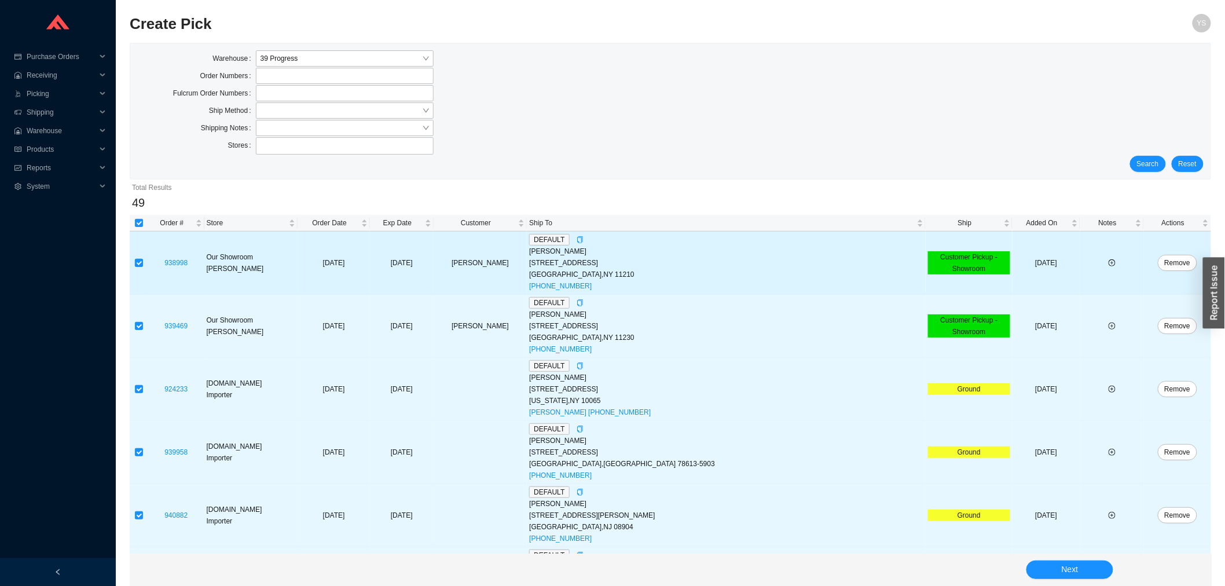
click at [141, 265] on input "checkbox" at bounding box center [139, 263] width 8 height 8
checkbox input "false"
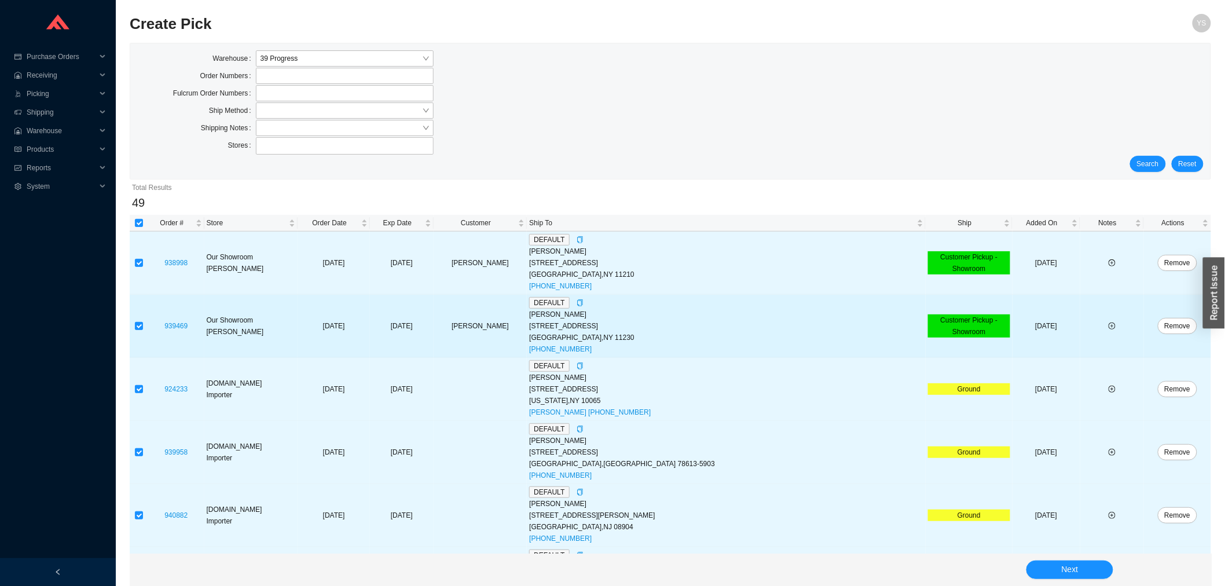
checkbox input "false"
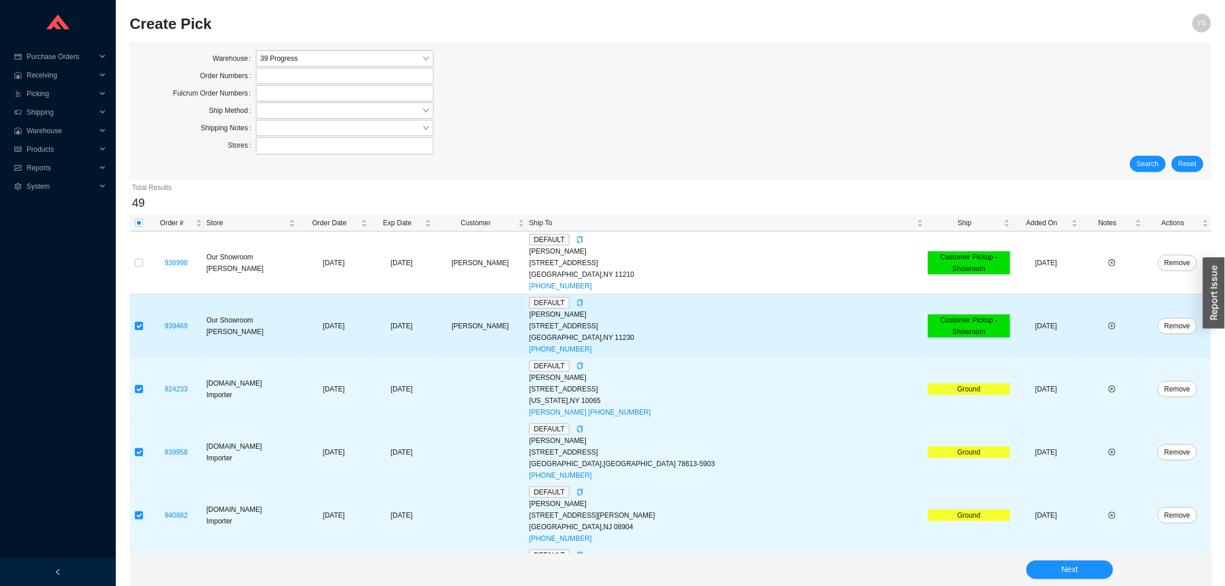
click at [140, 325] on input "checkbox" at bounding box center [139, 326] width 8 height 8
checkbox input "false"
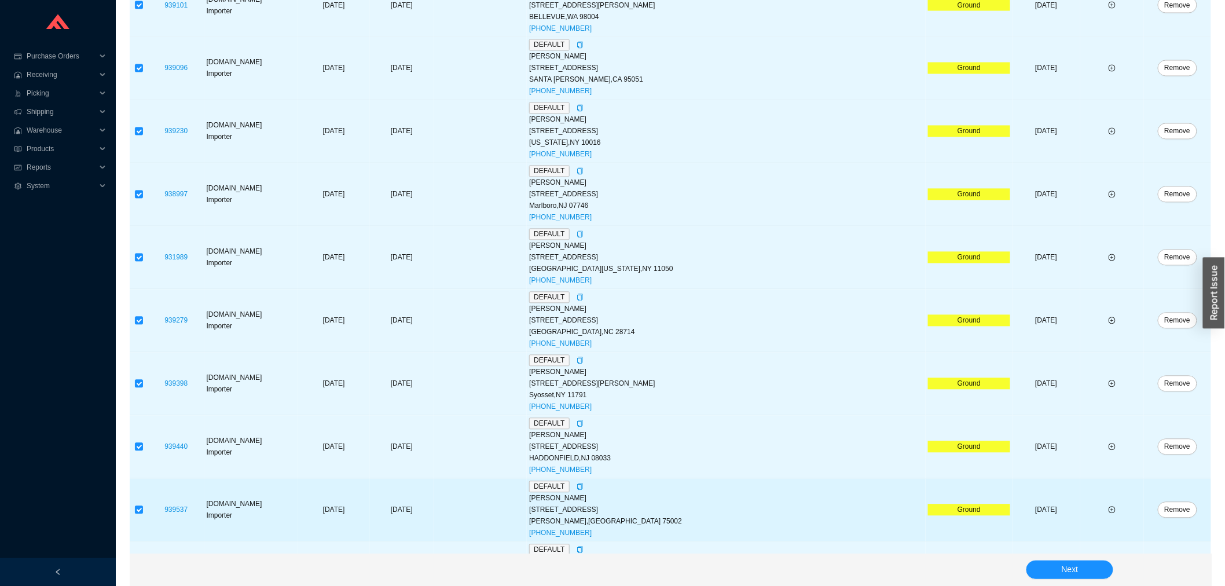
scroll to position [2778, 0]
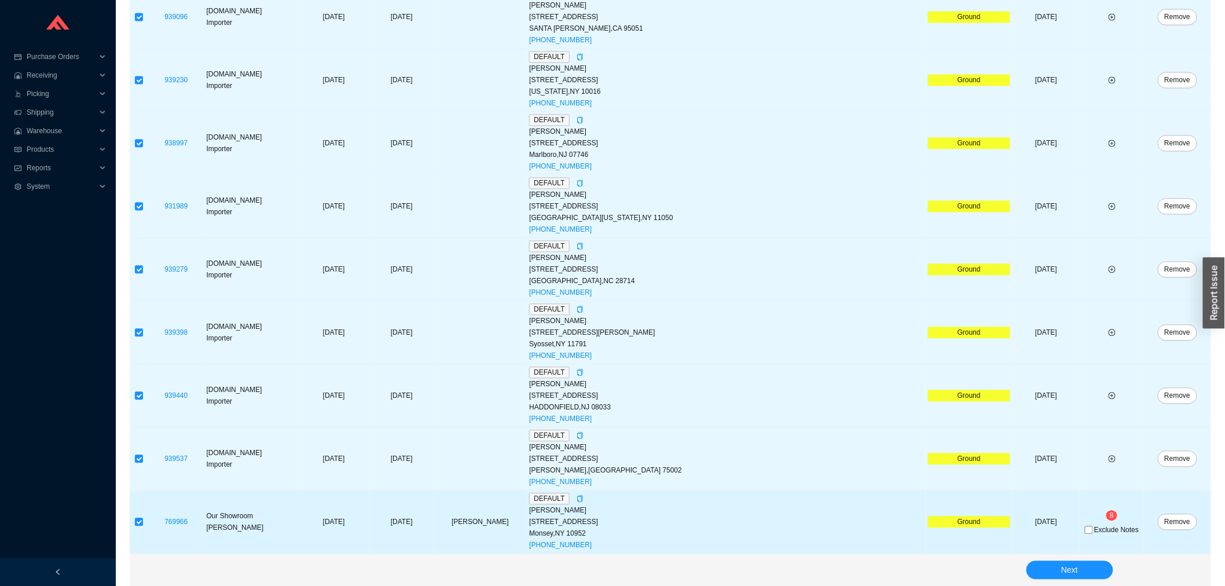
click at [1094, 526] on span "Exclude Notes" at bounding box center [1116, 529] width 45 height 7
click at [1085, 526] on input "Exclude Notes" at bounding box center [1089, 530] width 8 height 8
checkbox input "true"
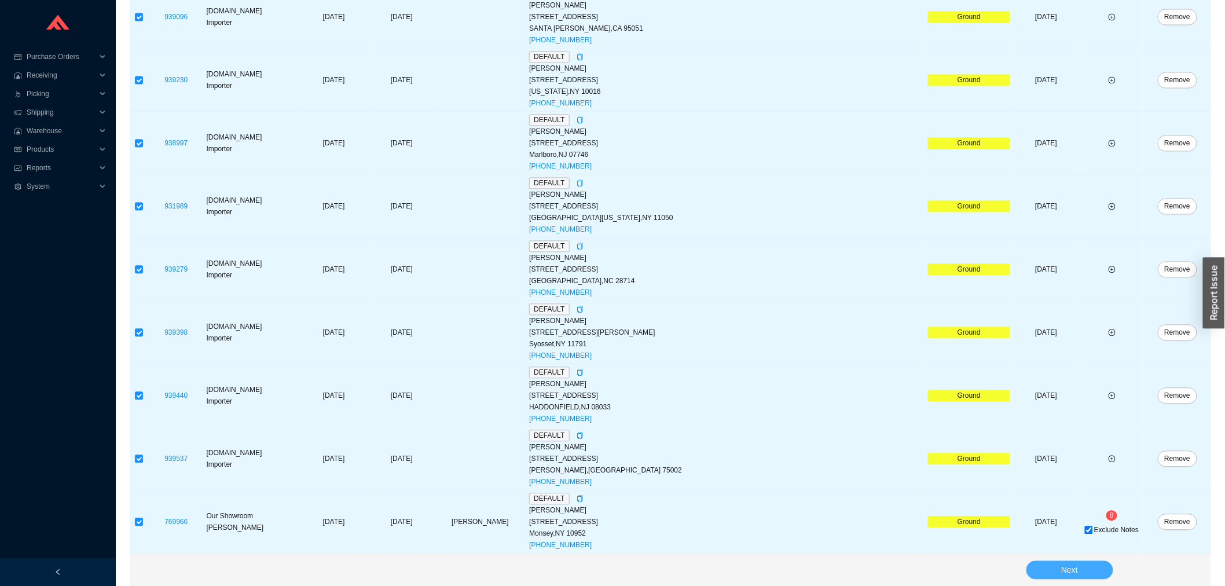
click at [1045, 572] on button "Next" at bounding box center [1070, 570] width 87 height 19
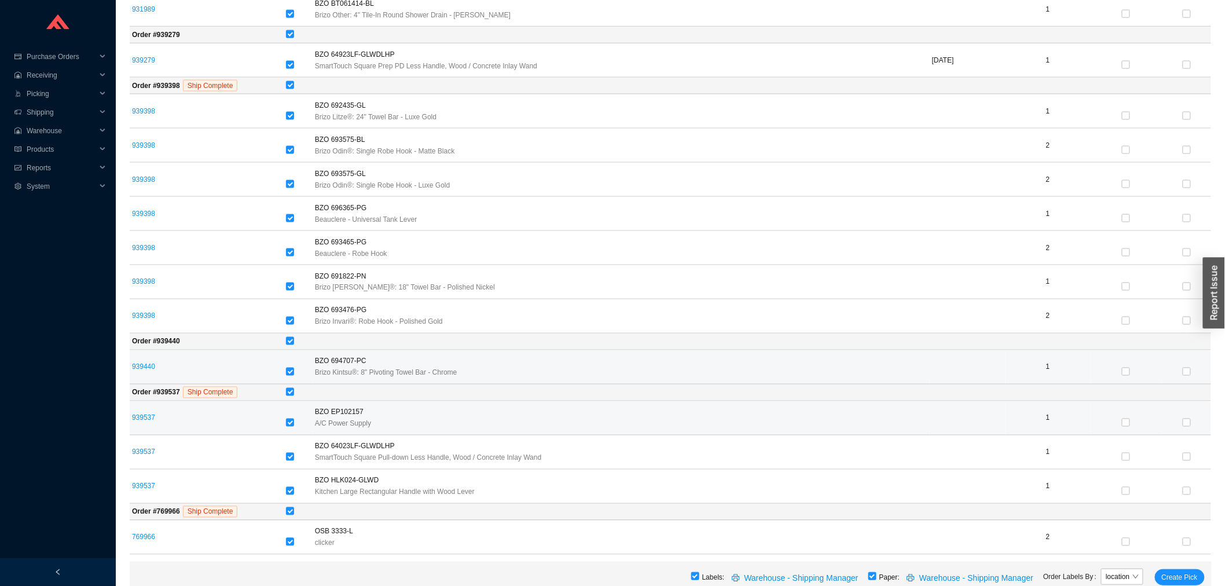
scroll to position [4329, 0]
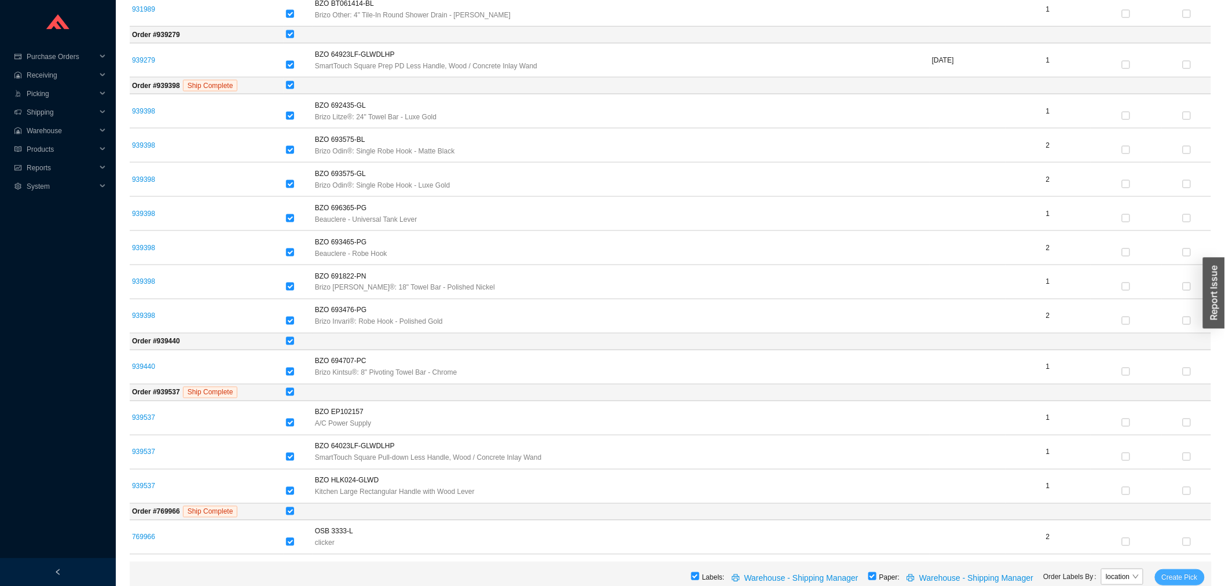
click at [1171, 578] on span "Create Pick" at bounding box center [1180, 578] width 36 height 12
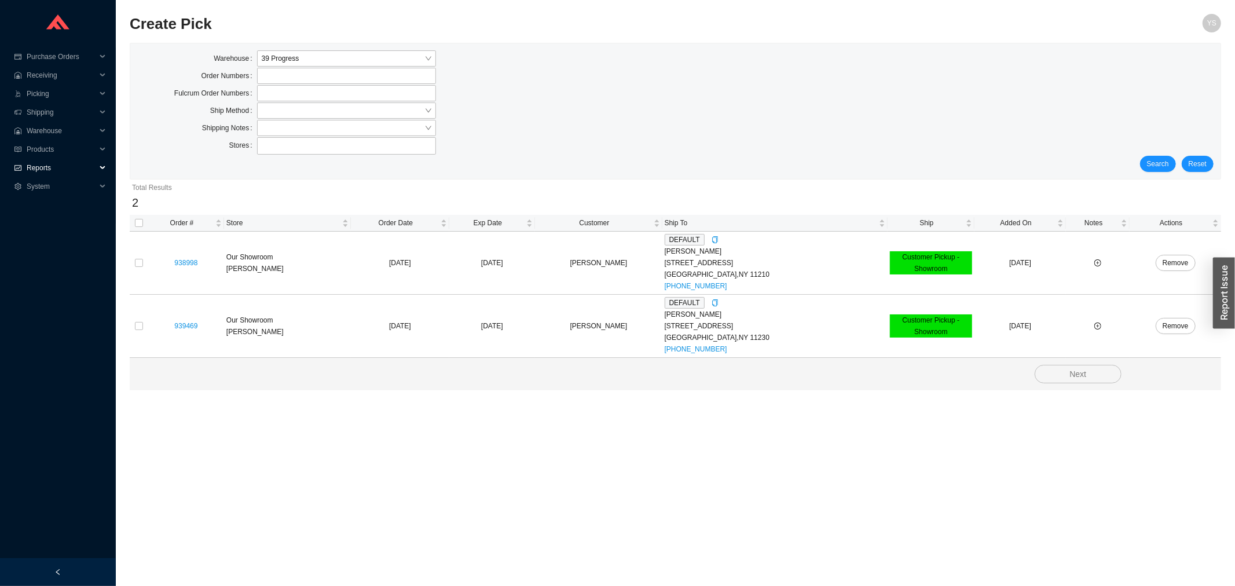
click at [33, 168] on span "Reports" at bounding box center [61, 168] width 69 height 19
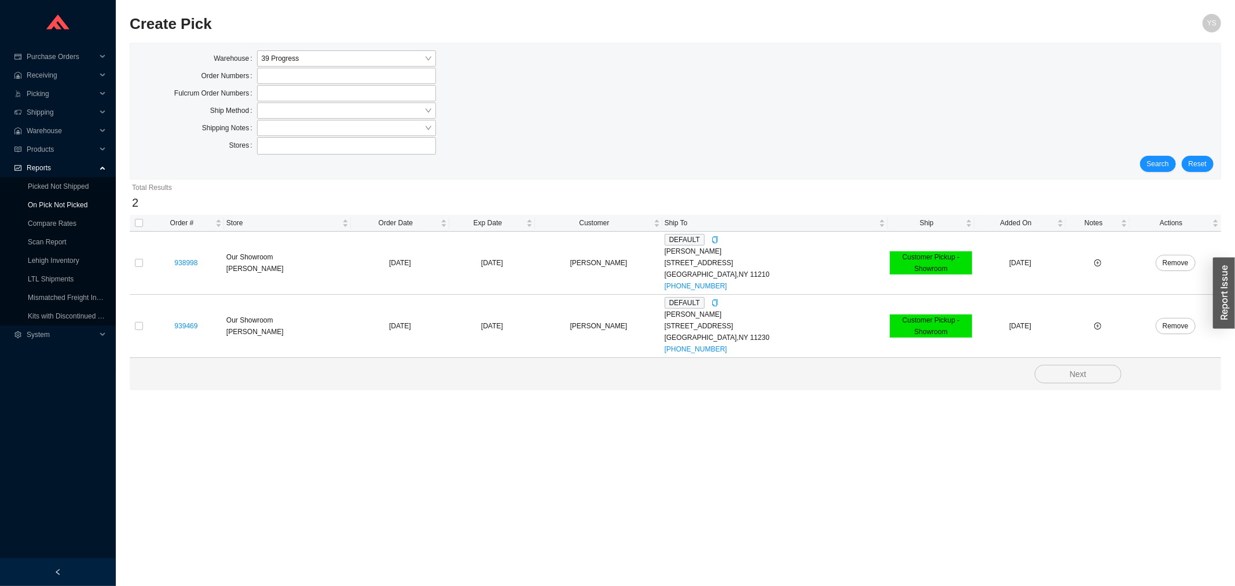
click at [50, 201] on link "On Pick Not Picked" at bounding box center [58, 205] width 60 height 8
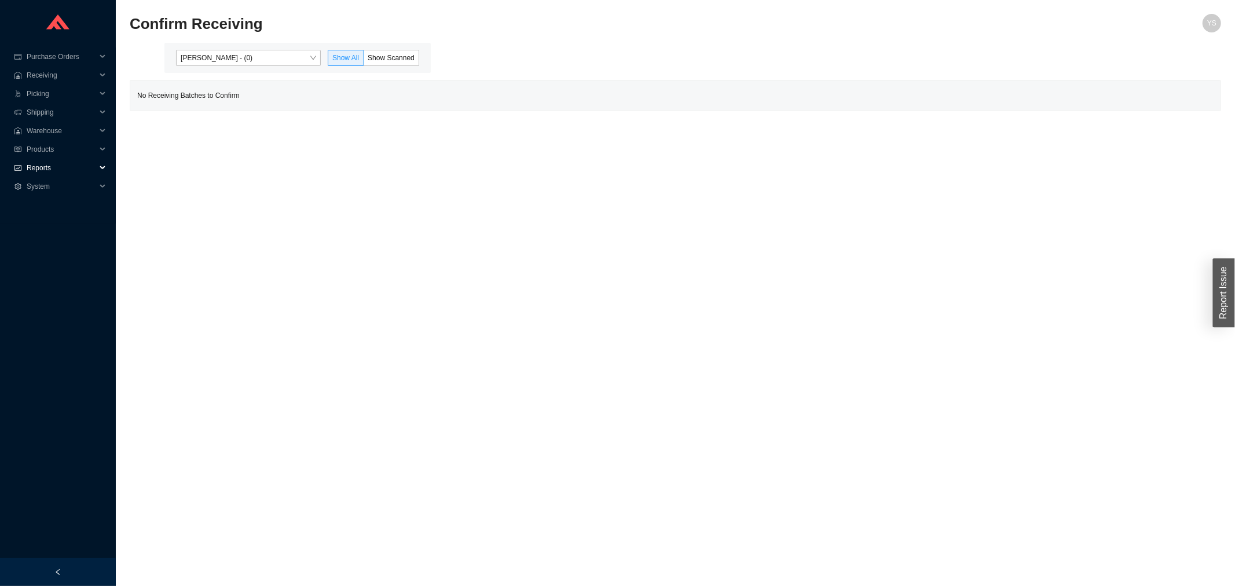
click at [34, 163] on span "Reports" at bounding box center [61, 168] width 69 height 19
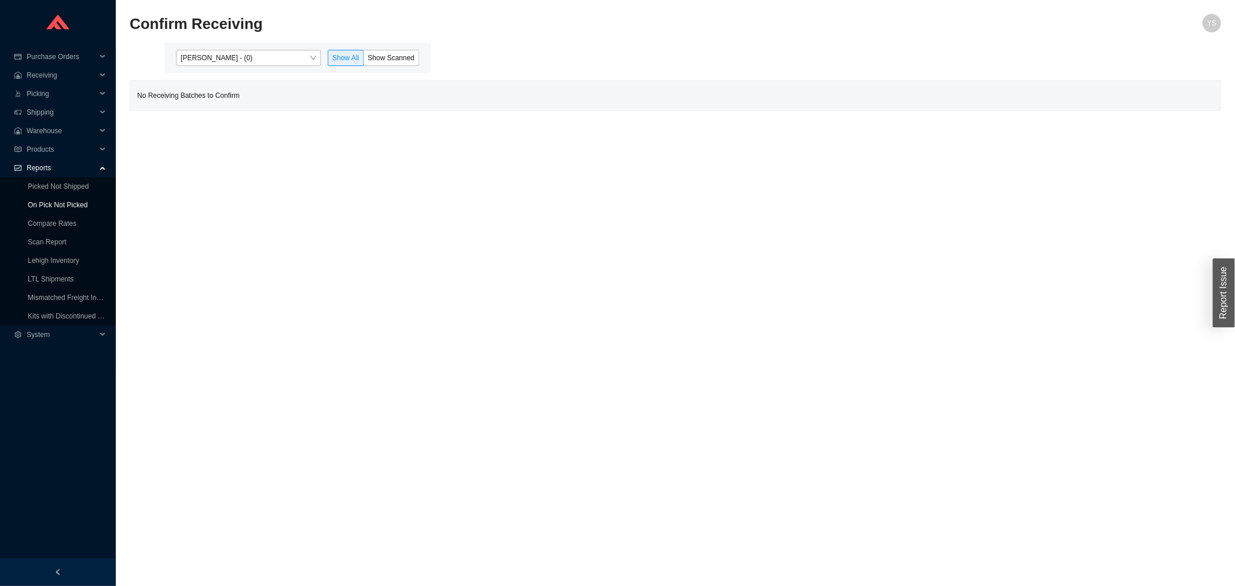
click at [53, 205] on link "On Pick Not Picked" at bounding box center [58, 205] width 60 height 8
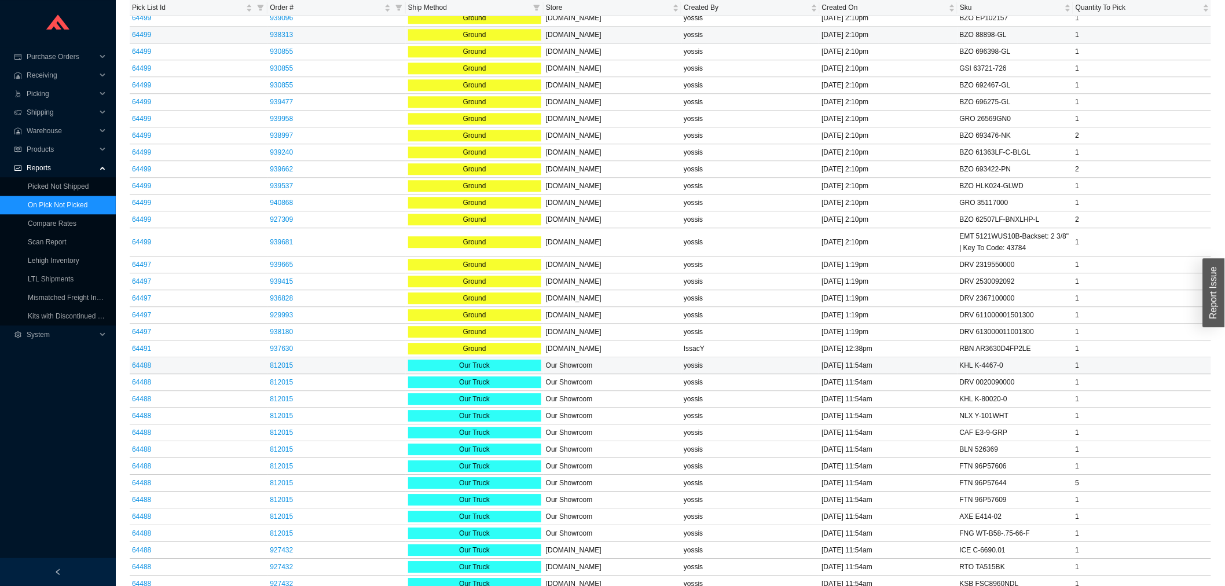
scroll to position [1351, 0]
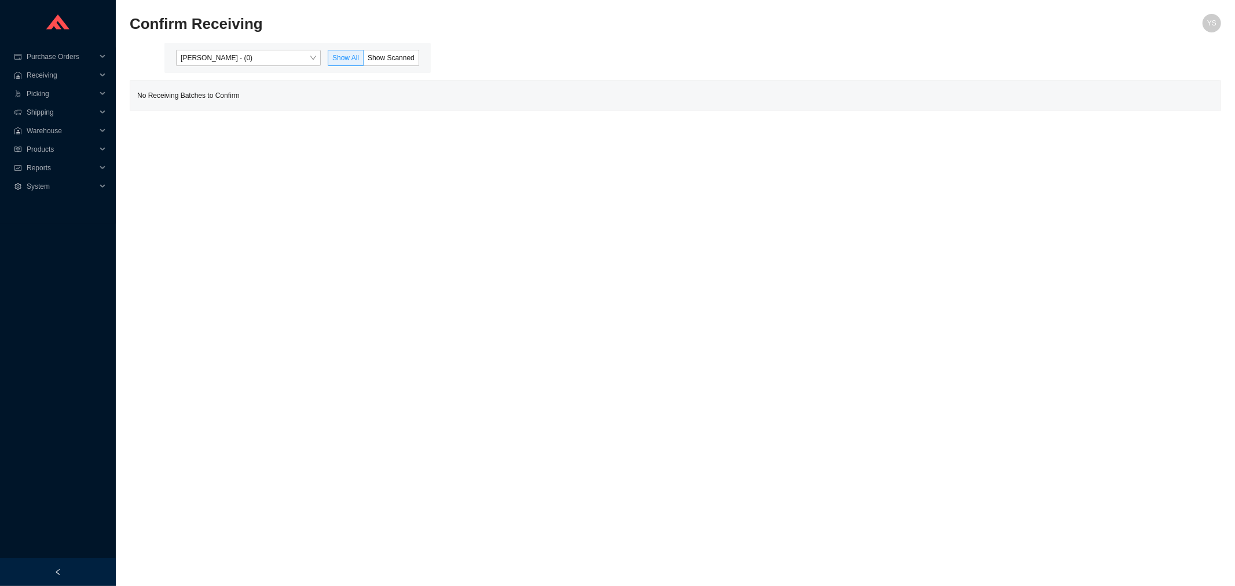
click at [235, 68] on div "[PERSON_NAME] - (0) Show All Show Scanned" at bounding box center [297, 58] width 266 height 30
click at [233, 67] on div "[PERSON_NAME] - (0) Show All Show Scanned" at bounding box center [297, 58] width 266 height 30
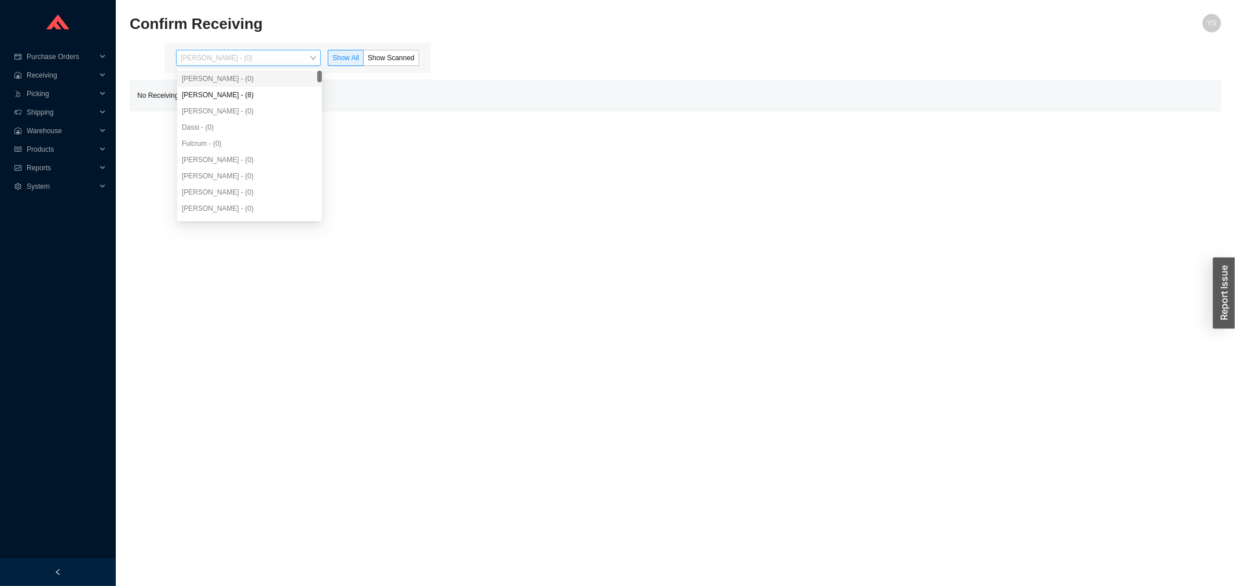
click at [217, 65] on div "[PERSON_NAME] - (0)" at bounding box center [248, 58] width 145 height 16
click at [206, 87] on div "[PERSON_NAME] - (8)" at bounding box center [249, 95] width 145 height 16
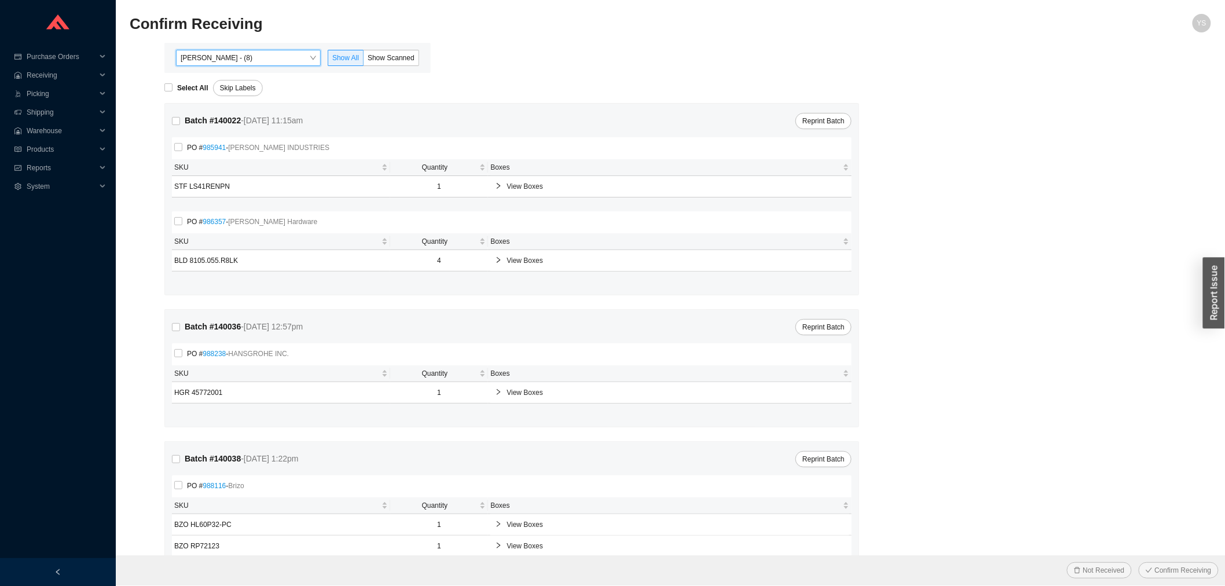
scroll to position [39, 0]
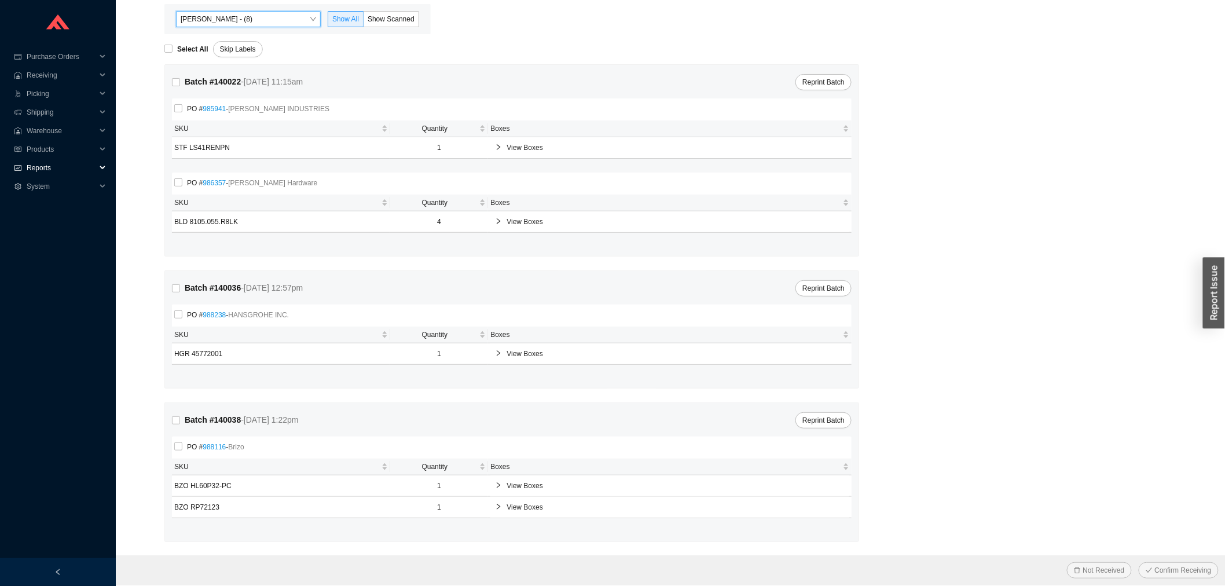
click at [65, 163] on span "Reports" at bounding box center [61, 168] width 69 height 19
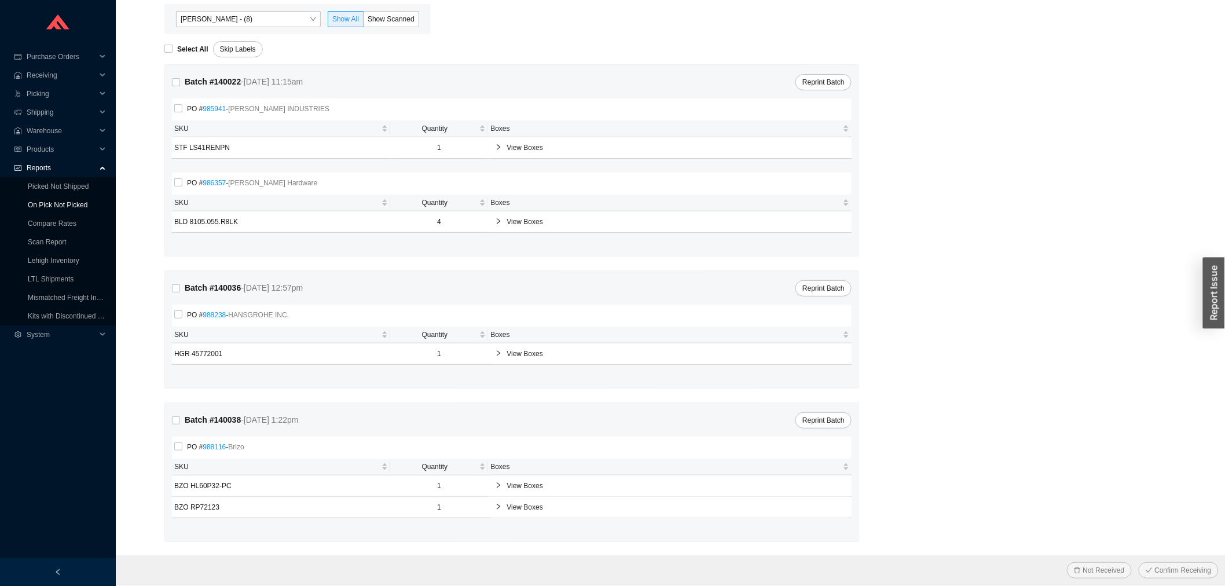
click at [65, 201] on link "On Pick Not Picked" at bounding box center [58, 205] width 60 height 8
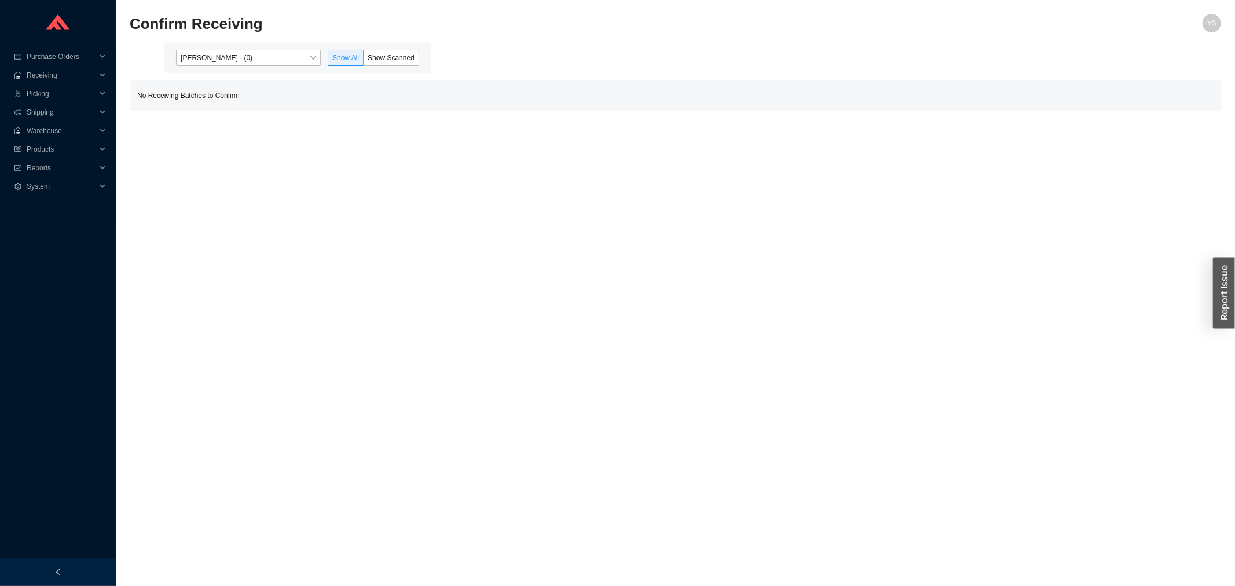
drag, startPoint x: 226, startPoint y: 39, endPoint x: 232, endPoint y: 43, distance: 7.0
click at [229, 42] on div "Confirm Receiving YS" at bounding box center [676, 28] width 1092 height 29
click at [232, 56] on span "[PERSON_NAME] - (0)" at bounding box center [248, 57] width 135 height 15
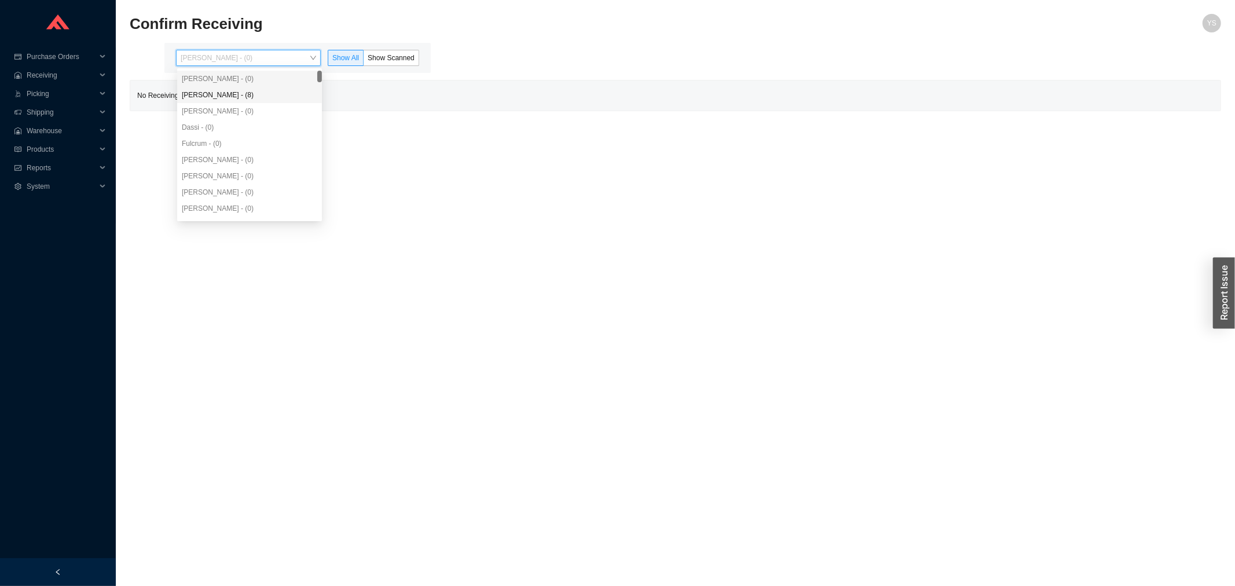
click at [230, 100] on div "[PERSON_NAME] - (8)" at bounding box center [249, 95] width 145 height 16
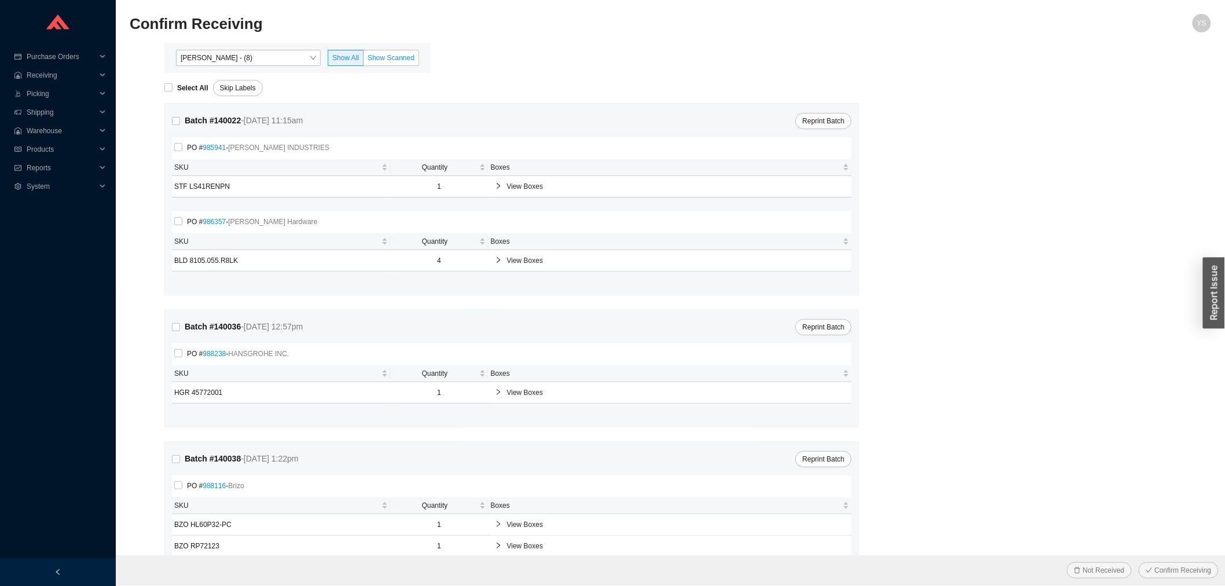
click at [395, 60] on span "Show Scanned" at bounding box center [391, 58] width 47 height 8
click at [364, 60] on input "Show Scanned" at bounding box center [364, 60] width 0 height 0
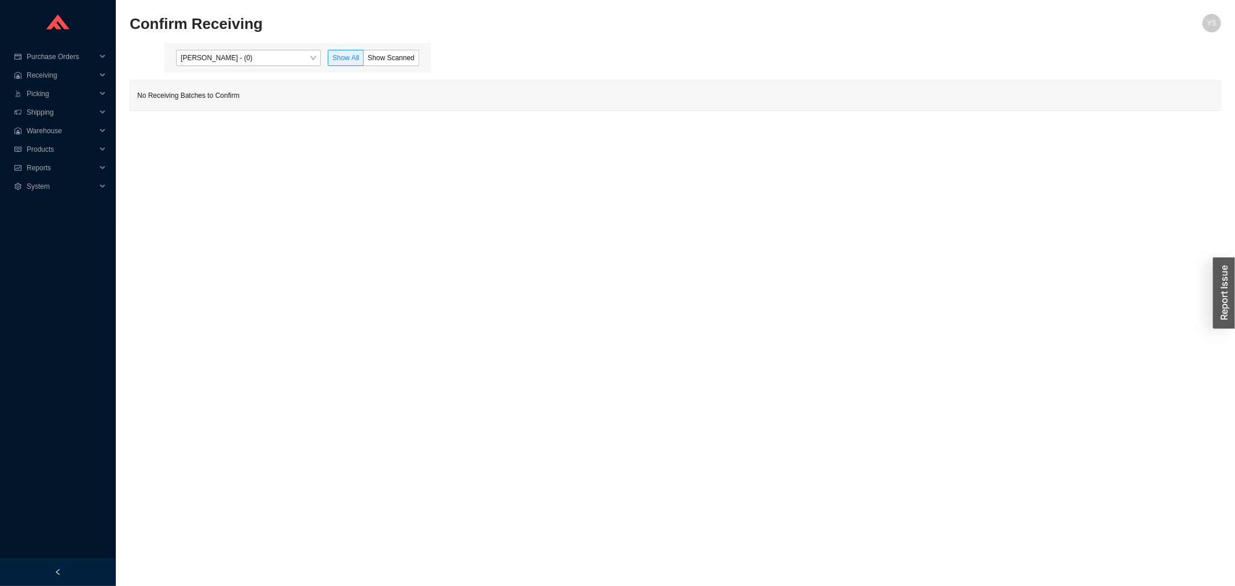
click at [228, 43] on div "[PERSON_NAME] - (0) Show All Show Scanned" at bounding box center [297, 58] width 266 height 30
click at [229, 47] on div "[PERSON_NAME] - (0) Show All Show Scanned" at bounding box center [297, 58] width 266 height 30
click at [235, 61] on span "[PERSON_NAME] - (0)" at bounding box center [248, 57] width 135 height 15
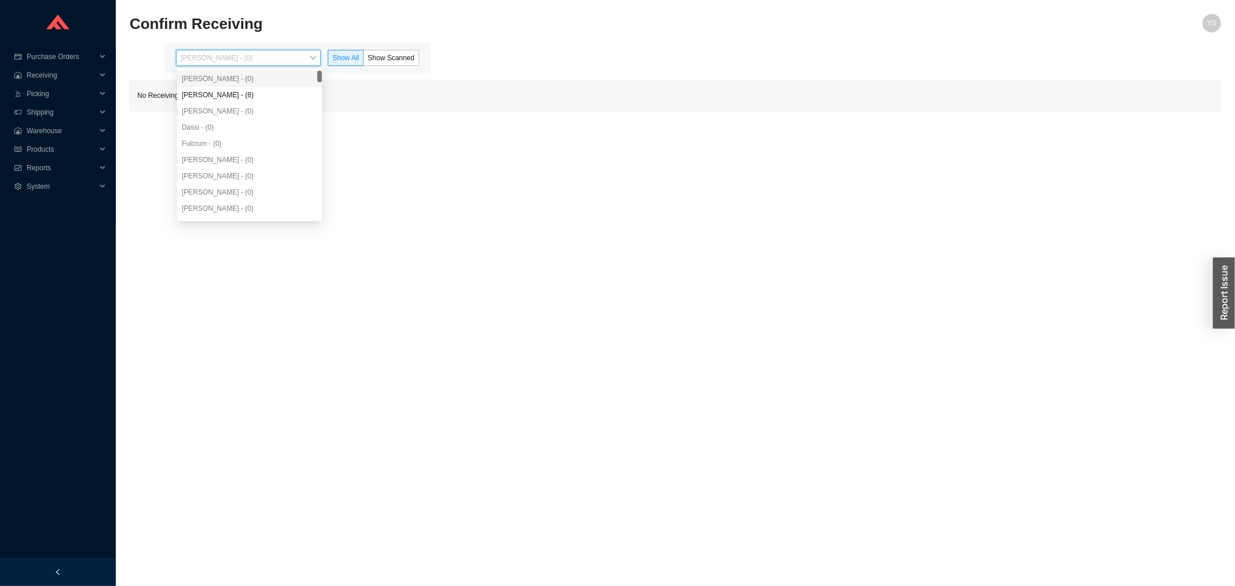
click at [257, 104] on div "[PERSON_NAME] - (0)" at bounding box center [249, 111] width 145 height 16
click at [271, 98] on div "[PERSON_NAME] - (8)" at bounding box center [249, 95] width 135 height 10
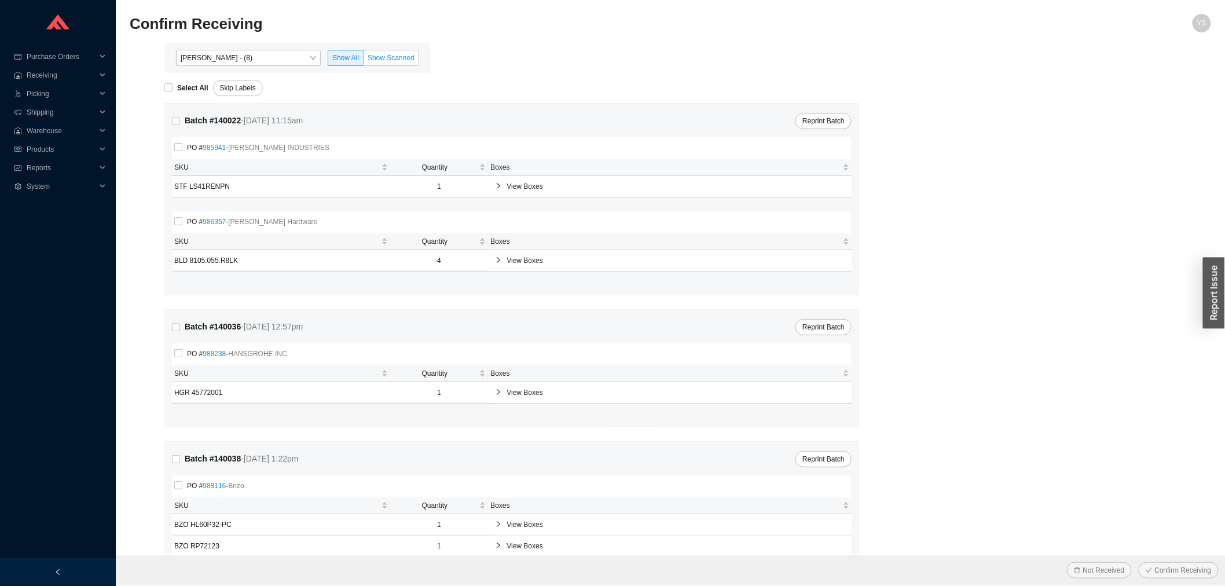
click at [375, 63] on label "Show Scanned" at bounding box center [392, 58] width 56 height 16
click at [364, 60] on input "Show Scanned" at bounding box center [364, 60] width 0 height 0
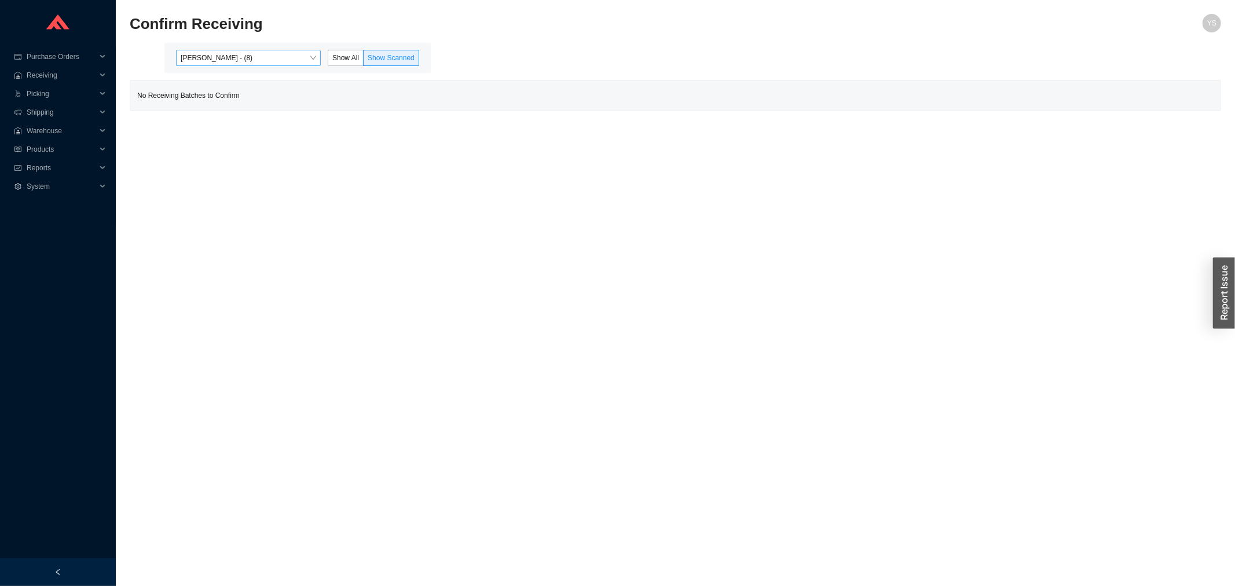
click at [242, 61] on span "[PERSON_NAME] - (8)" at bounding box center [248, 57] width 135 height 15
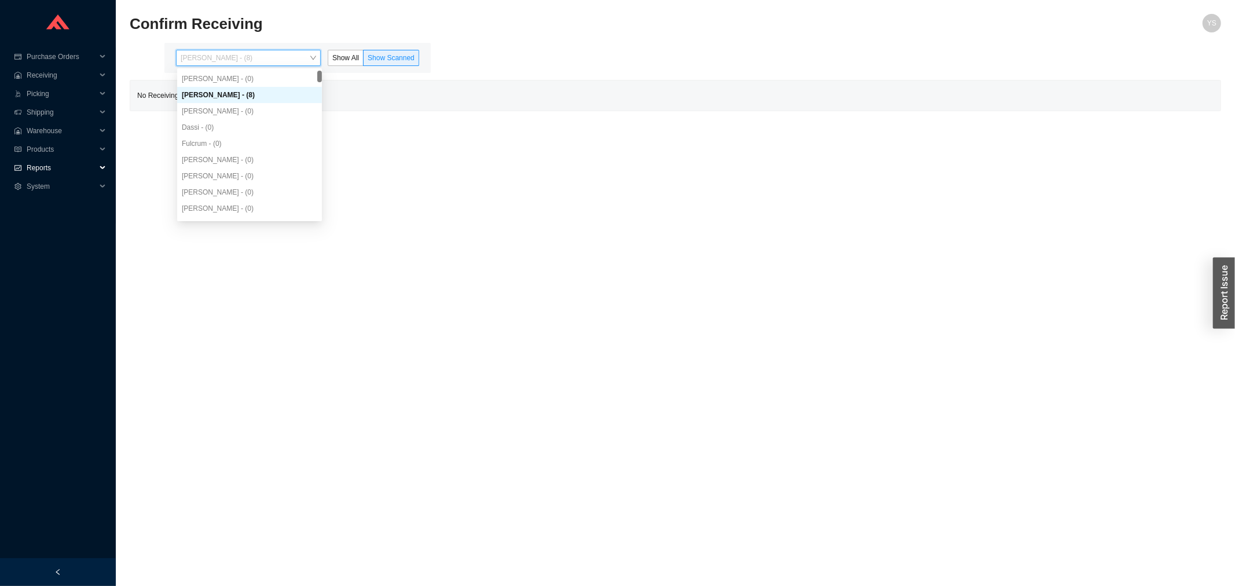
click at [65, 169] on span "Reports" at bounding box center [61, 168] width 69 height 19
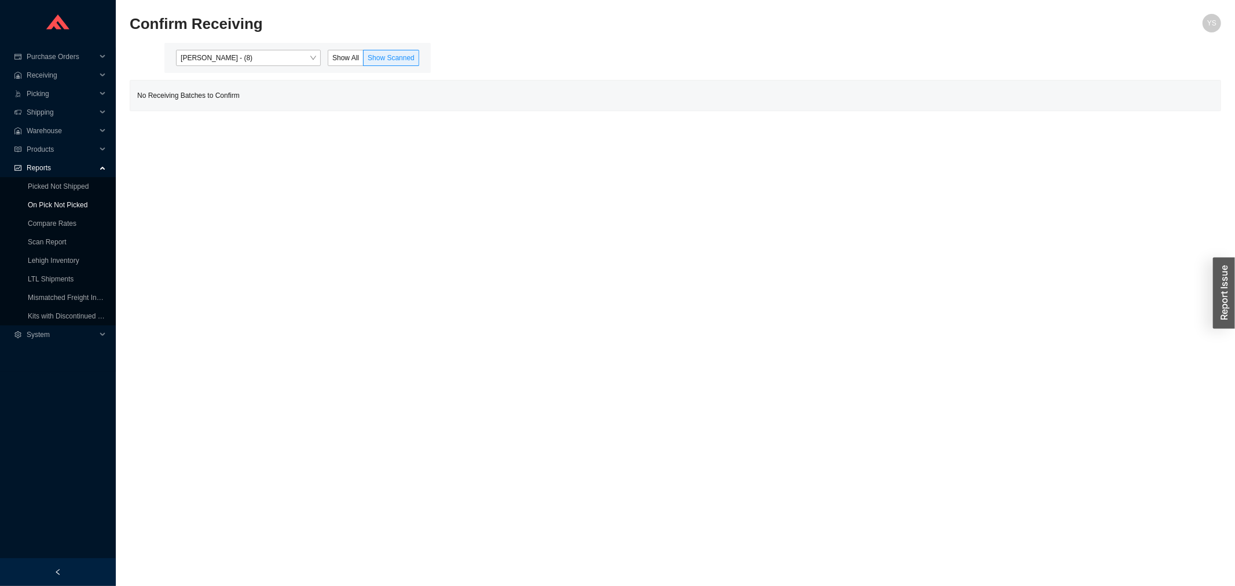
click at [60, 201] on link "On Pick Not Picked" at bounding box center [58, 205] width 60 height 8
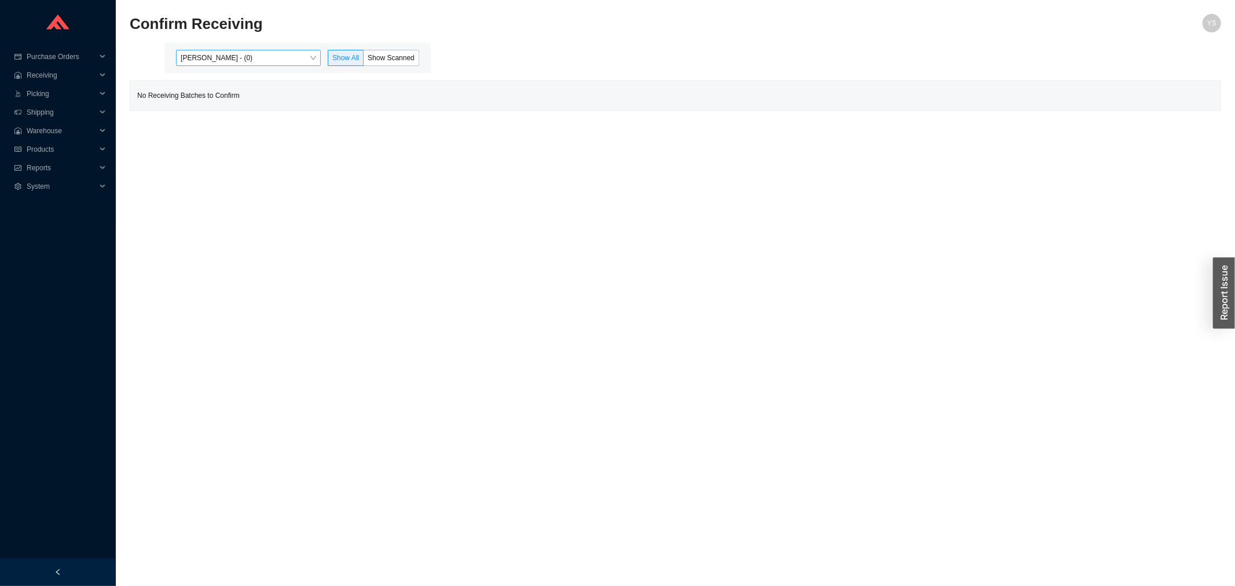
click at [210, 59] on span "[PERSON_NAME] - (0)" at bounding box center [248, 57] width 135 height 15
click at [211, 91] on div "[PERSON_NAME] - (8)" at bounding box center [249, 95] width 135 height 10
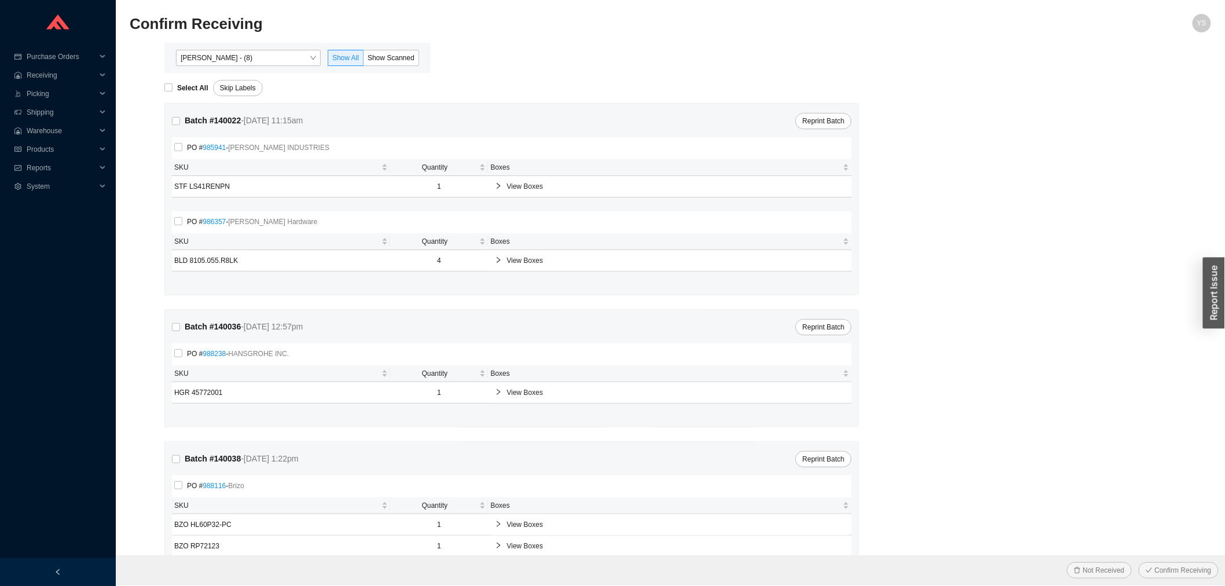
click at [390, 47] on div "[PERSON_NAME] - (8) Show All Show Scanned" at bounding box center [297, 58] width 266 height 30
click at [390, 51] on label "Show Scanned" at bounding box center [392, 58] width 56 height 16
click at [364, 60] on input "Show Scanned" at bounding box center [364, 60] width 0 height 0
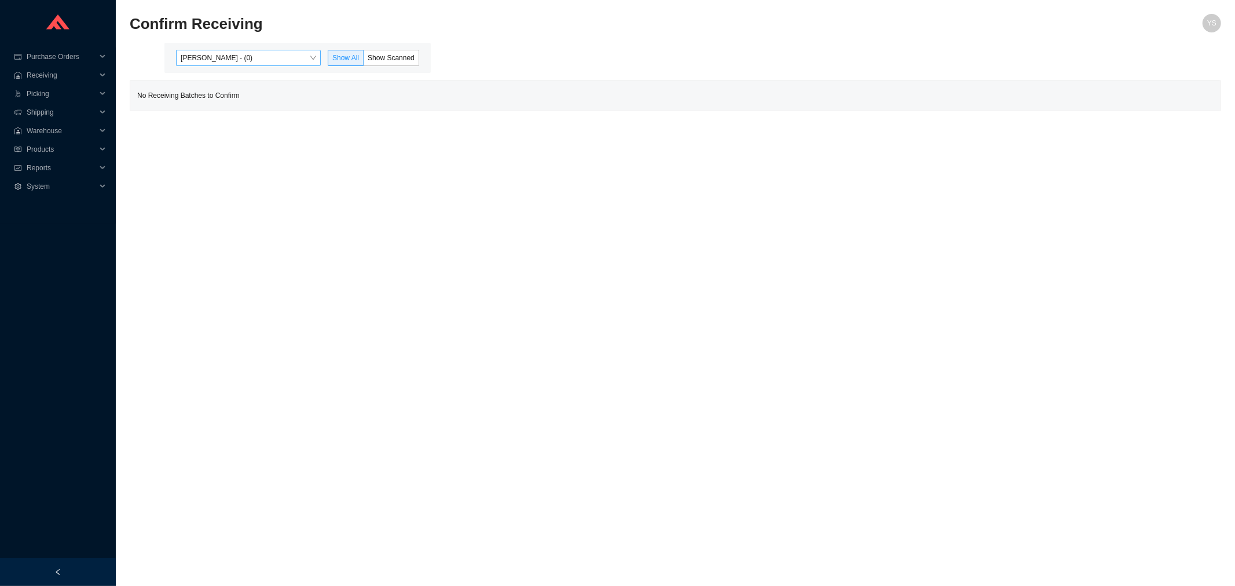
click at [254, 57] on span "[PERSON_NAME] - (0)" at bounding box center [248, 57] width 135 height 15
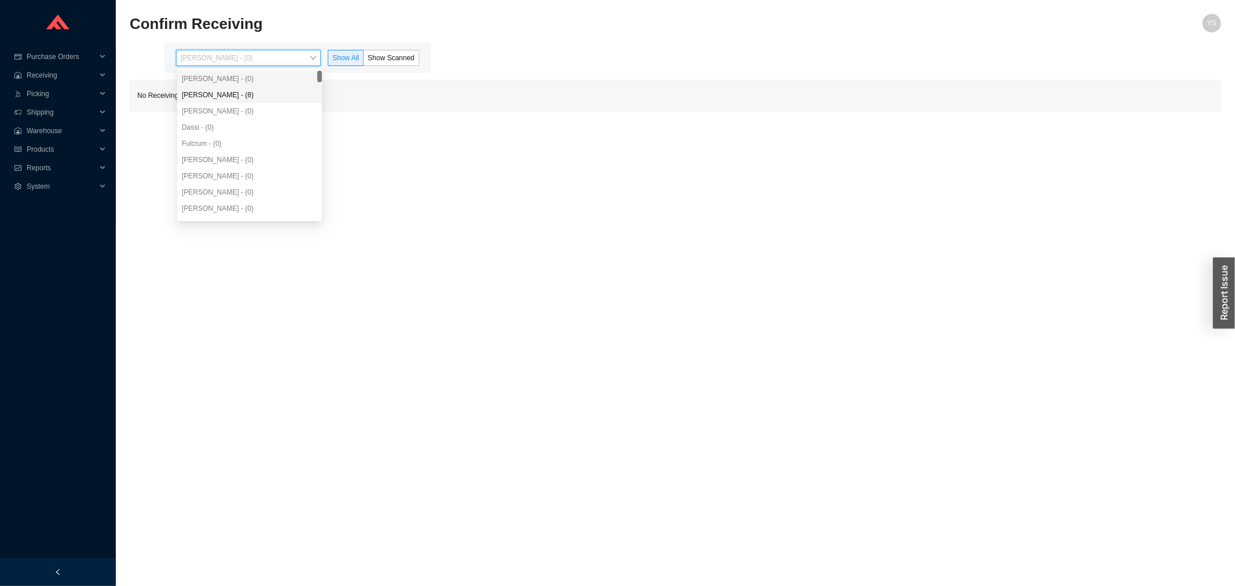
click at [255, 94] on div "[PERSON_NAME] - (8)" at bounding box center [249, 95] width 135 height 10
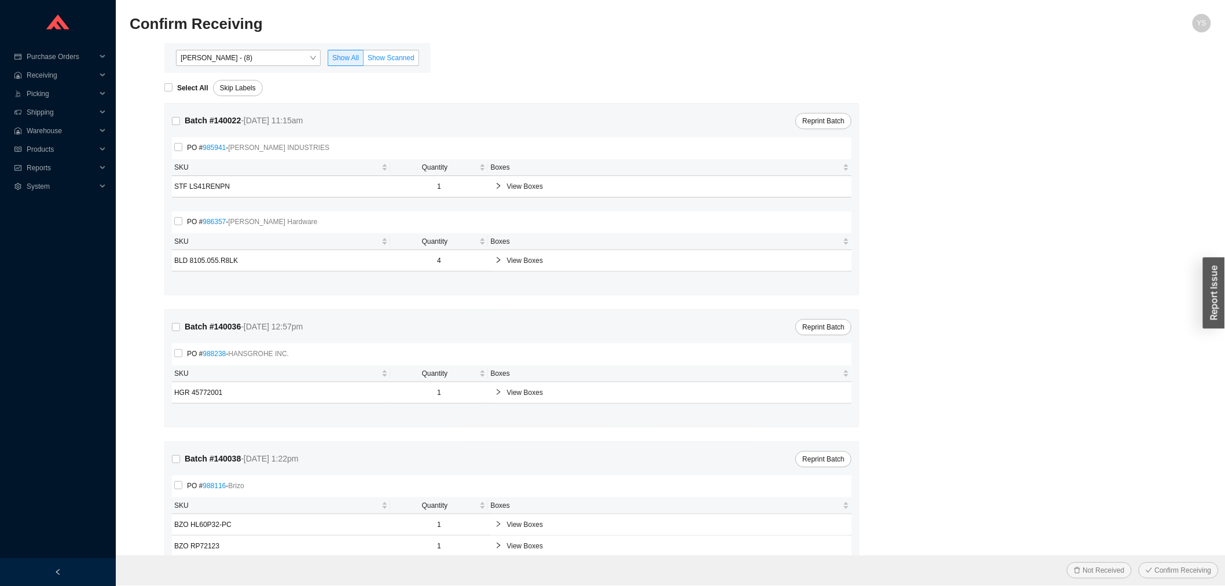
click at [397, 56] on span "Show Scanned" at bounding box center [391, 58] width 47 height 8
click at [364, 60] on input "Show Scanned" at bounding box center [364, 60] width 0 height 0
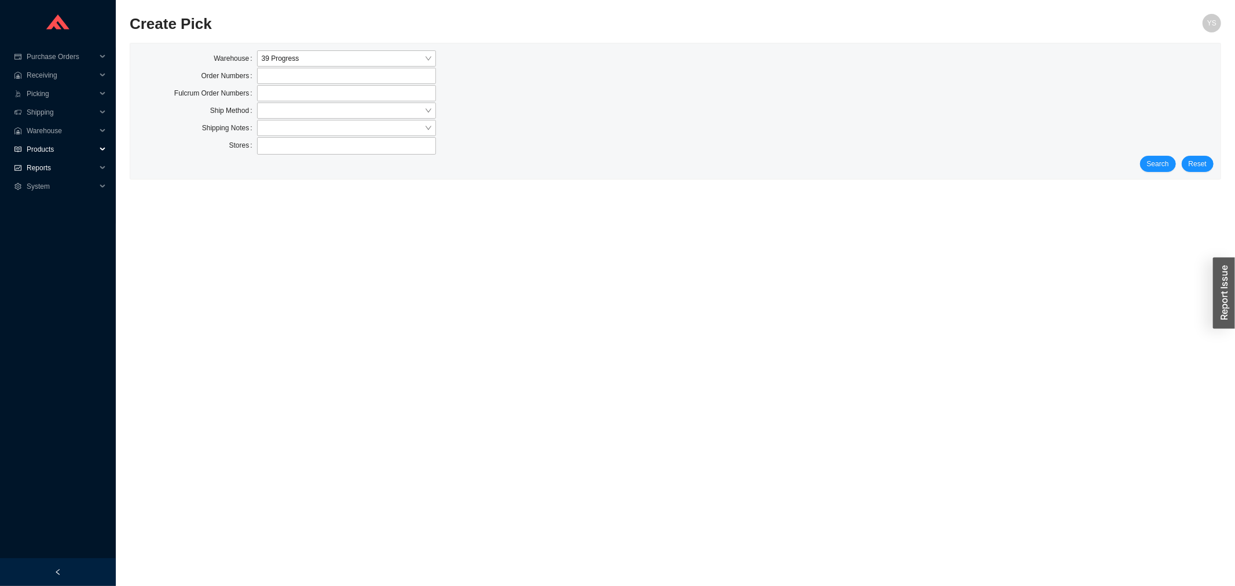
click at [52, 161] on span "Reports" at bounding box center [61, 168] width 69 height 19
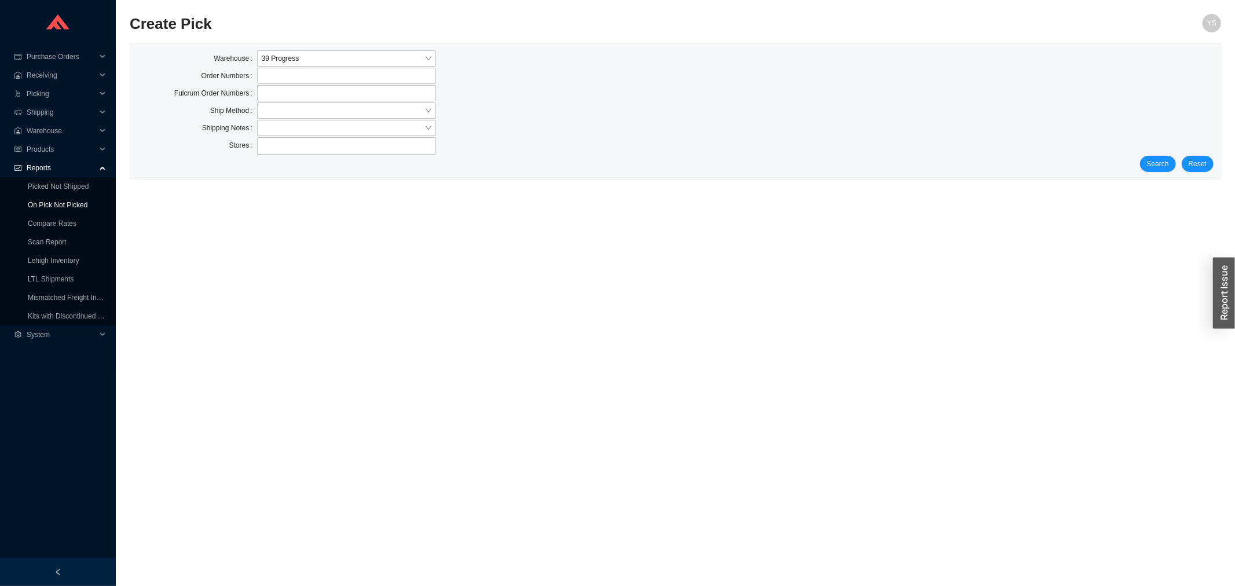
click at [46, 203] on link "On Pick Not Picked" at bounding box center [58, 205] width 60 height 8
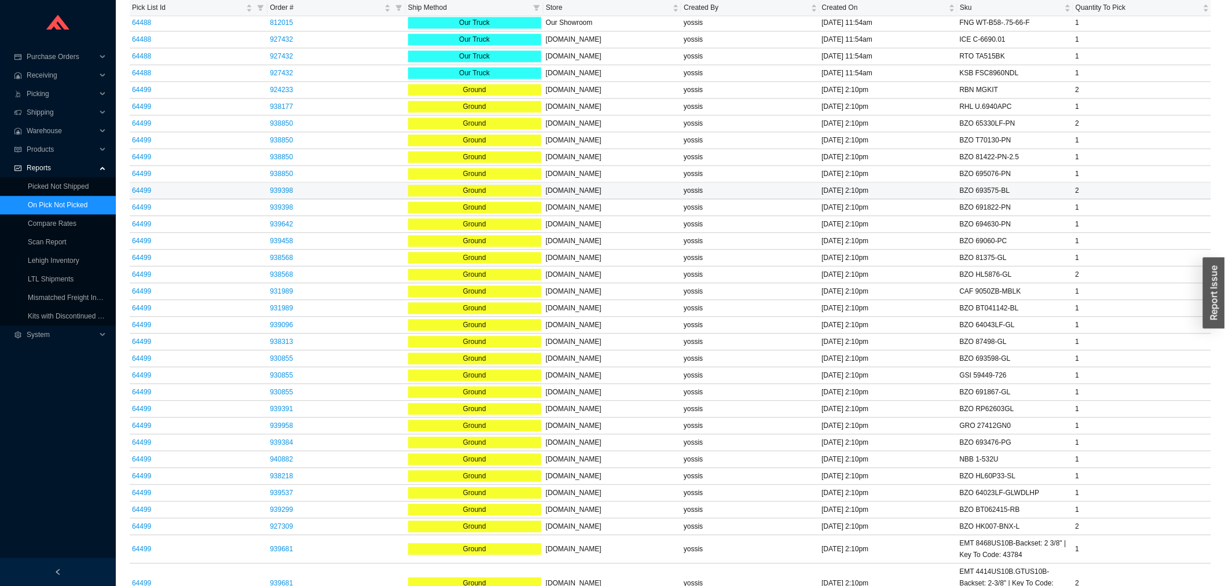
scroll to position [2823, 0]
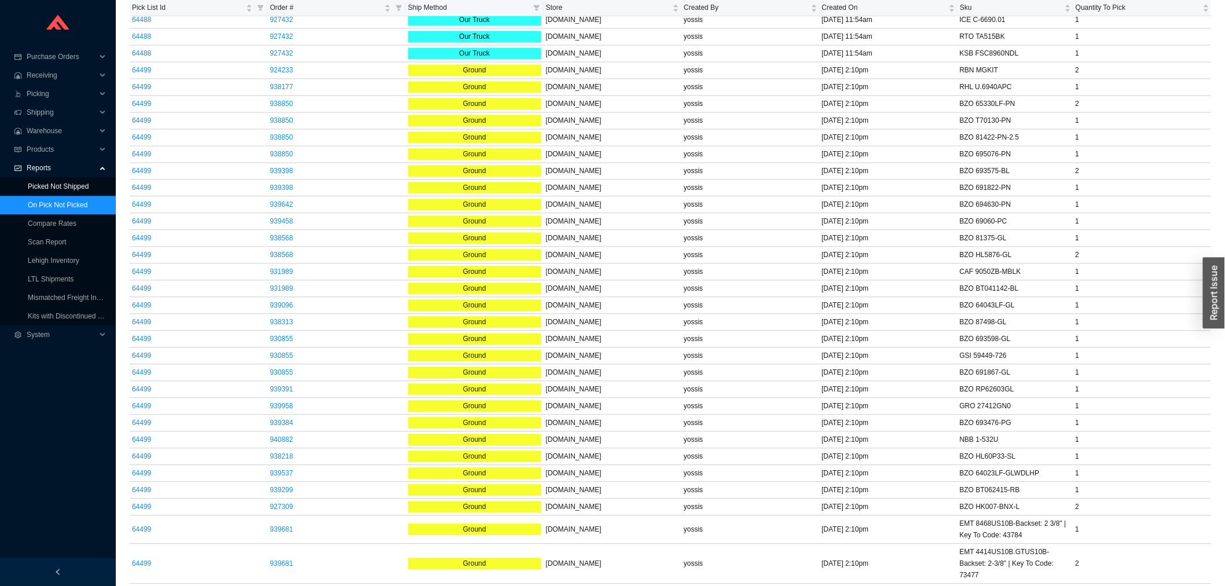
click at [89, 182] on link "Picked Not Shipped" at bounding box center [58, 186] width 61 height 8
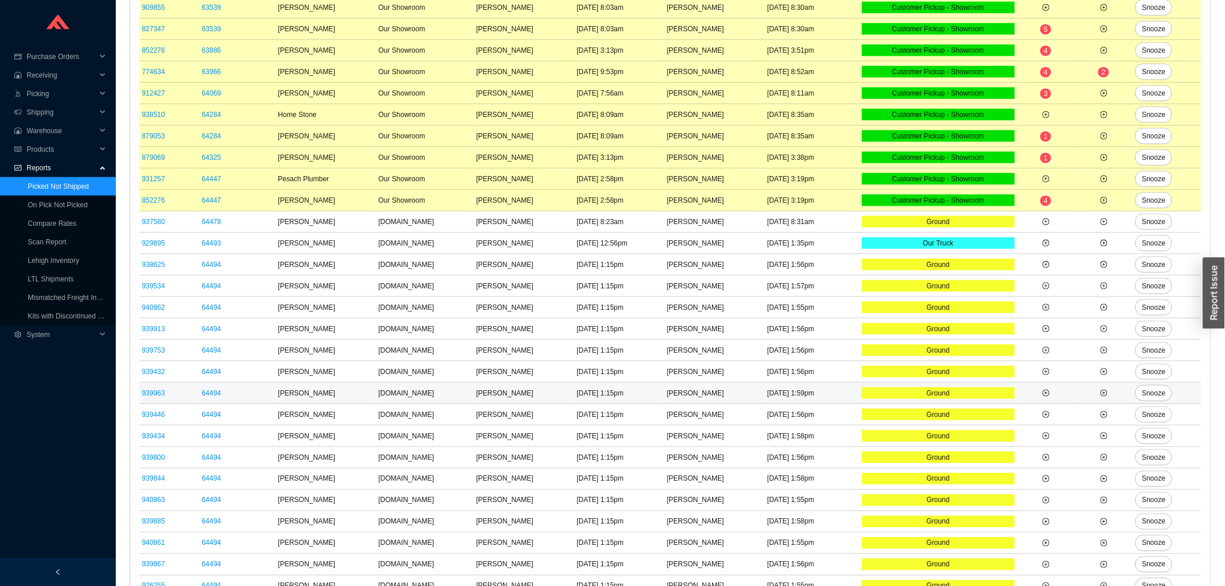
scroll to position [431, 0]
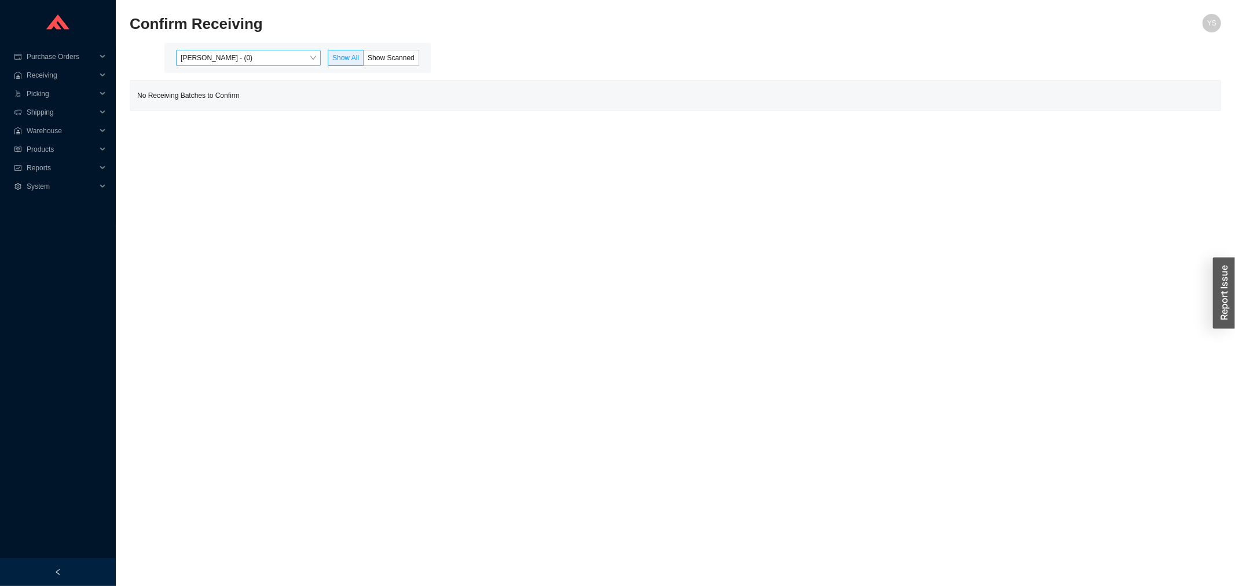
click at [224, 56] on span "[PERSON_NAME] - (0)" at bounding box center [248, 57] width 135 height 15
click at [212, 90] on div "[PERSON_NAME] - (8)" at bounding box center [249, 95] width 135 height 10
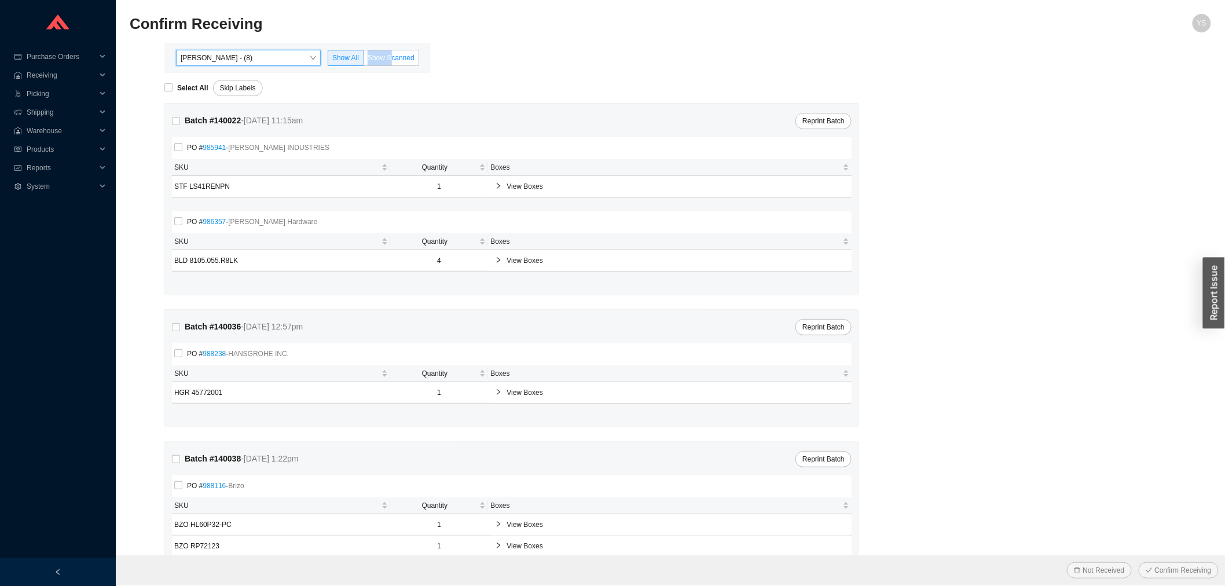
click at [392, 50] on label "Show Scanned" at bounding box center [392, 58] width 56 height 16
click at [388, 51] on label "Show Scanned" at bounding box center [392, 58] width 56 height 16
click at [364, 60] on input "Show Scanned" at bounding box center [364, 60] width 0 height 0
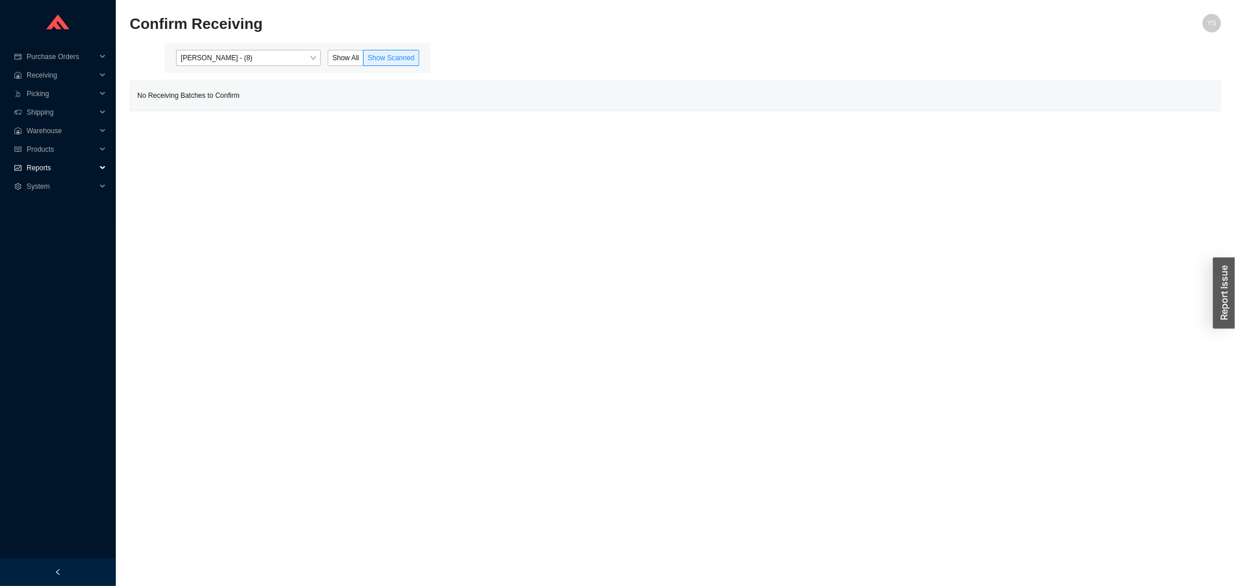
click at [36, 160] on span "Reports" at bounding box center [61, 168] width 69 height 19
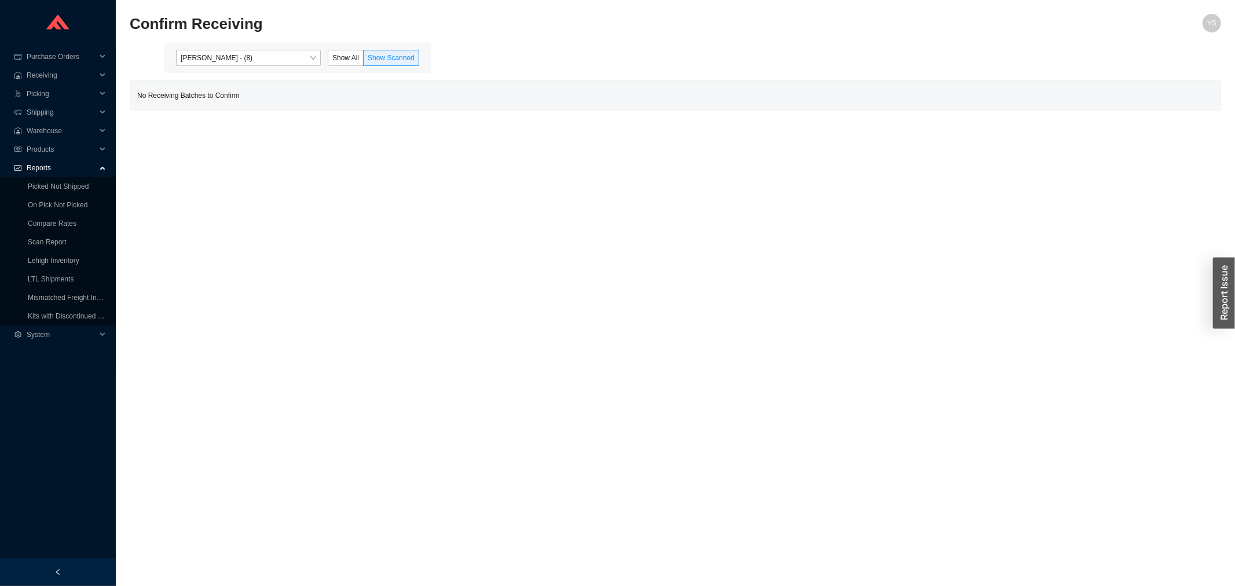
click at [259, 49] on div "Angel Negron - (8) Show All Show Scanned" at bounding box center [297, 58] width 266 height 30
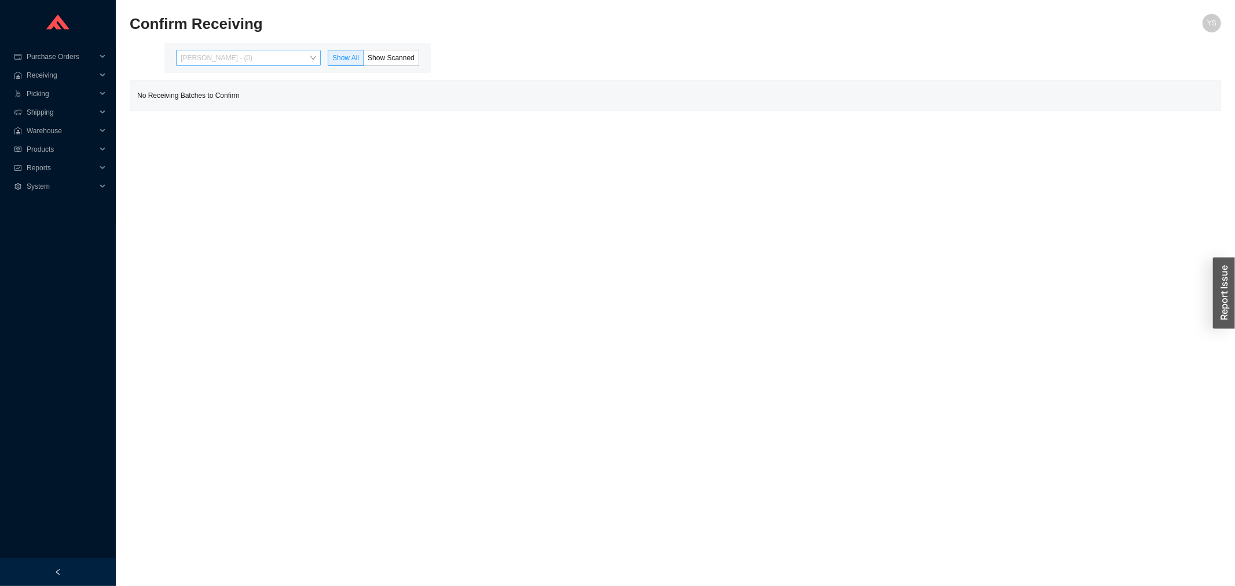
click at [229, 54] on span "Yossi Siff - (0)" at bounding box center [248, 57] width 135 height 15
click at [221, 101] on div "Angel Negron - (8)" at bounding box center [249, 95] width 145 height 16
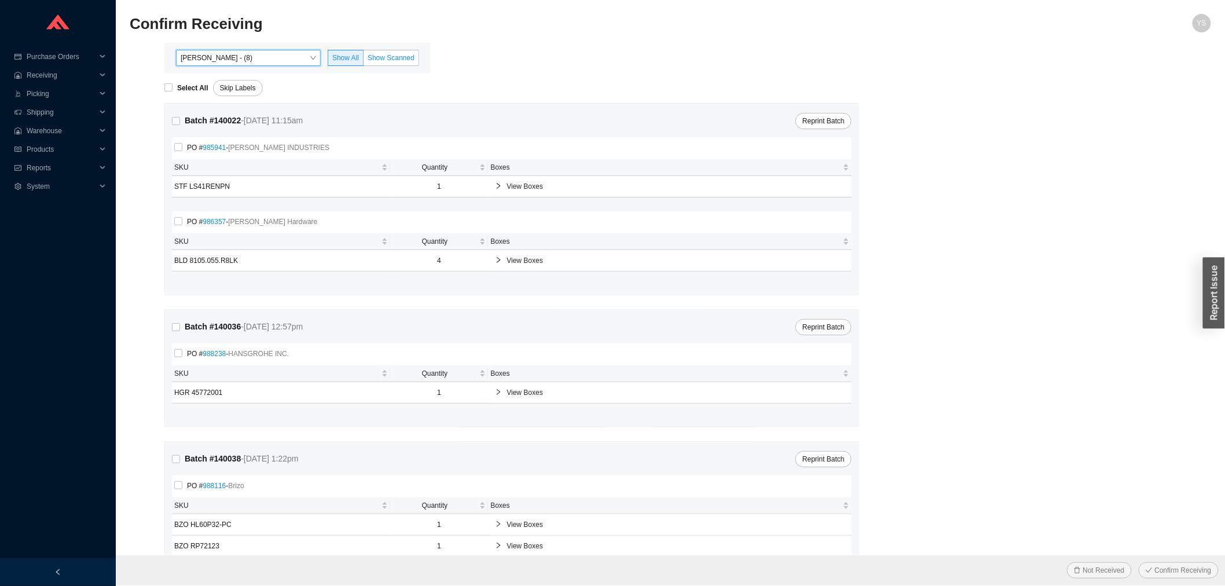
click at [412, 59] on span "Show Scanned" at bounding box center [391, 58] width 47 height 8
click at [364, 60] on input "Show Scanned" at bounding box center [364, 60] width 0 height 0
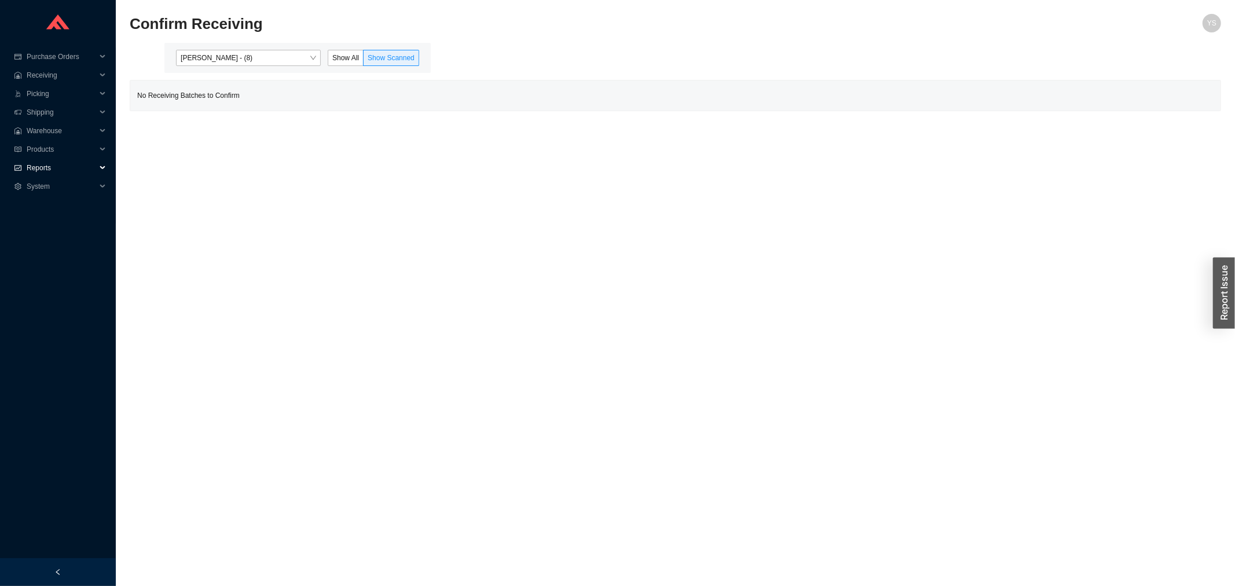
click at [53, 162] on span "Reports" at bounding box center [61, 168] width 69 height 19
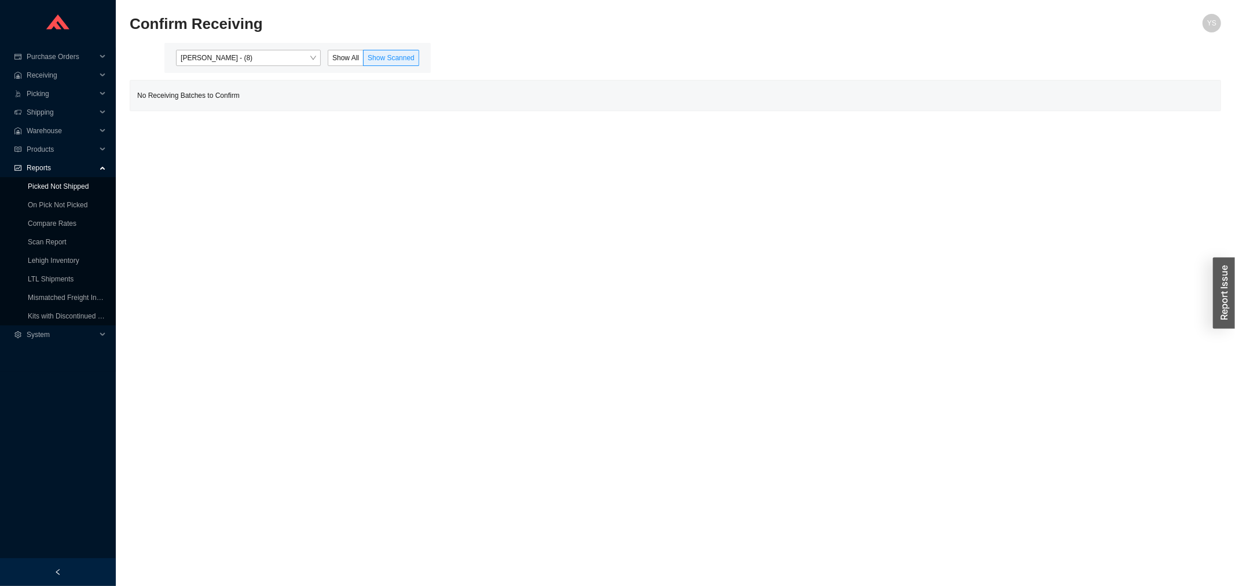
click at [56, 191] on link "Picked Not Shipped" at bounding box center [58, 186] width 61 height 8
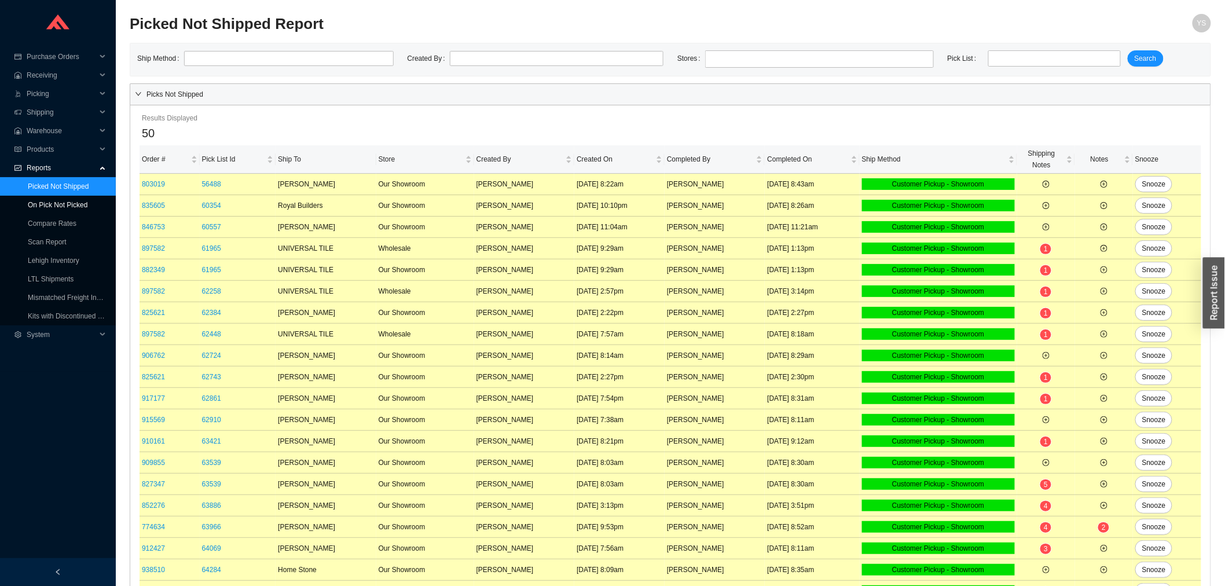
click at [54, 202] on link "On Pick Not Picked" at bounding box center [58, 205] width 60 height 8
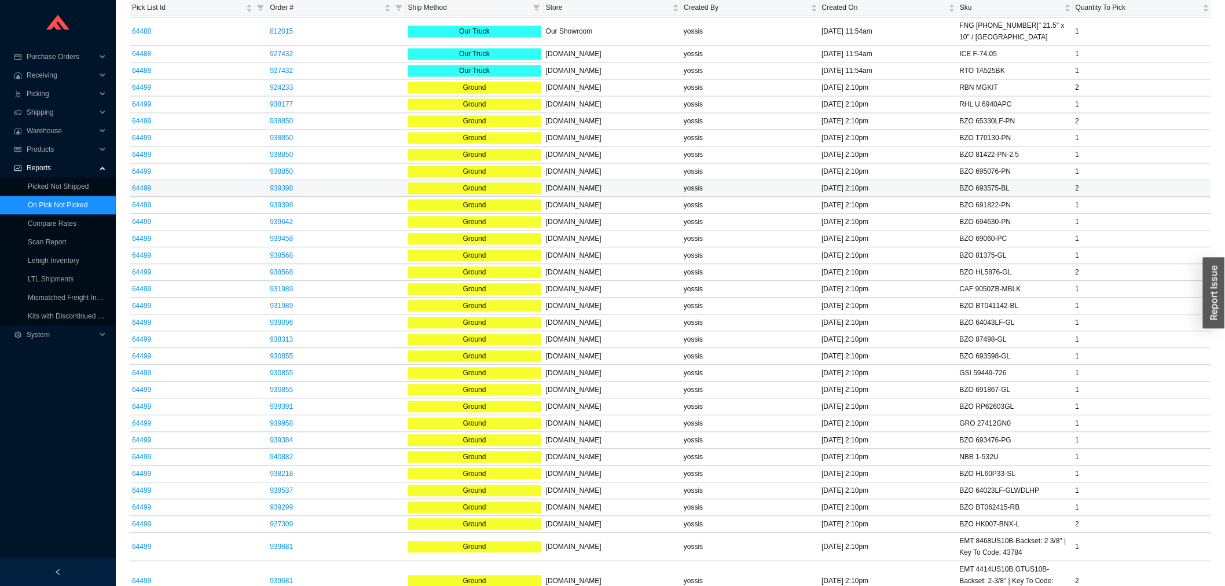
scroll to position [2823, 0]
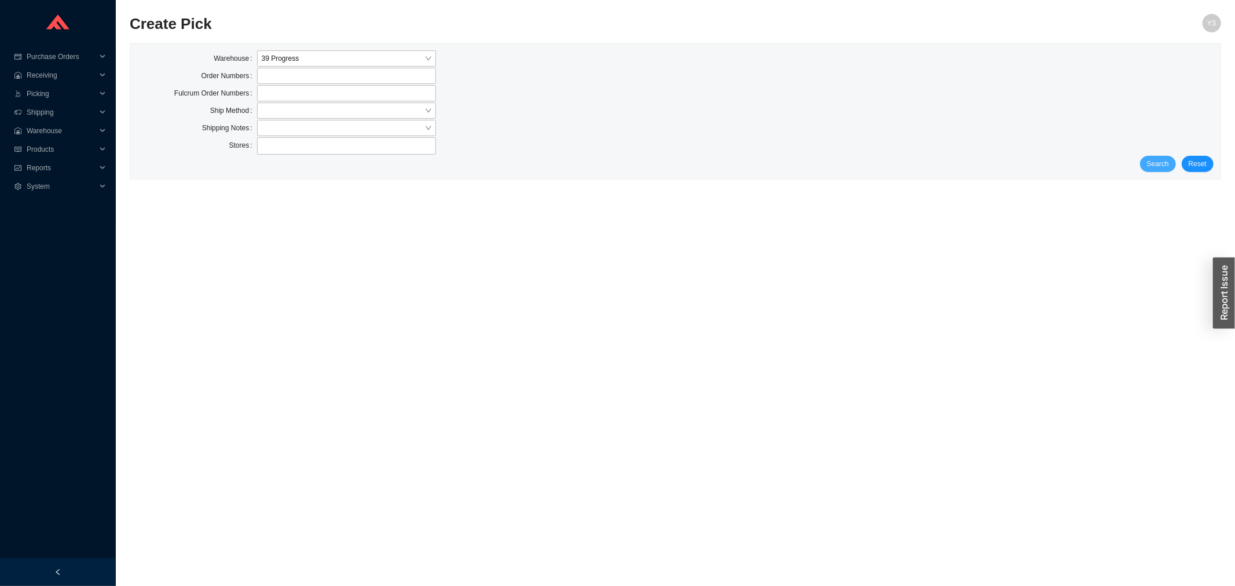
drag, startPoint x: 1180, startPoint y: 175, endPoint x: 1171, endPoint y: 168, distance: 11.5
click at [1174, 171] on div "Warehouse 39 Progress Order Numbers Fulcrum Order Numbers Ship Method Shipping …" at bounding box center [675, 110] width 1090 height 135
click at [1171, 168] on button "Search" at bounding box center [1158, 164] width 36 height 16
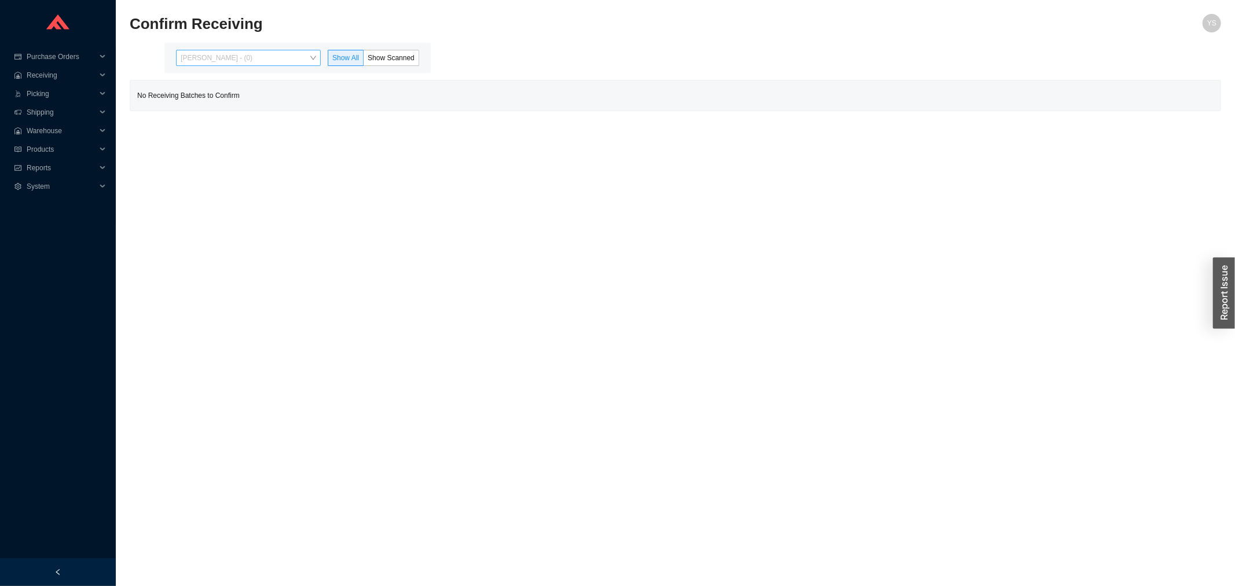
click at [251, 52] on span "[PERSON_NAME] - (0)" at bounding box center [248, 57] width 135 height 15
click at [240, 94] on div "[PERSON_NAME] - (8)" at bounding box center [249, 95] width 135 height 10
click at [240, 49] on div "[PERSON_NAME] - (0) Show All Show Scanned" at bounding box center [297, 58] width 266 height 30
click at [240, 71] on div "[PERSON_NAME] - (0) Show All Show Scanned" at bounding box center [297, 58] width 266 height 30
drag, startPoint x: 252, startPoint y: 60, endPoint x: 258, endPoint y: 66, distance: 8.6
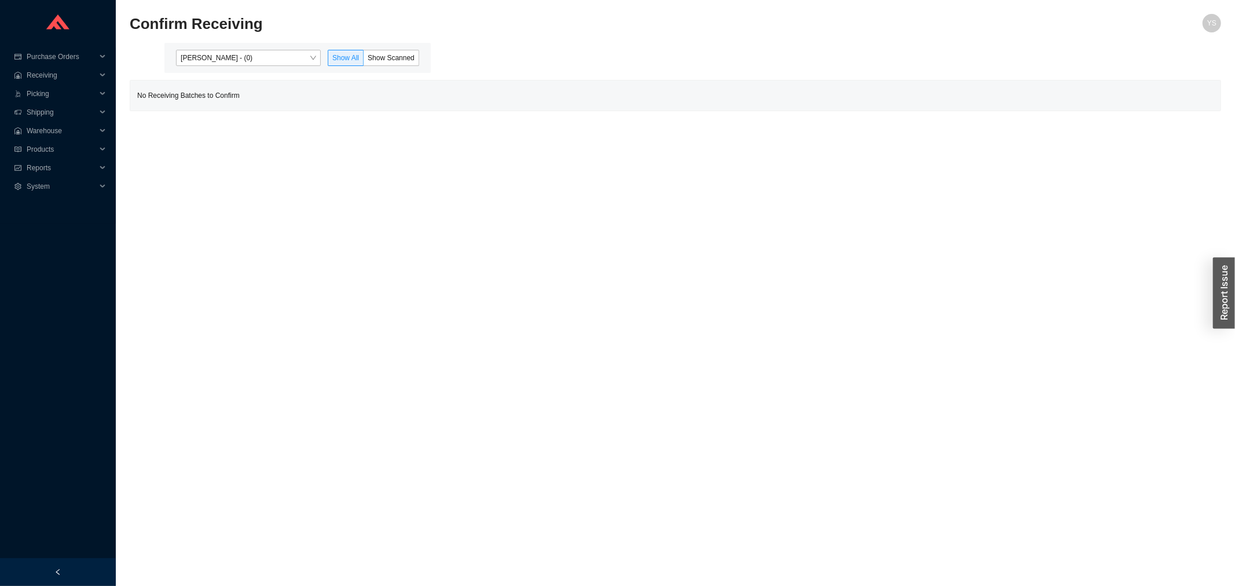
click at [252, 60] on span "Yossi Siff - (0)" at bounding box center [248, 57] width 135 height 15
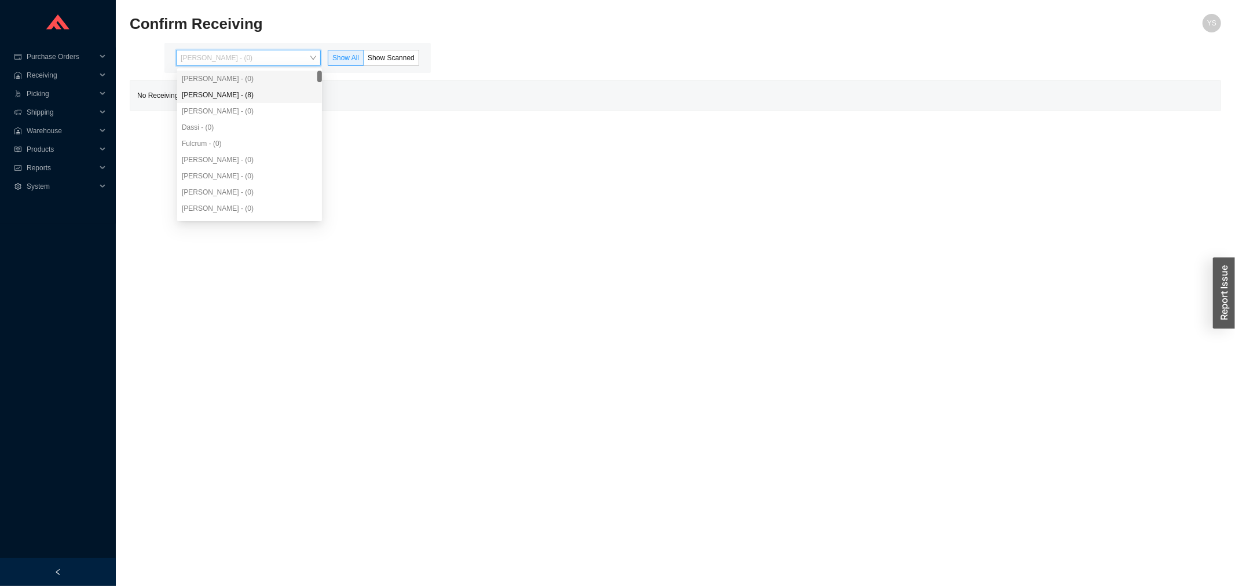
click at [269, 96] on div "Angel Negron - (8)" at bounding box center [249, 95] width 135 height 10
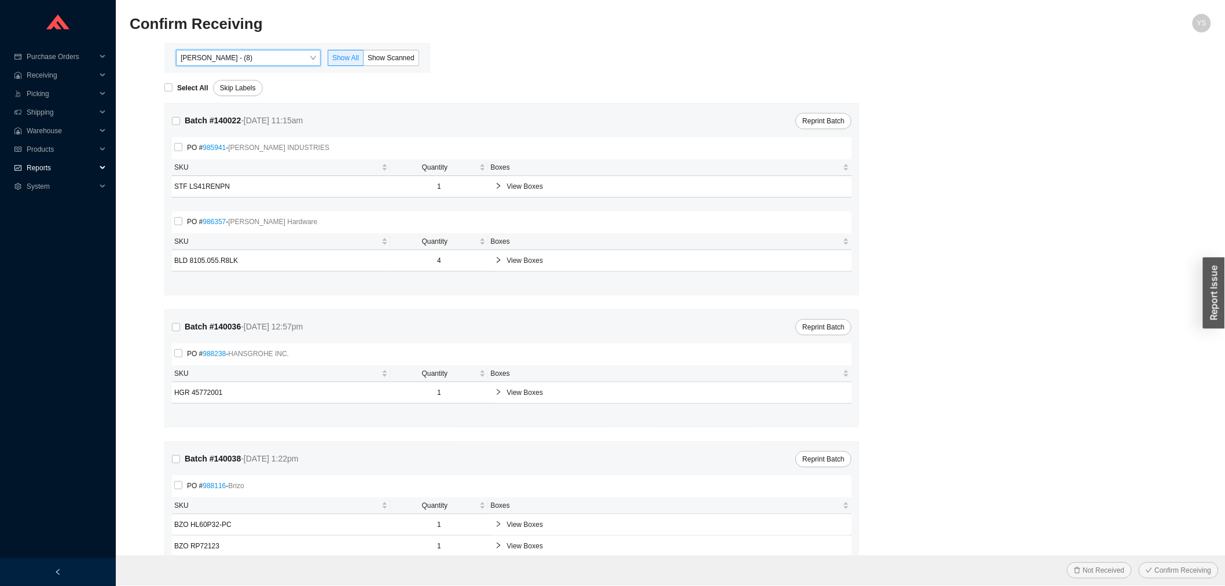
click at [49, 164] on span "Reports" at bounding box center [61, 168] width 69 height 19
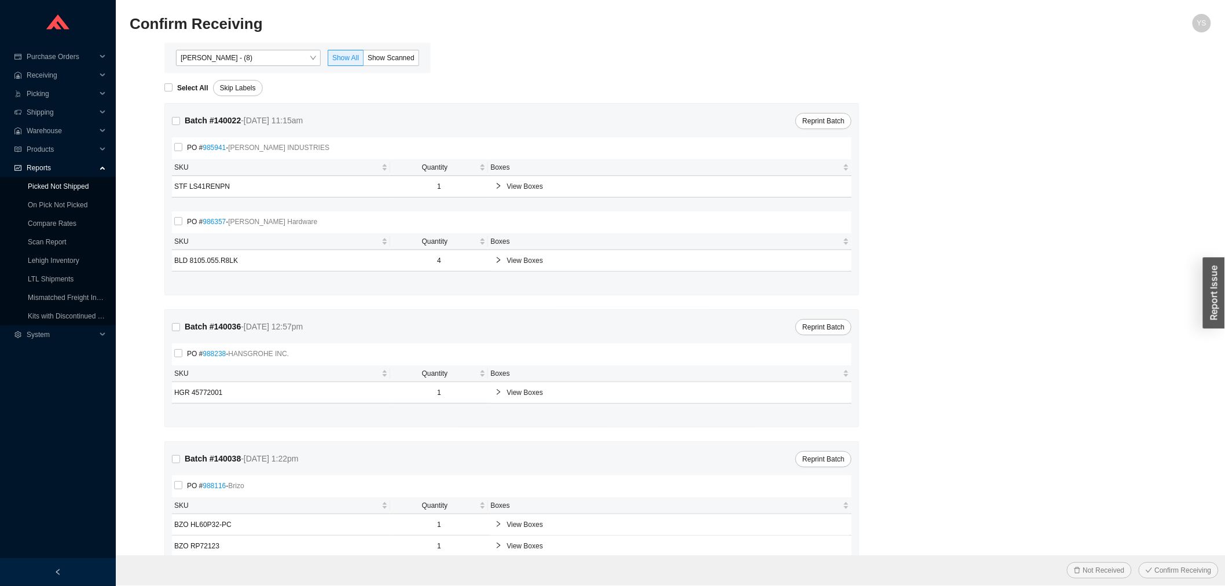
click at [39, 191] on link "Picked Not Shipped" at bounding box center [58, 186] width 61 height 8
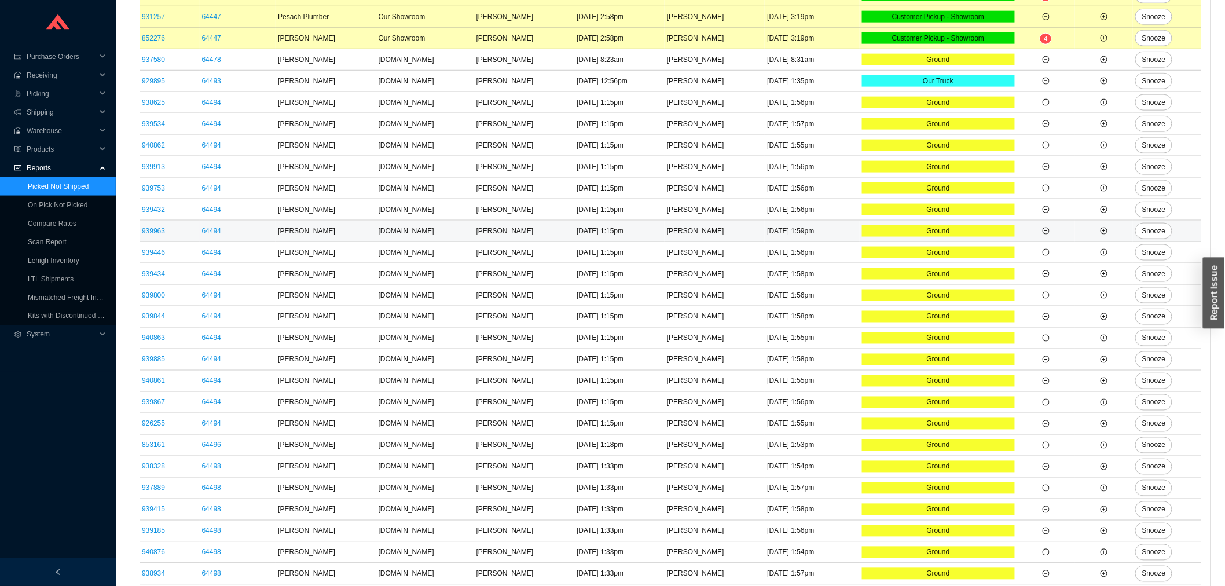
scroll to position [688, 0]
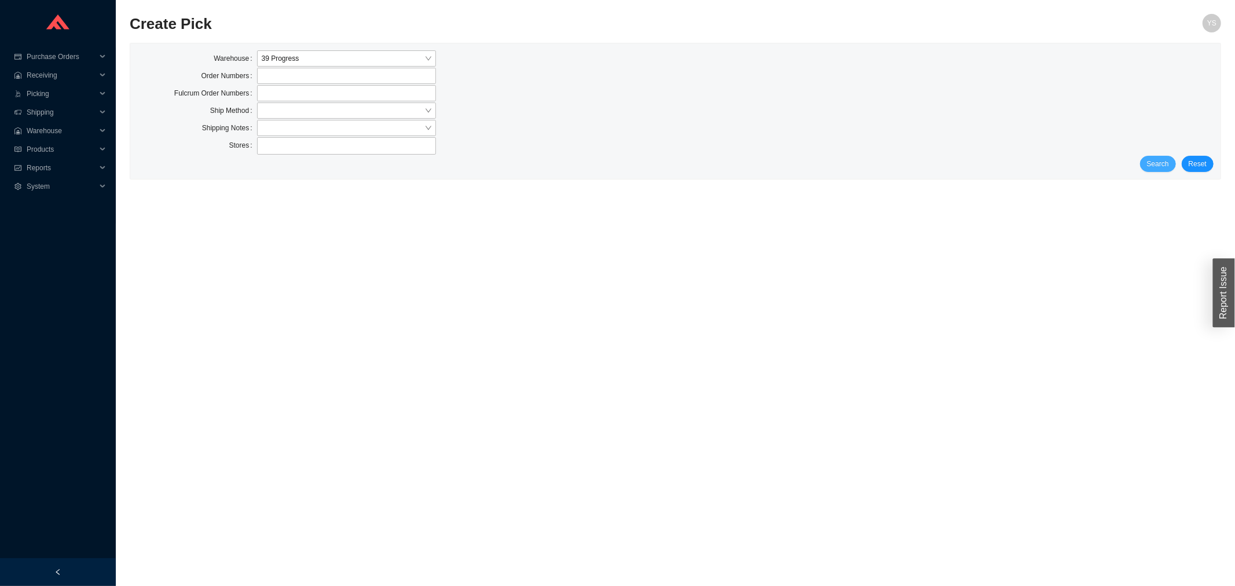
click at [1169, 162] on span "Search" at bounding box center [1158, 164] width 22 height 12
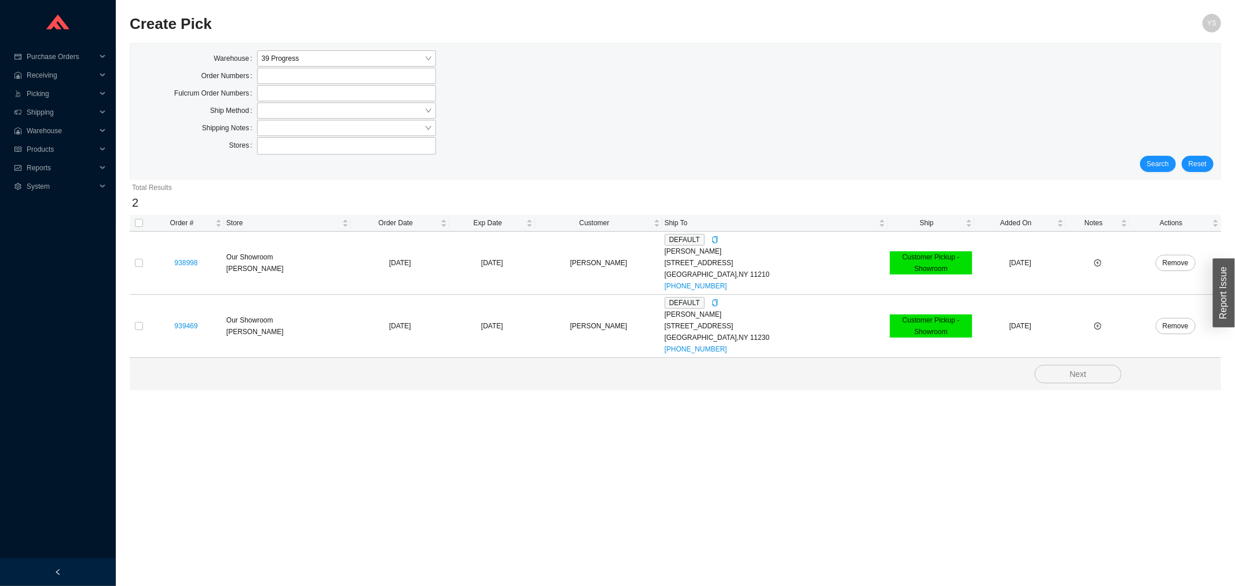
click at [180, 144] on div "Stores" at bounding box center [197, 145] width 120 height 17
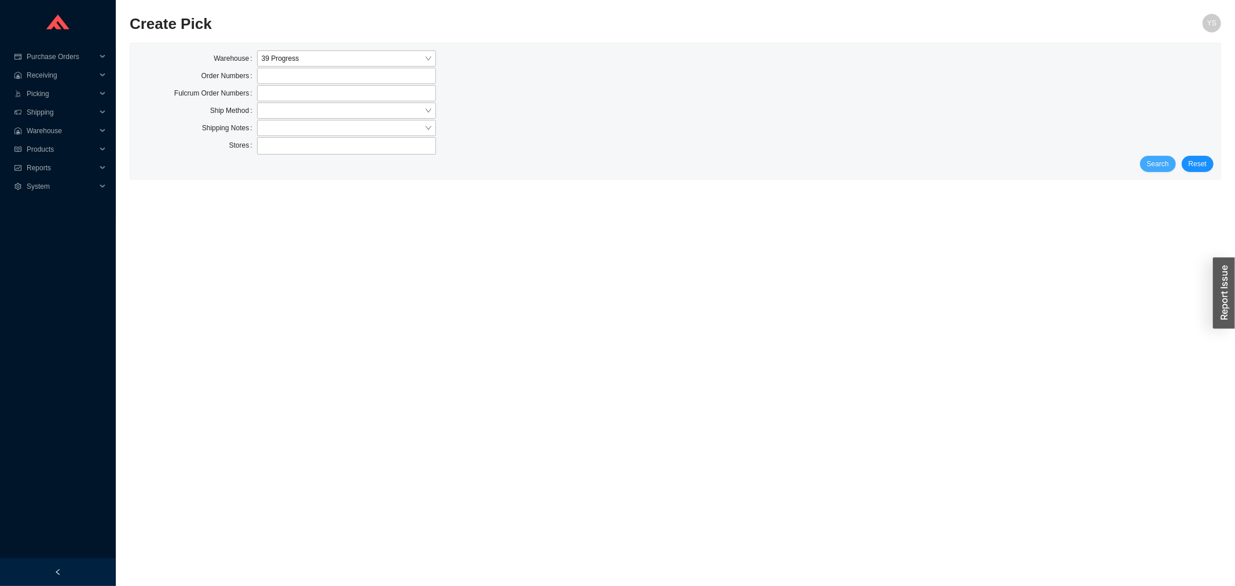
click at [1158, 163] on span "Search" at bounding box center [1158, 164] width 22 height 12
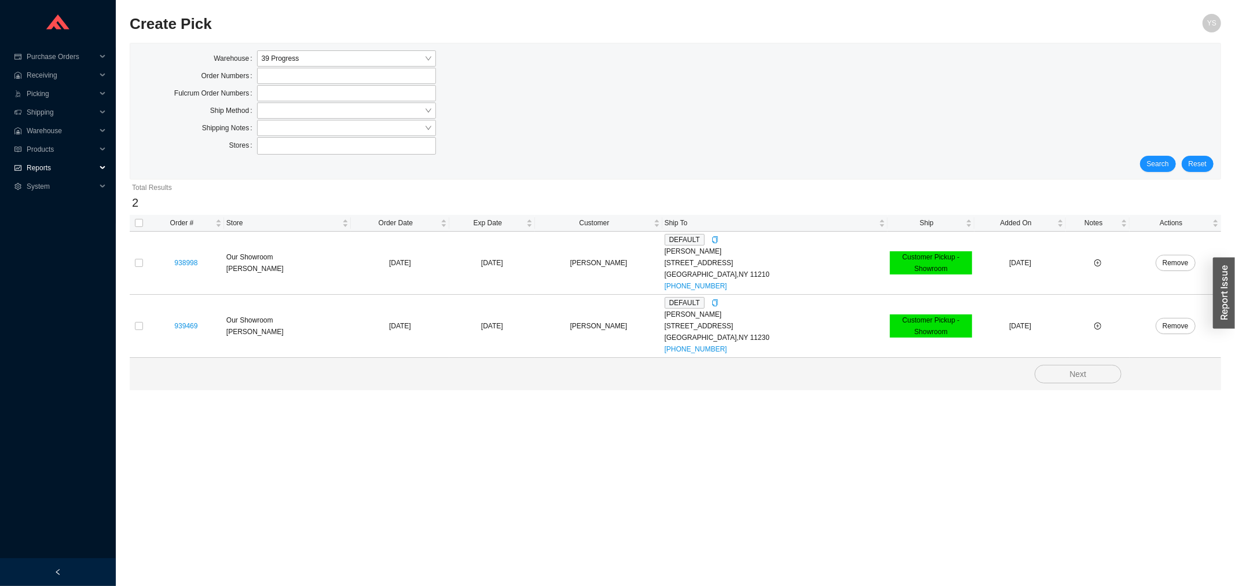
click at [39, 166] on span "Reports" at bounding box center [61, 168] width 69 height 19
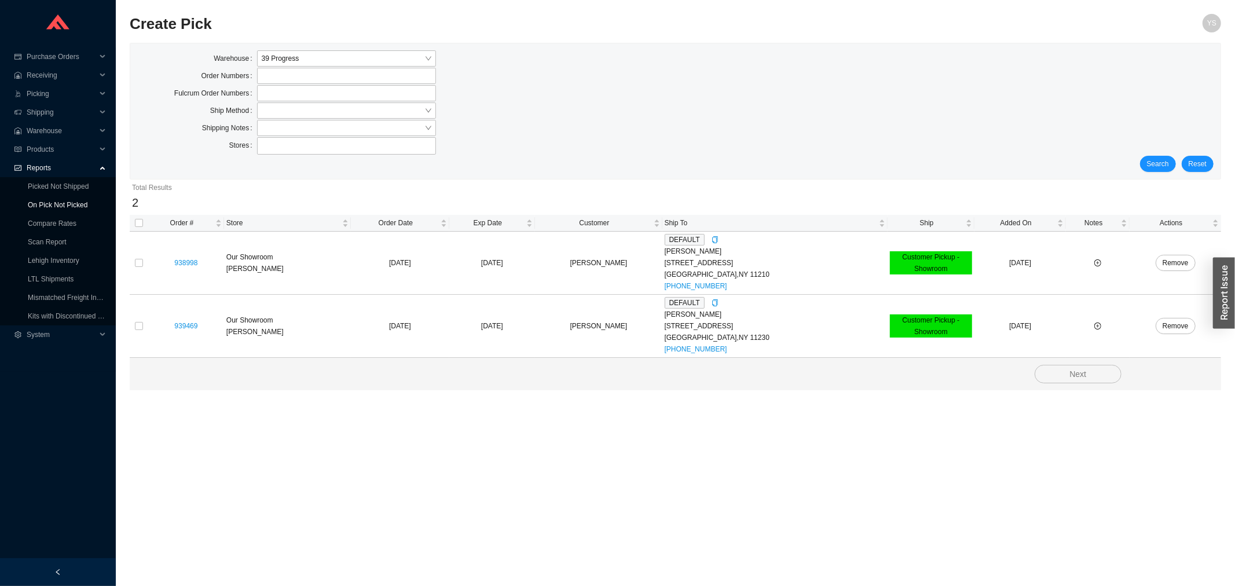
click at [51, 201] on link "On Pick Not Picked" at bounding box center [58, 205] width 60 height 8
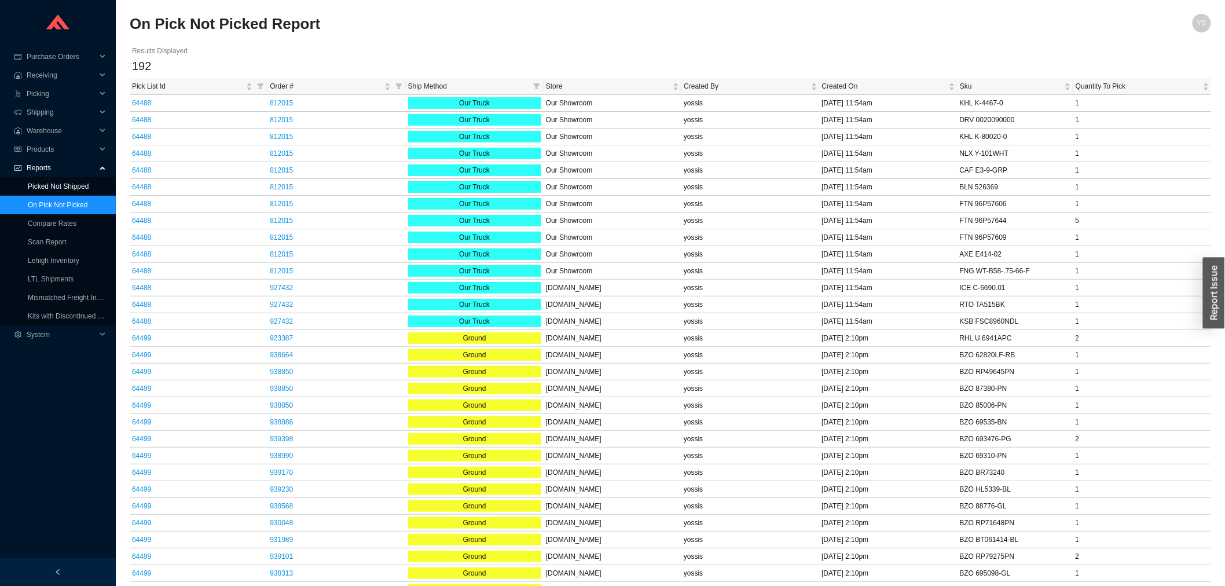
click at [53, 182] on link "Picked Not Shipped" at bounding box center [58, 186] width 61 height 8
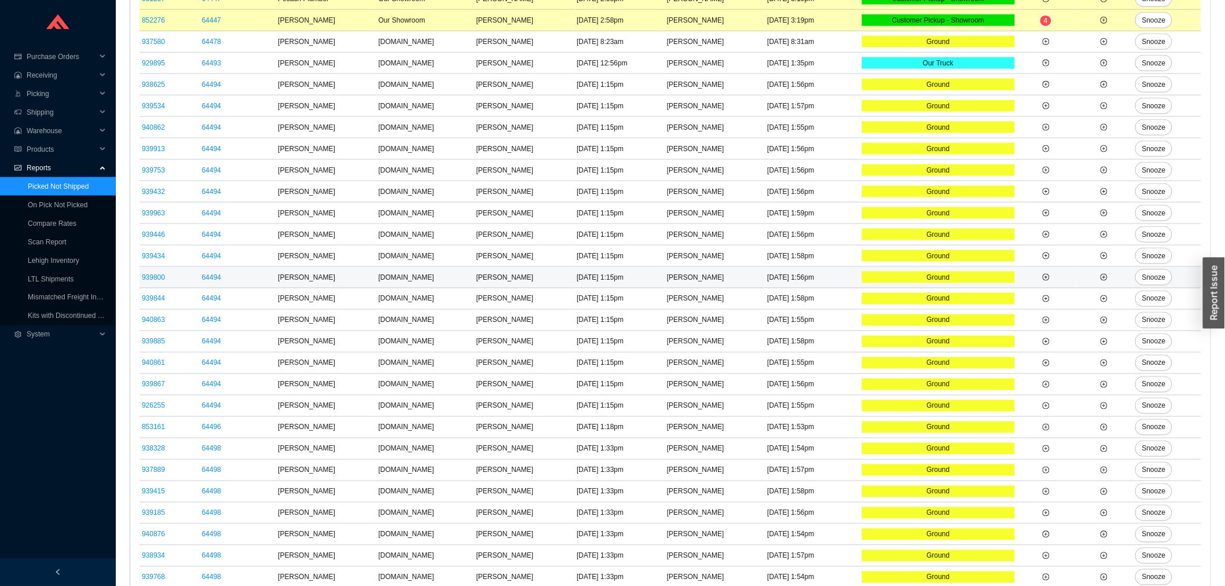
scroll to position [688, 0]
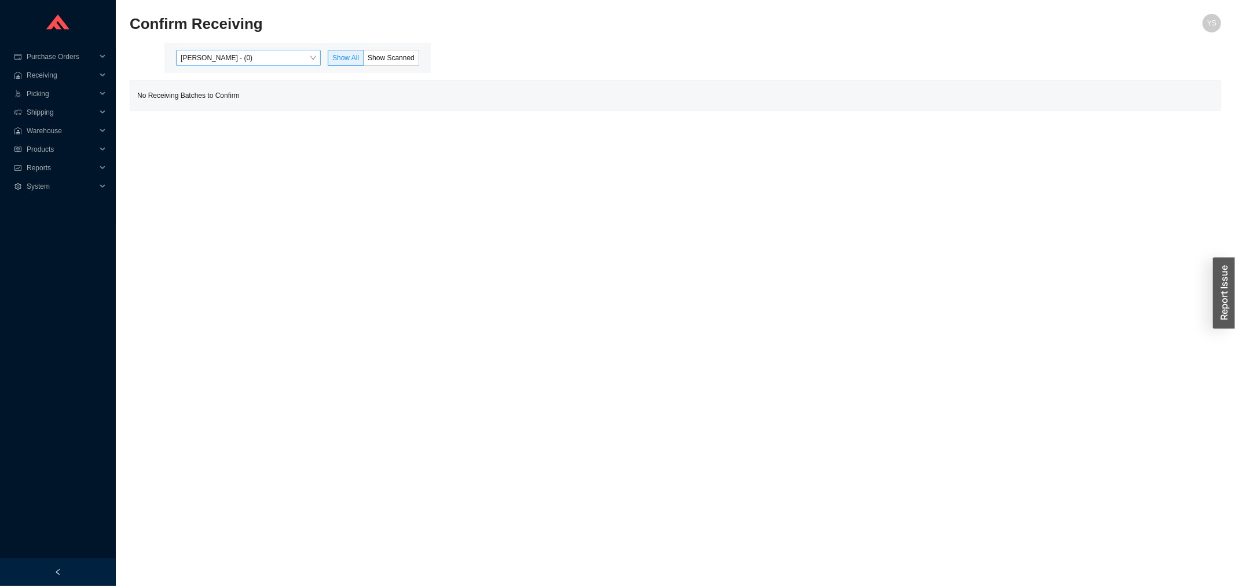
click at [241, 60] on span "Yossi Siff - (0)" at bounding box center [248, 57] width 135 height 15
click at [248, 89] on div "Angel Negron - (8)" at bounding box center [249, 95] width 145 height 16
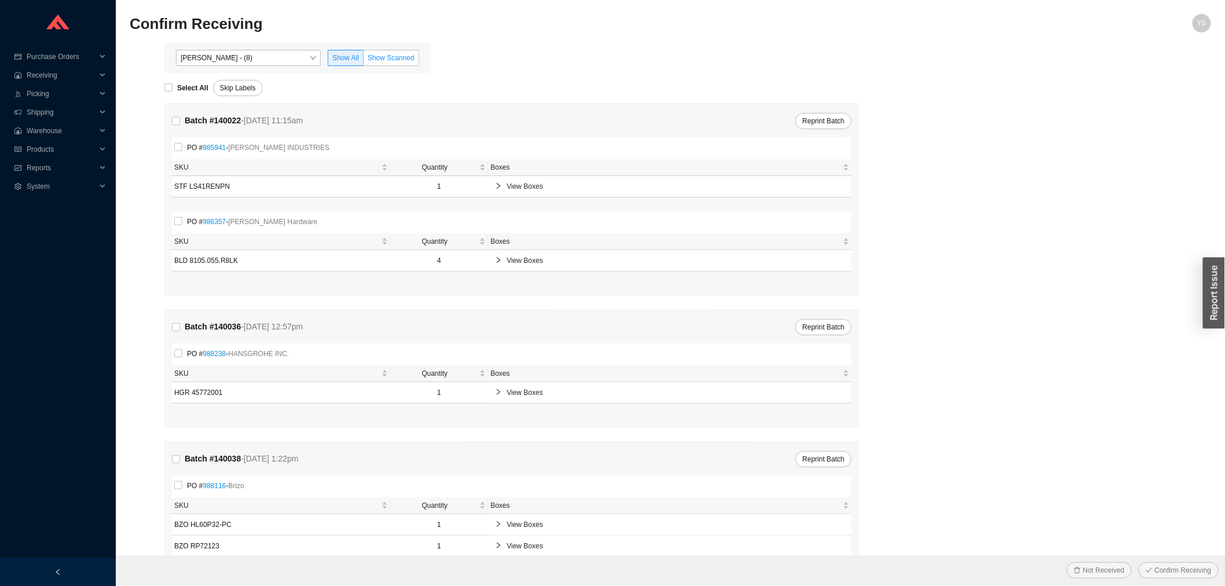
click at [403, 54] on span "Show Scanned" at bounding box center [391, 58] width 47 height 8
click at [364, 60] on input "Show Scanned" at bounding box center [364, 60] width 0 height 0
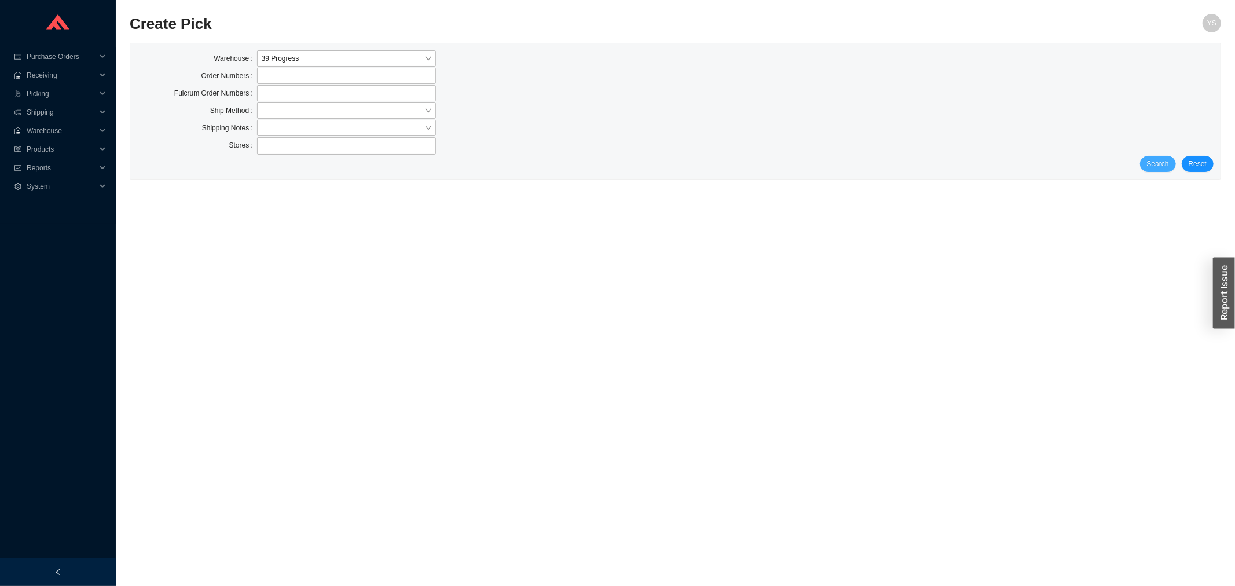
click at [1159, 158] on span "Search" at bounding box center [1158, 164] width 22 height 12
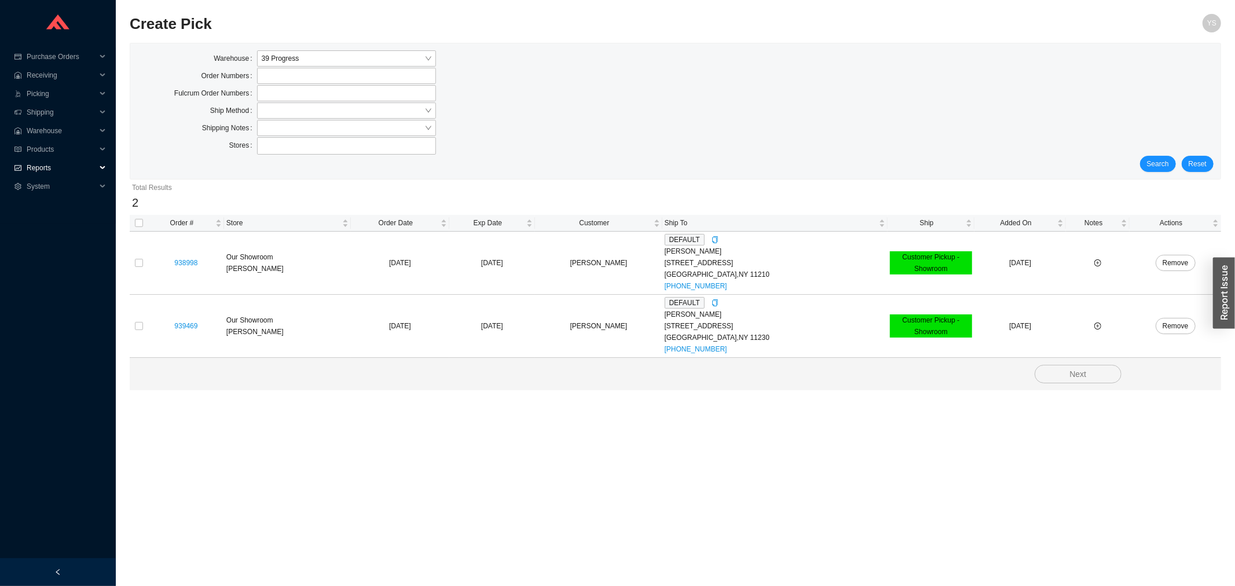
click at [56, 169] on span "Reports" at bounding box center [61, 168] width 69 height 19
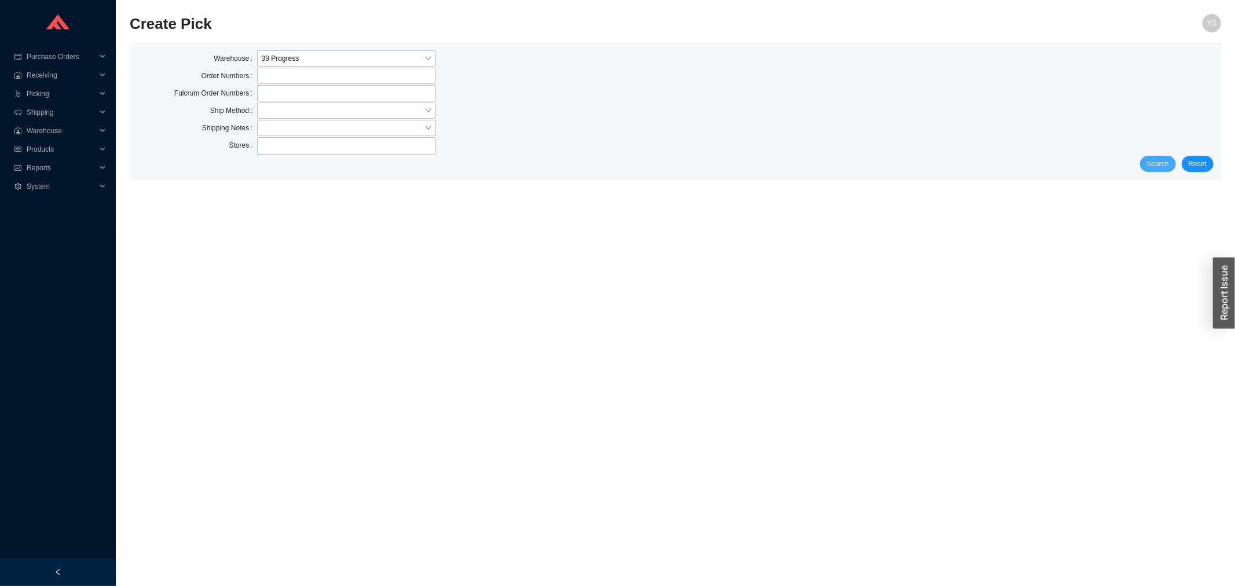
click at [1167, 158] on span "Search" at bounding box center [1158, 164] width 22 height 12
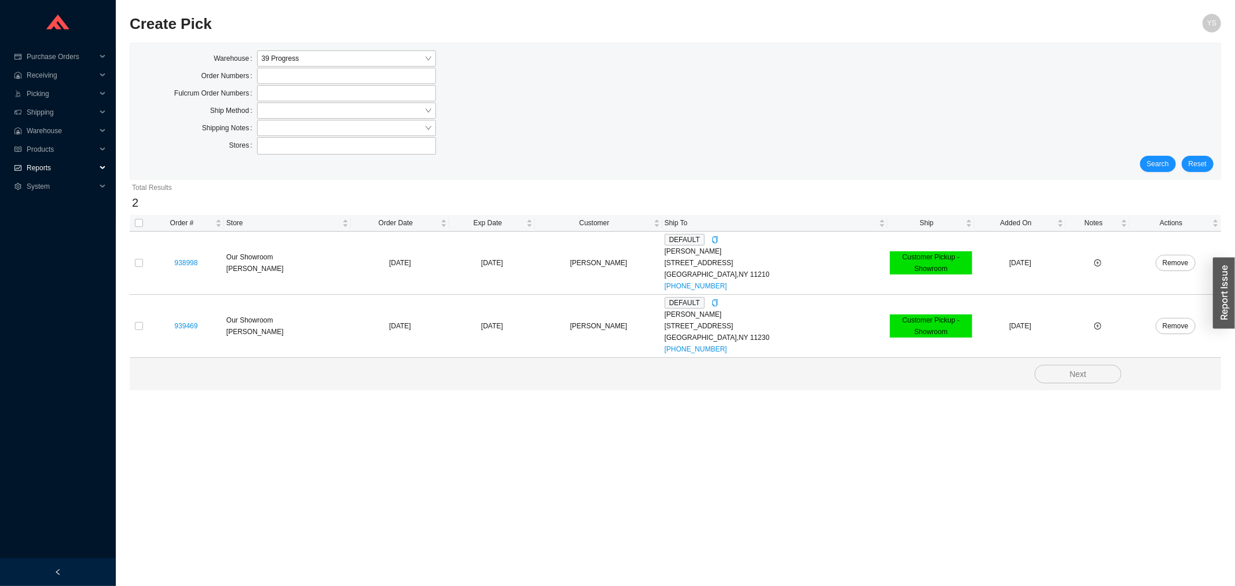
click at [41, 163] on span "Reports" at bounding box center [61, 168] width 69 height 19
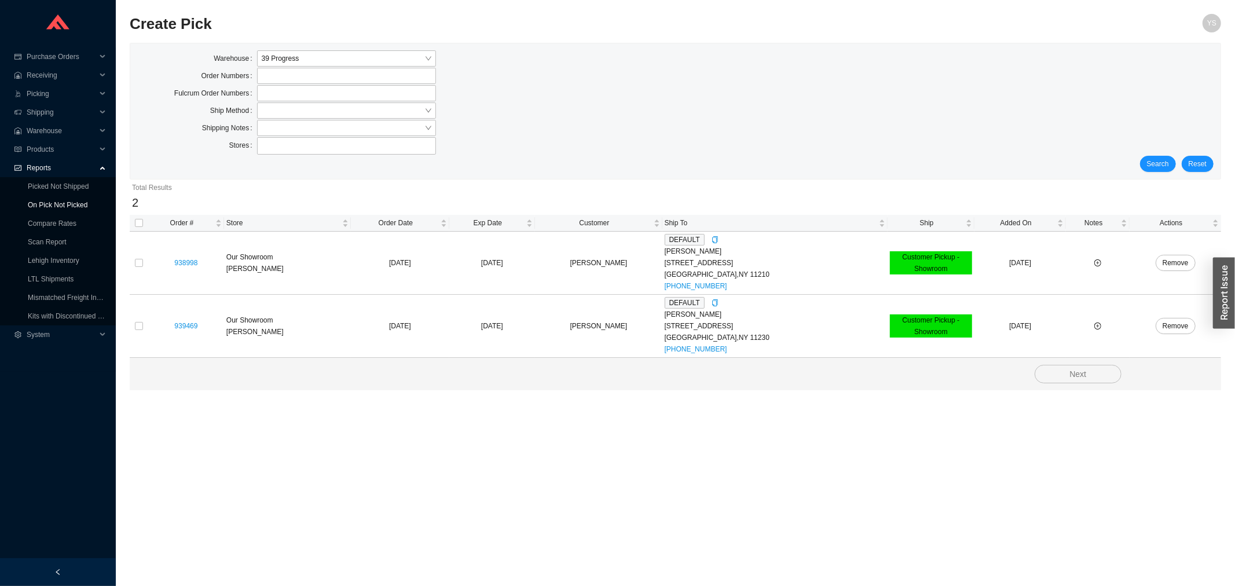
click at [56, 209] on link "On Pick Not Picked" at bounding box center [58, 205] width 60 height 8
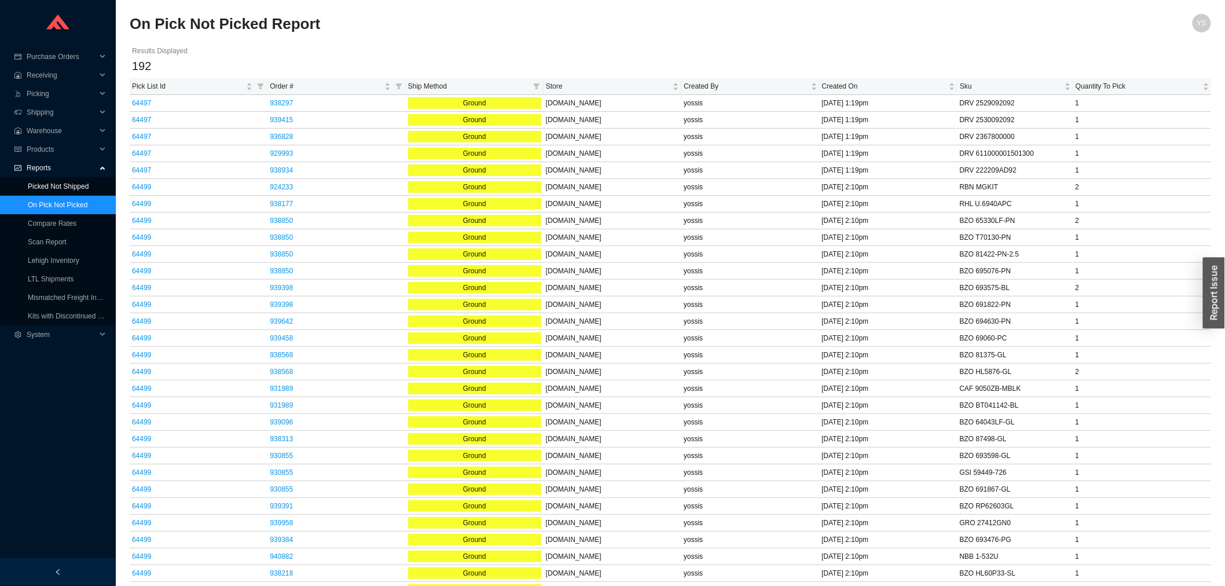
click at [66, 182] on link "Picked Not Shipped" at bounding box center [58, 186] width 61 height 8
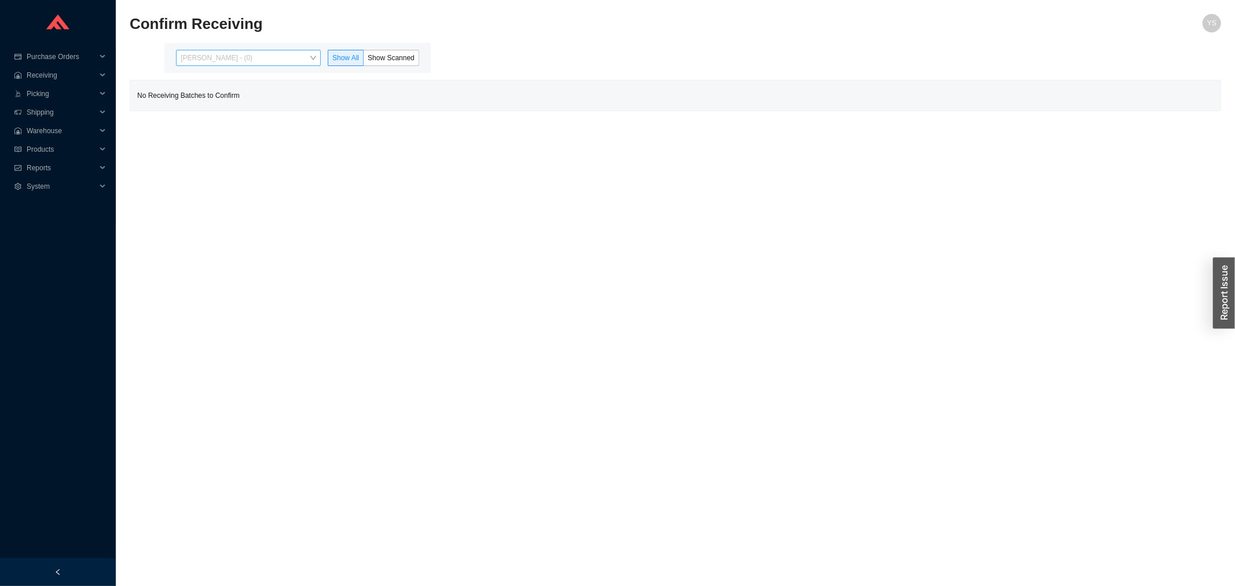
click at [233, 58] on span "[PERSON_NAME] - (0)" at bounding box center [248, 57] width 135 height 15
click at [244, 101] on div "Angel Negron - (8)" at bounding box center [249, 95] width 145 height 16
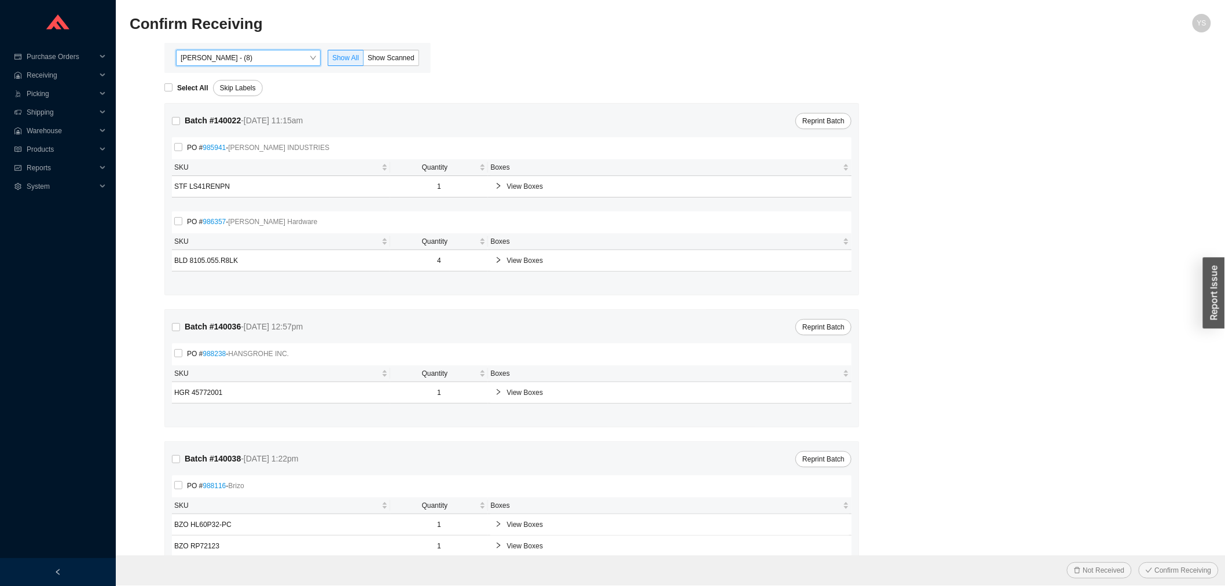
click at [378, 72] on div "Angel Negron - (8) Angel Negron - (8) Show All Show Scanned" at bounding box center [297, 58] width 266 height 30
click at [383, 58] on span "Show Scanned" at bounding box center [391, 58] width 47 height 8
click at [364, 60] on input "Show Scanned" at bounding box center [364, 60] width 0 height 0
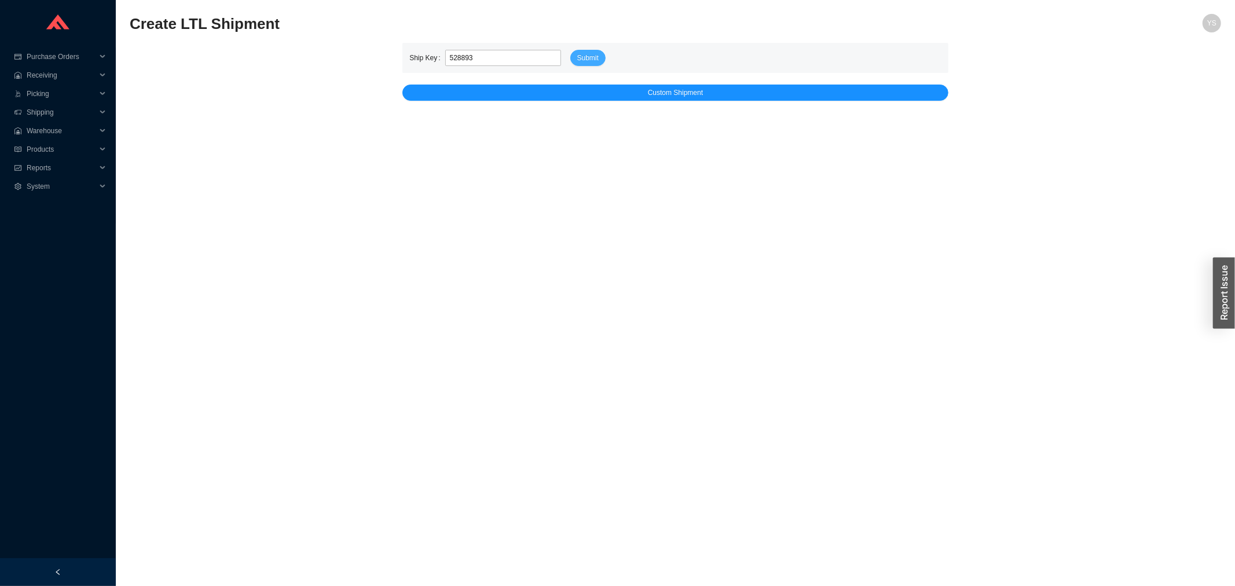
type input "528893"
click at [596, 58] on span "Submit" at bounding box center [587, 58] width 21 height 12
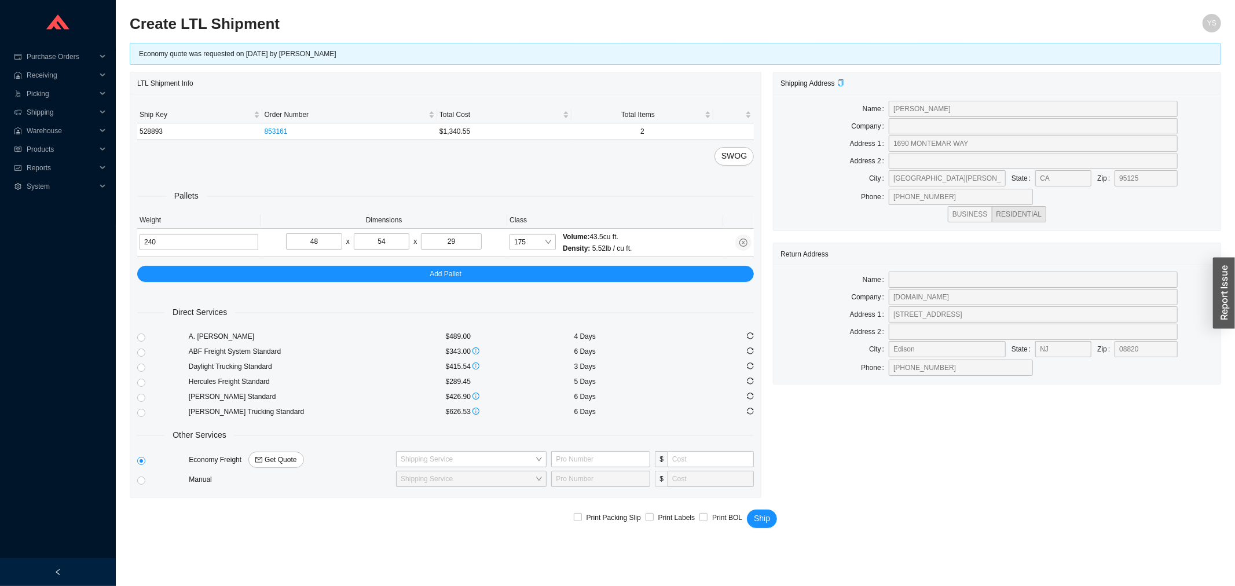
click at [147, 383] on div at bounding box center [163, 381] width 52 height 15
click at [144, 379] on input "radio" at bounding box center [141, 383] width 8 height 8
radio input "true"
checkbox input "true"
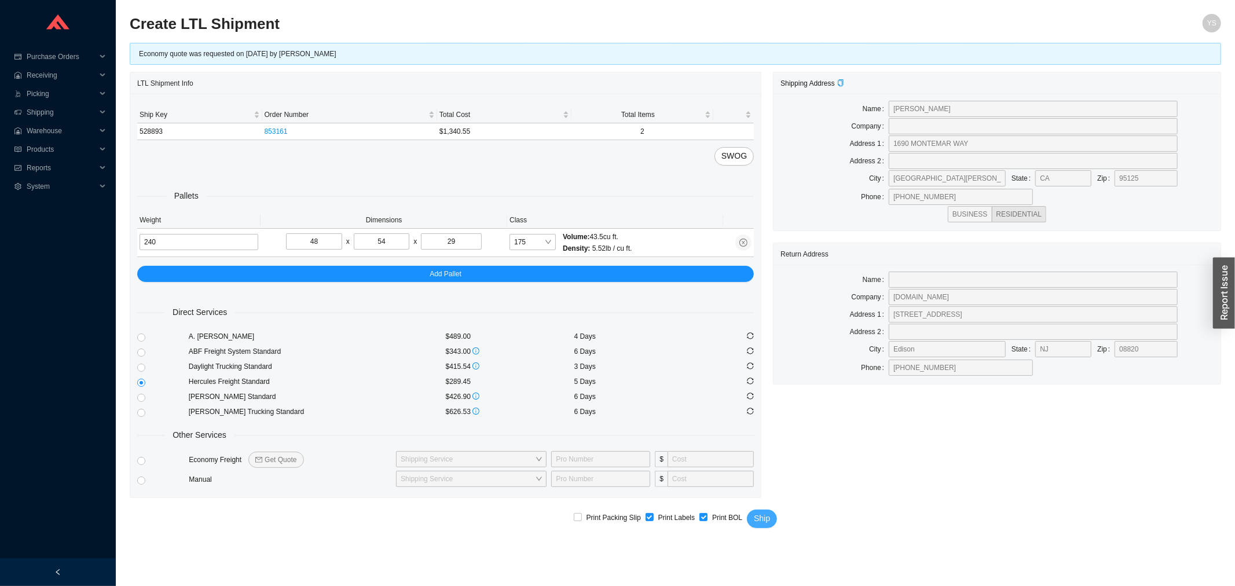
click at [756, 517] on span "Ship" at bounding box center [762, 518] width 16 height 13
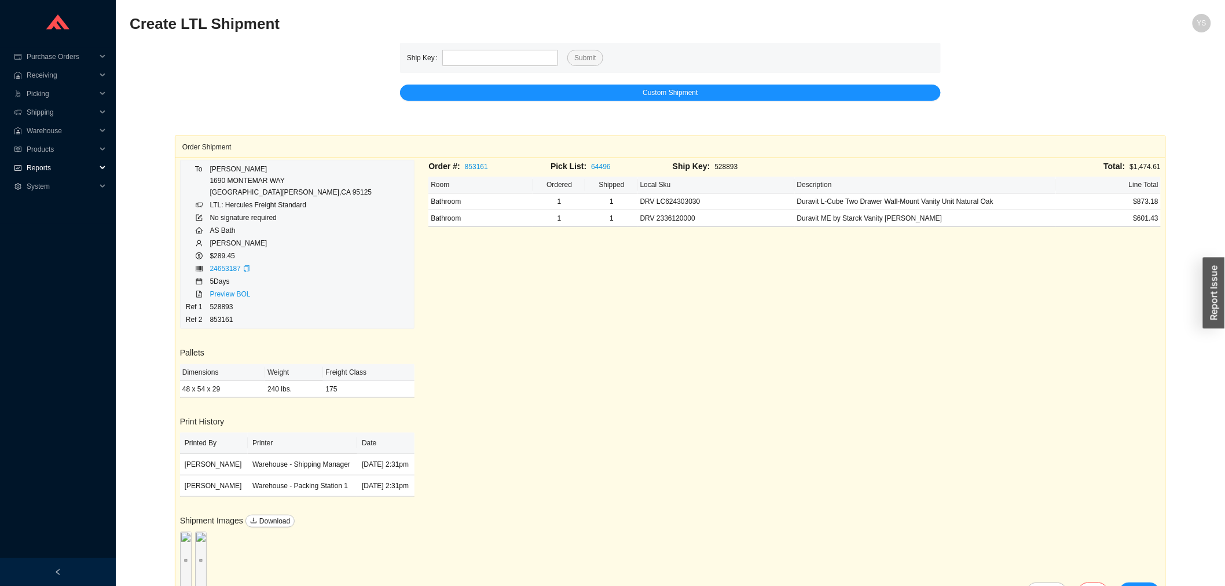
drag, startPoint x: 64, startPoint y: 158, endPoint x: 58, endPoint y: 168, distance: 12.2
click at [61, 162] on span "Reports" at bounding box center [61, 168] width 69 height 19
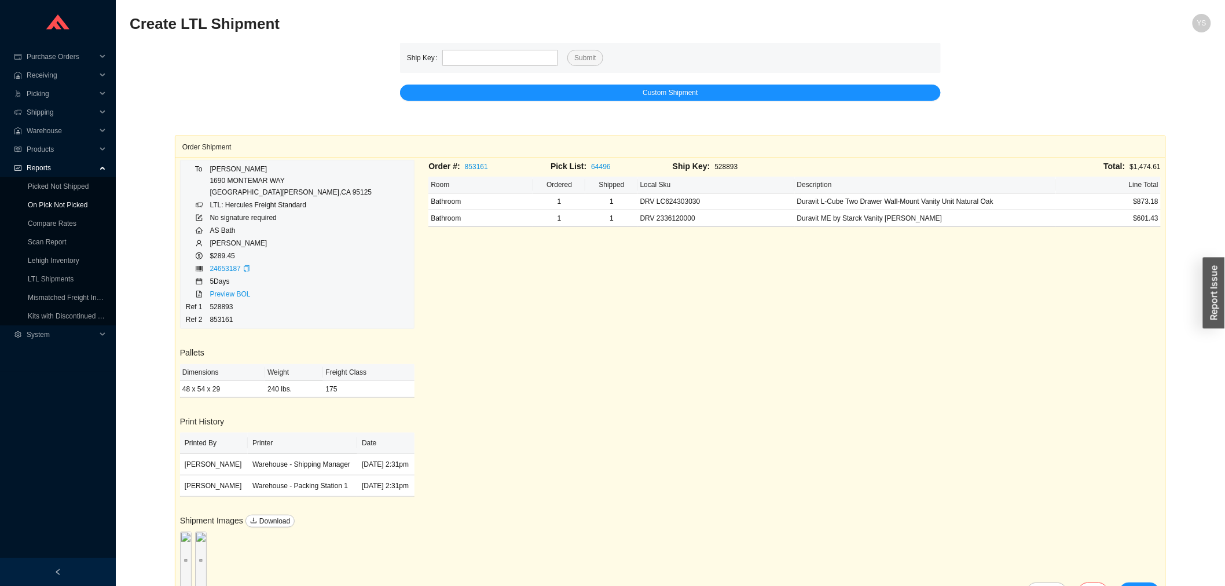
click at [56, 209] on link "On Pick Not Picked" at bounding box center [58, 205] width 60 height 8
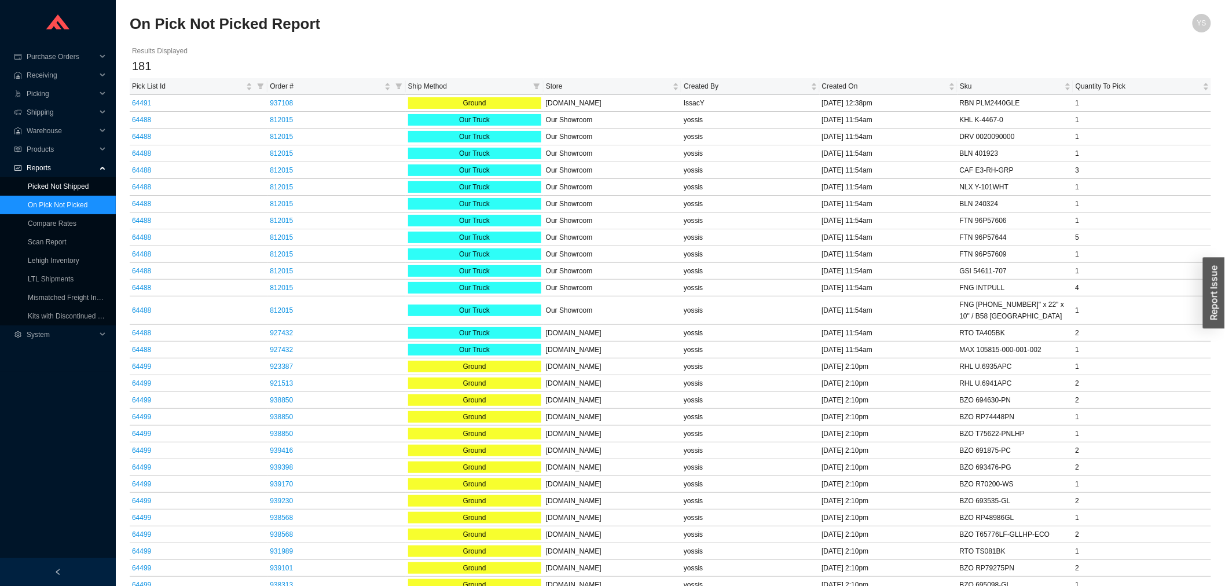
click at [60, 184] on link "Picked Not Shipped" at bounding box center [58, 186] width 61 height 8
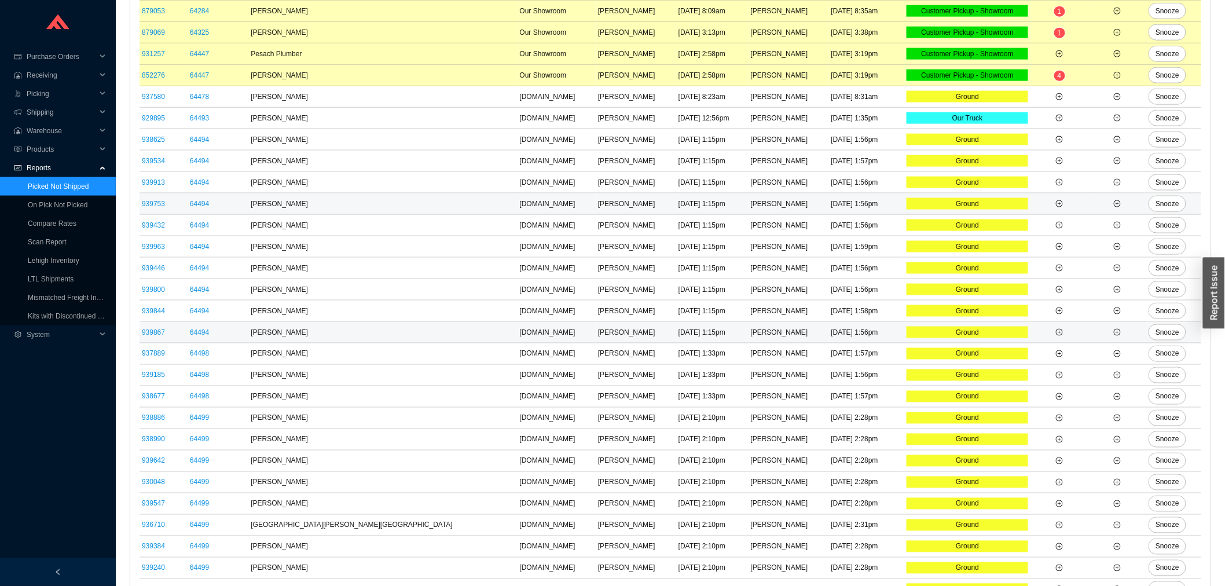
scroll to position [667, 0]
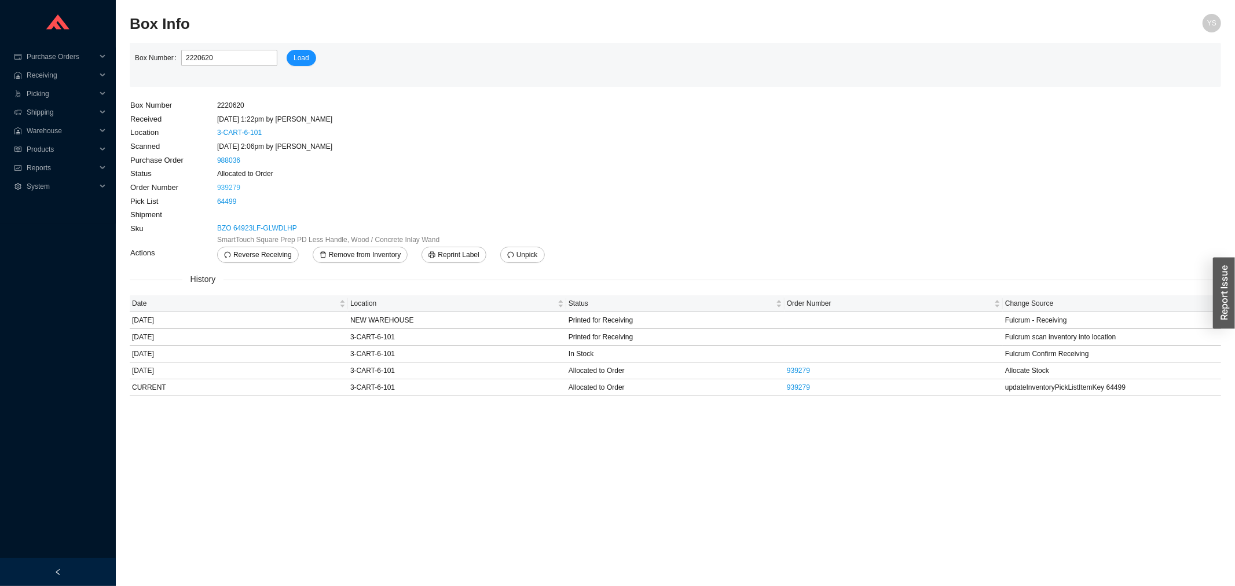
click at [233, 186] on link "939279" at bounding box center [228, 188] width 23 height 8
